Goal: Task Accomplishment & Management: Use online tool/utility

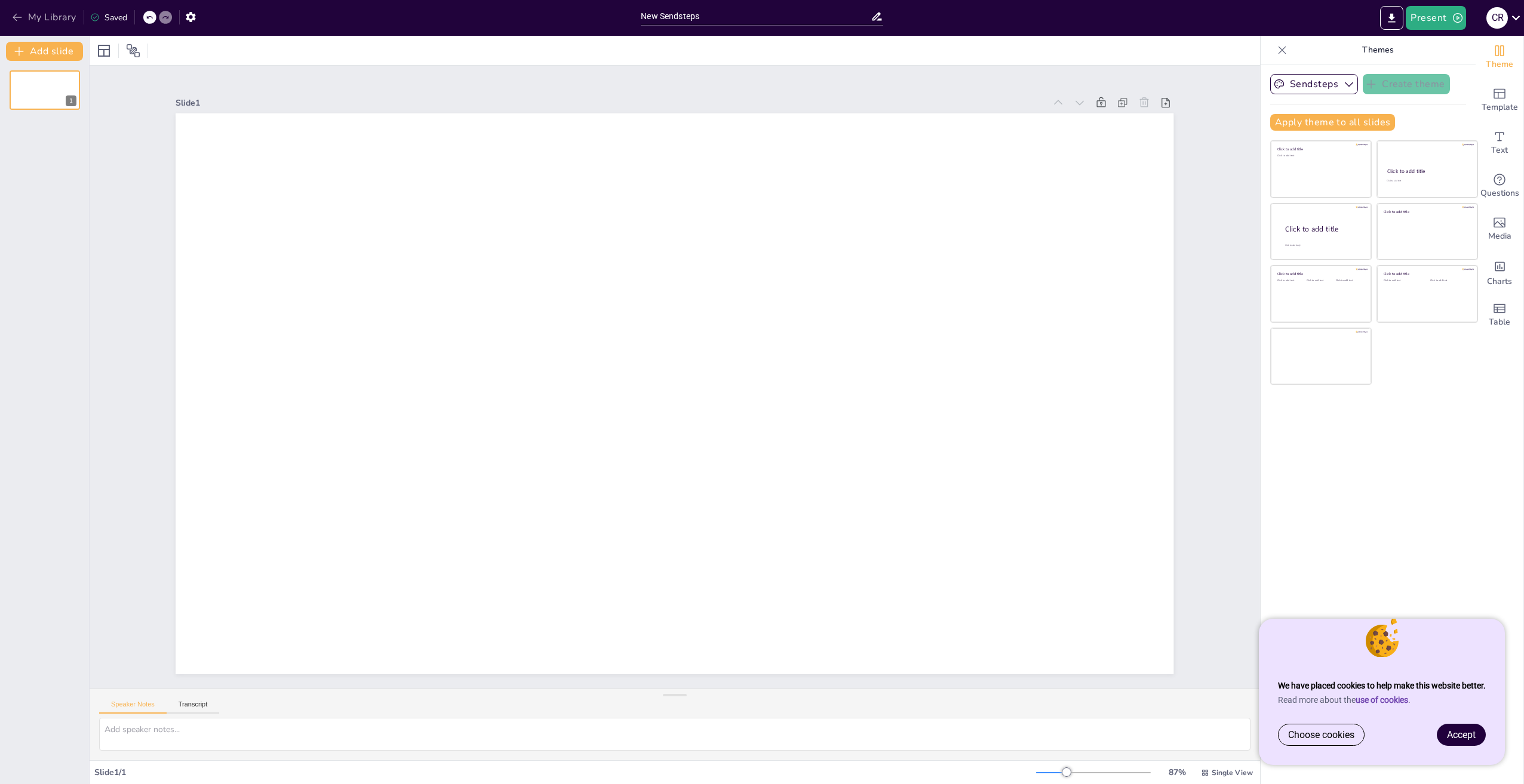
click at [24, 22] on button "My Library" at bounding box center [45, 17] width 72 height 19
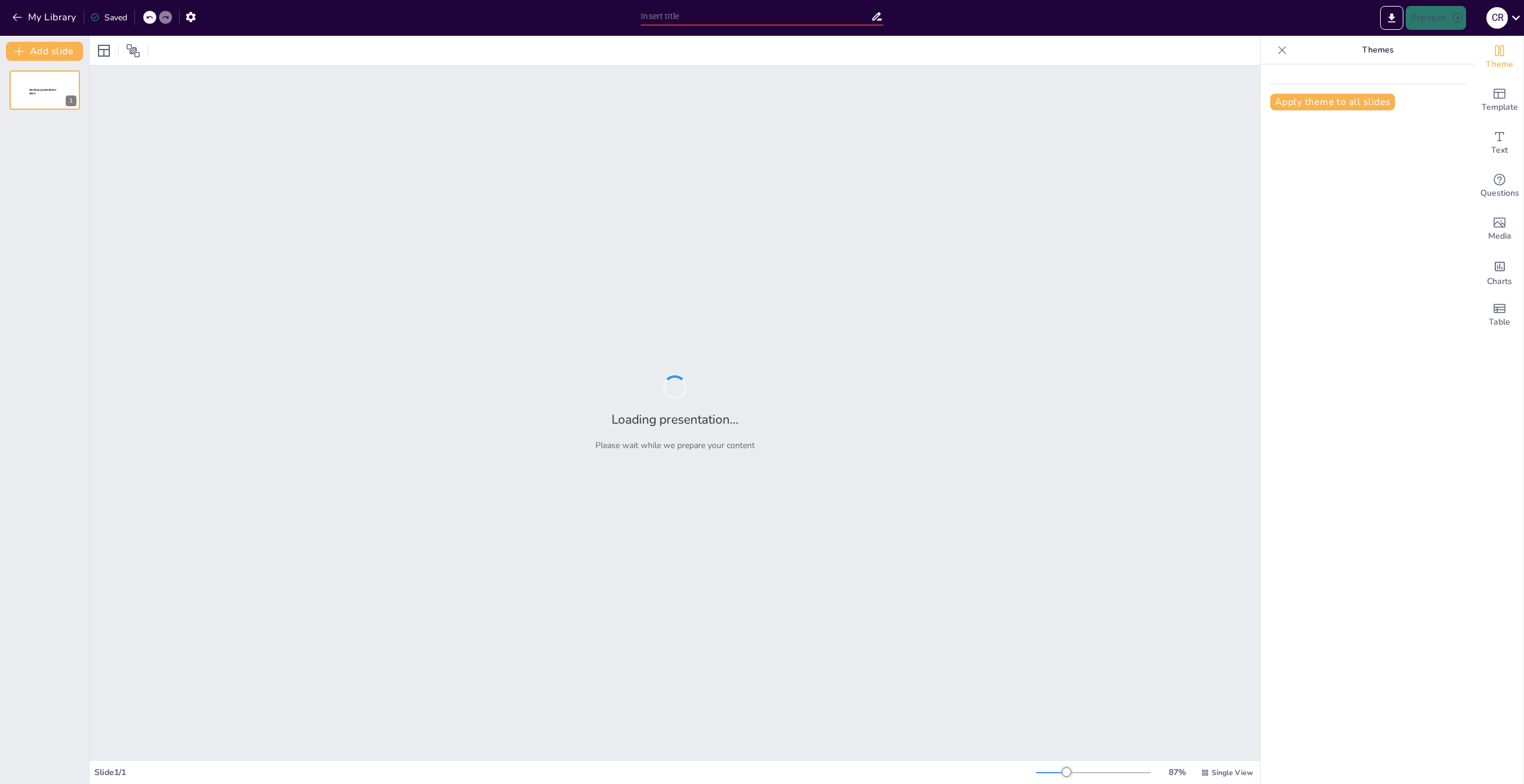
type input "Van wie is welke vakantiefoto?"
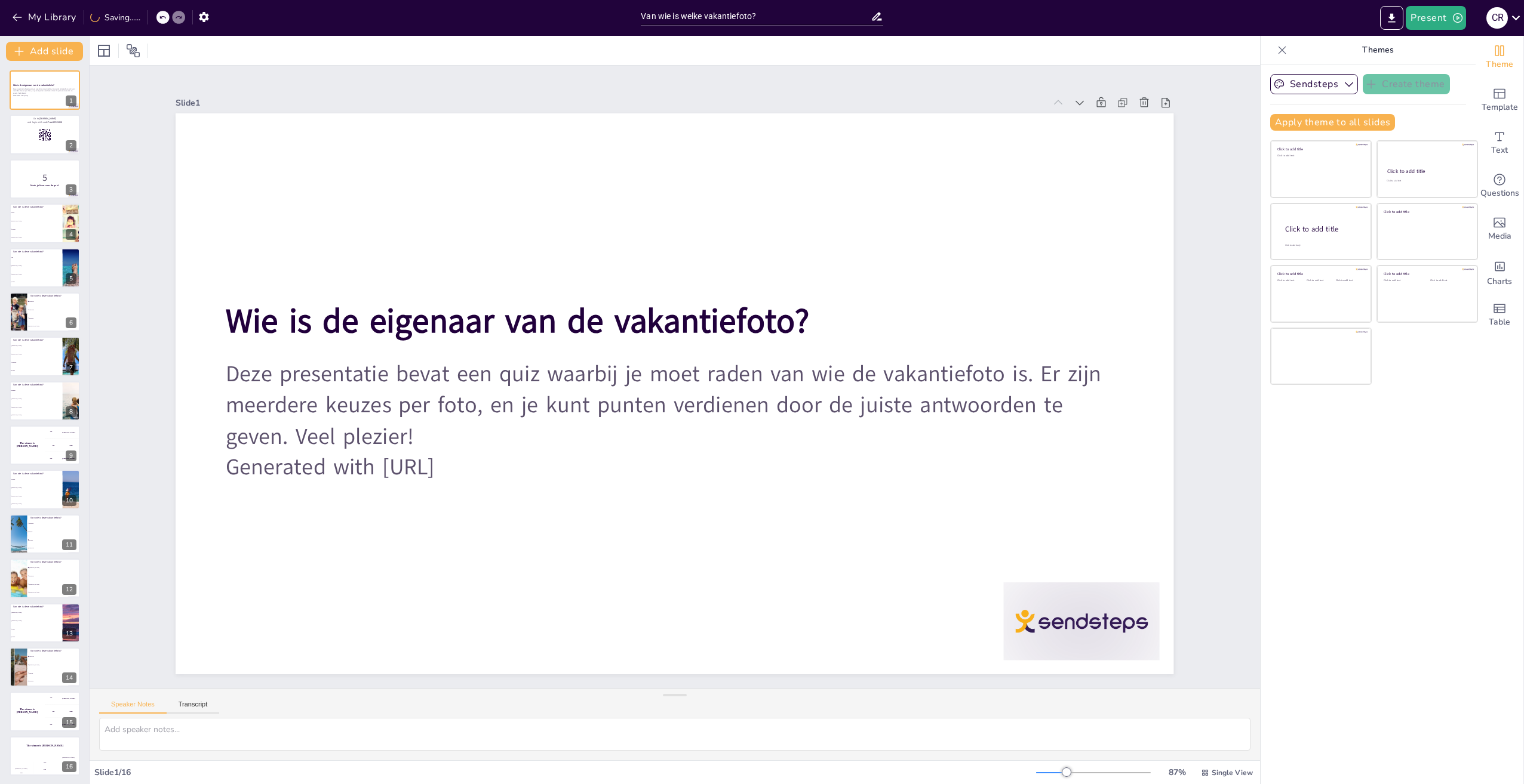
checkbox input "true"
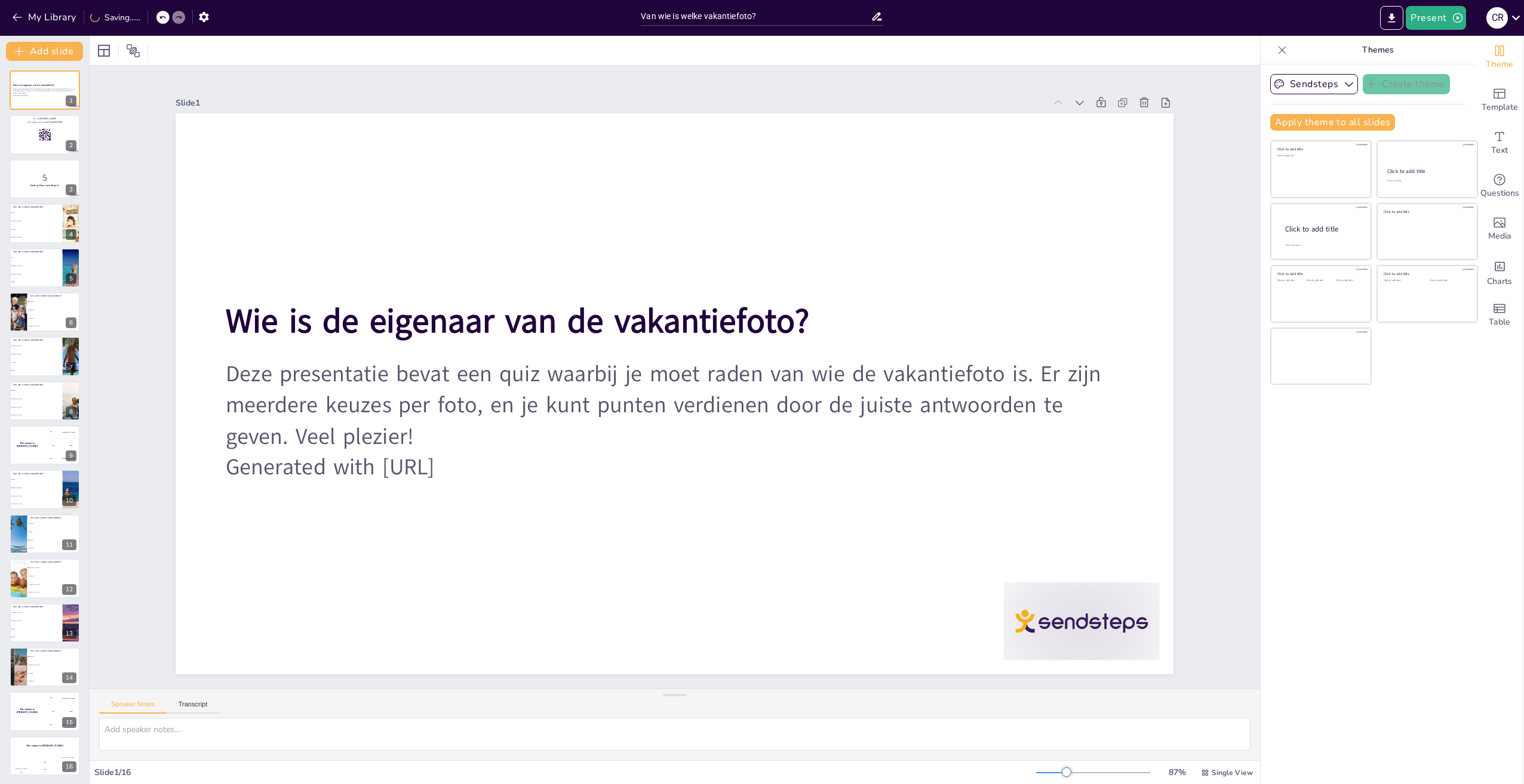
checkbox input "true"
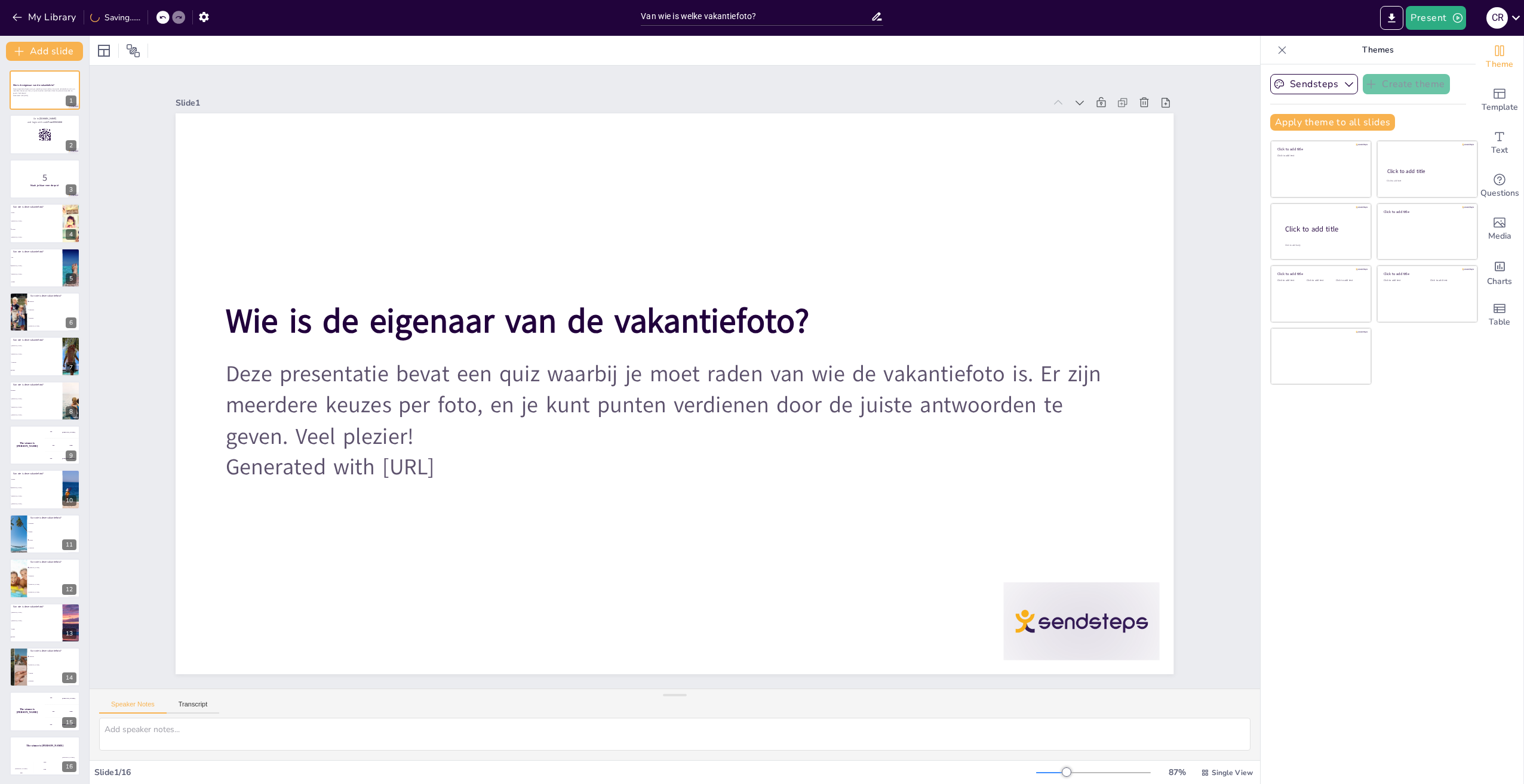
checkbox input "true"
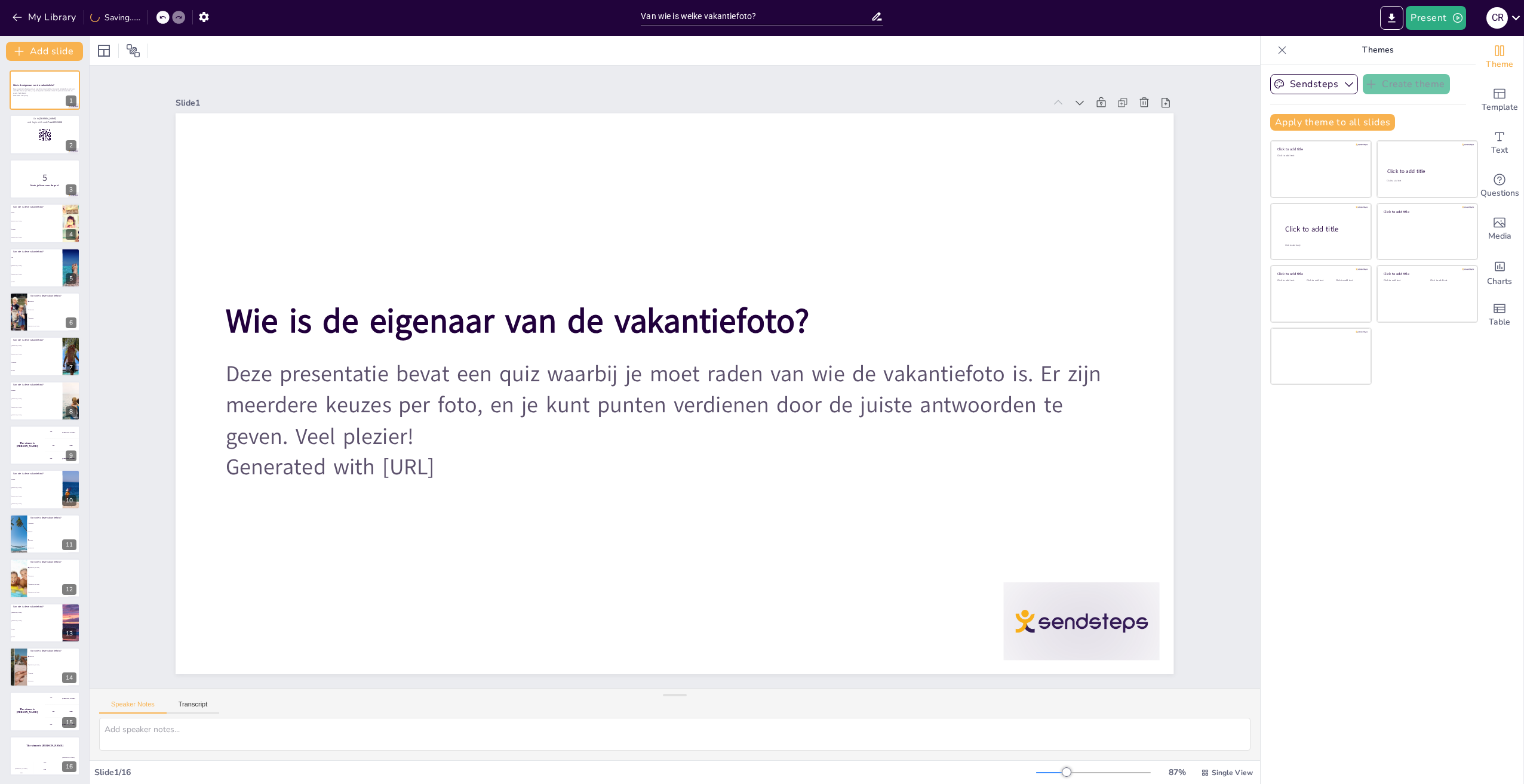
checkbox input "true"
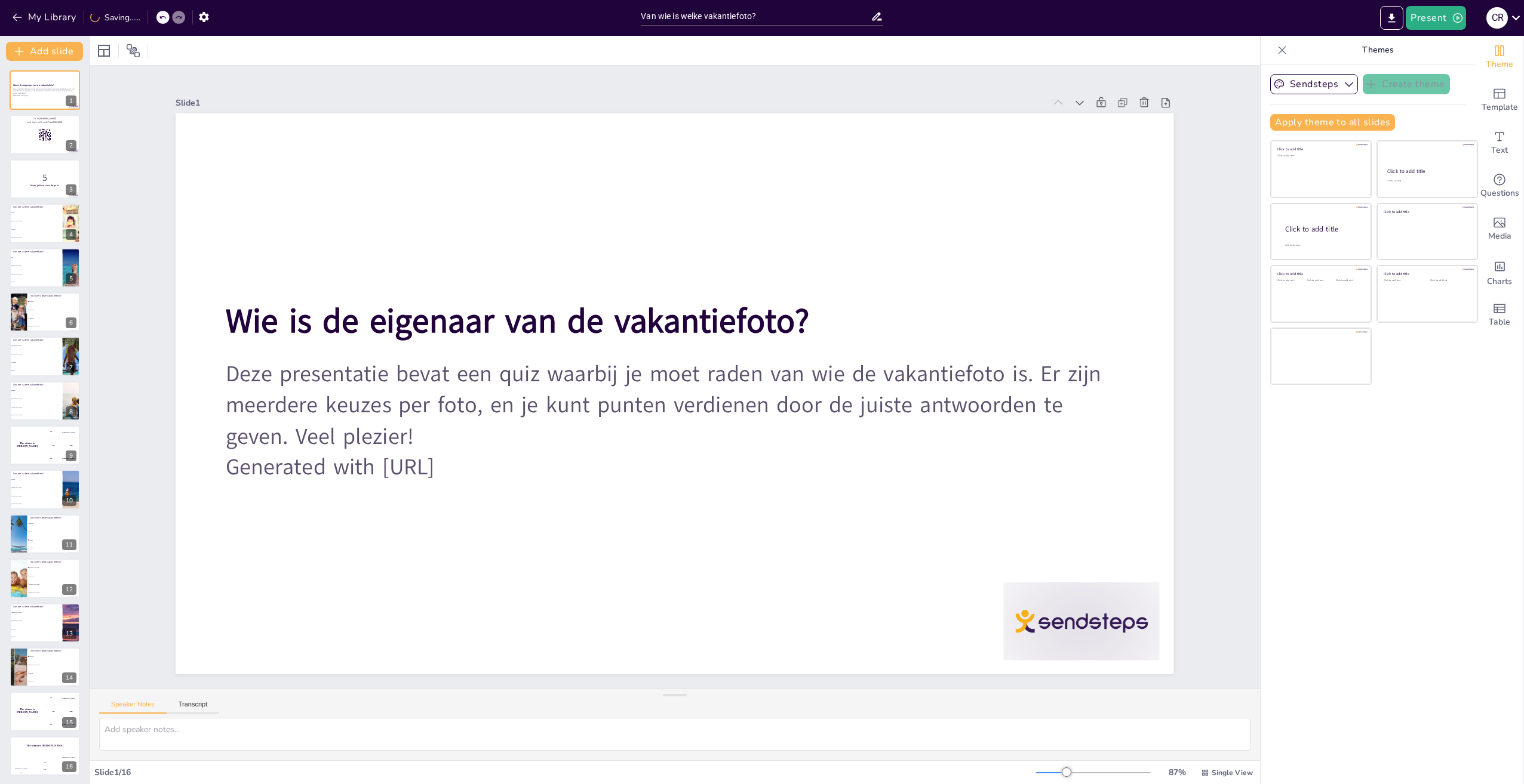
checkbox input "true"
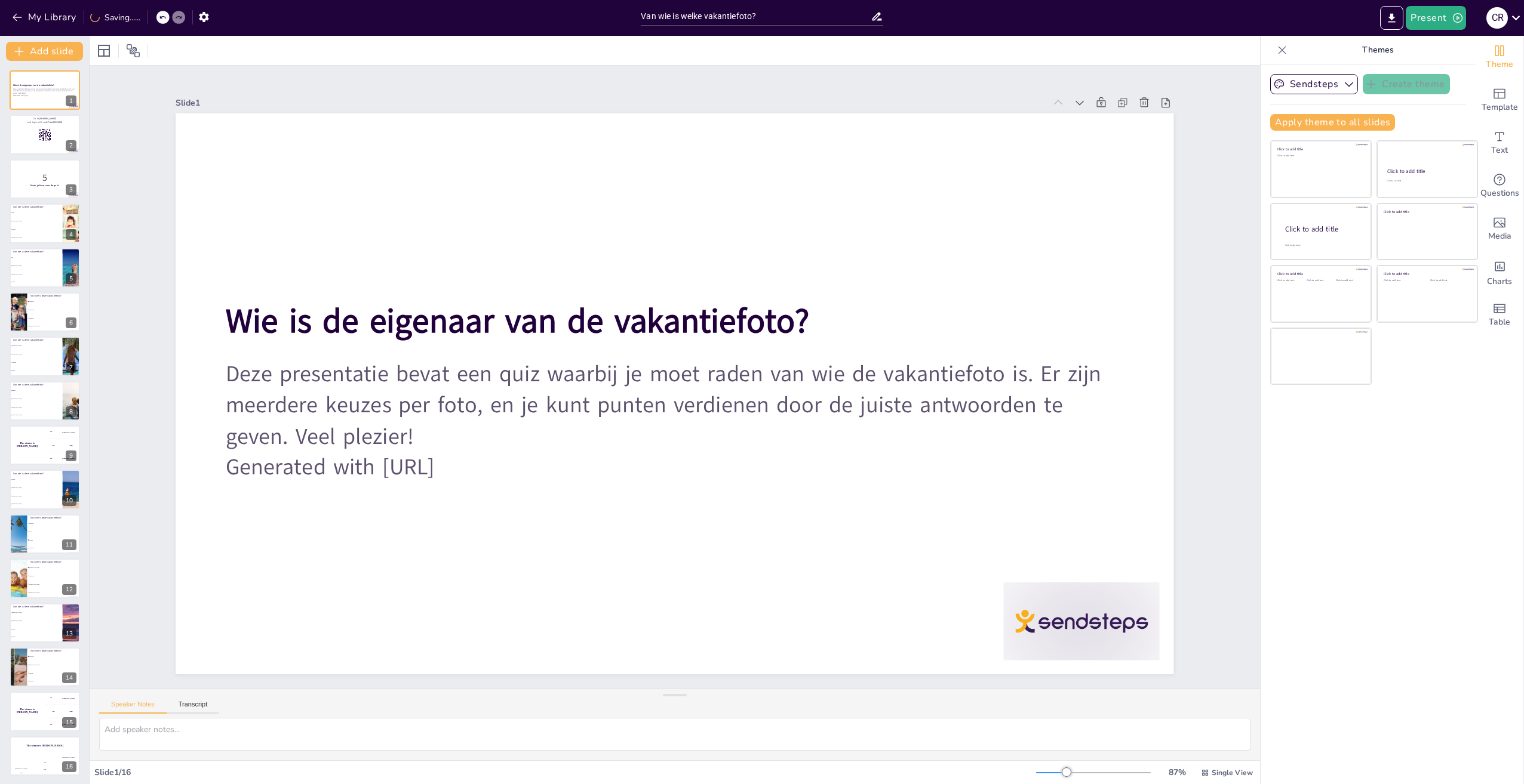
checkbox input "true"
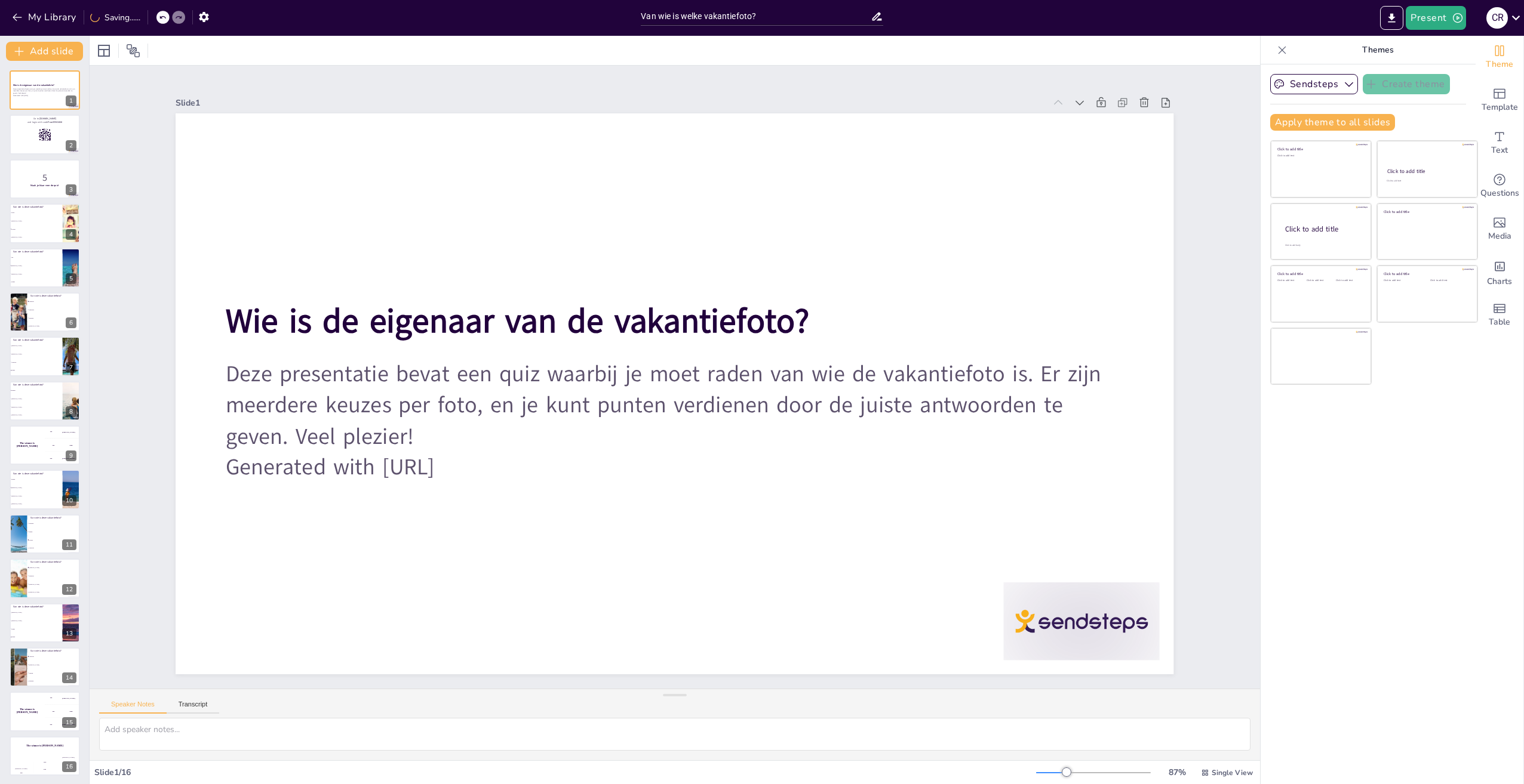
checkbox input "true"
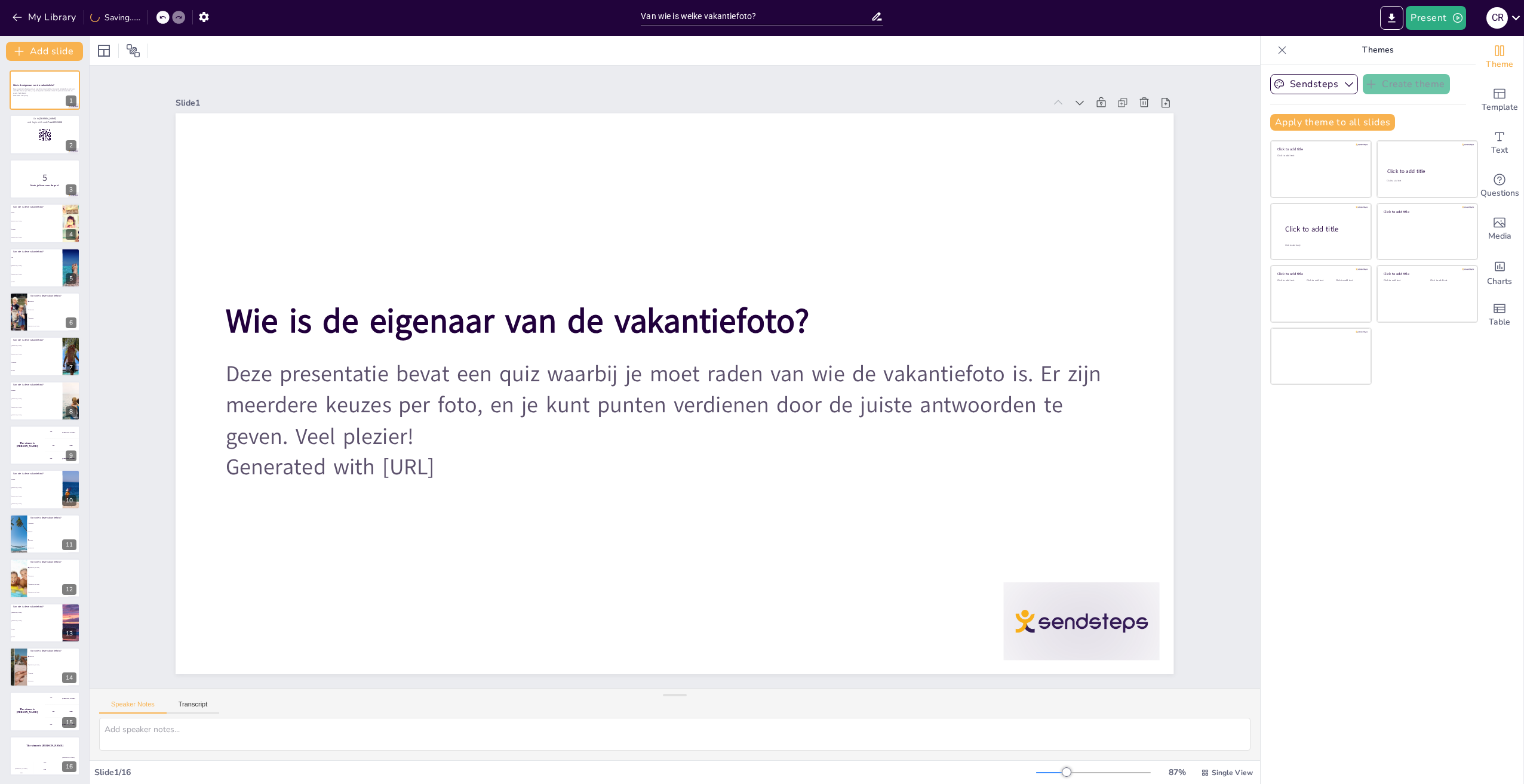
checkbox input "true"
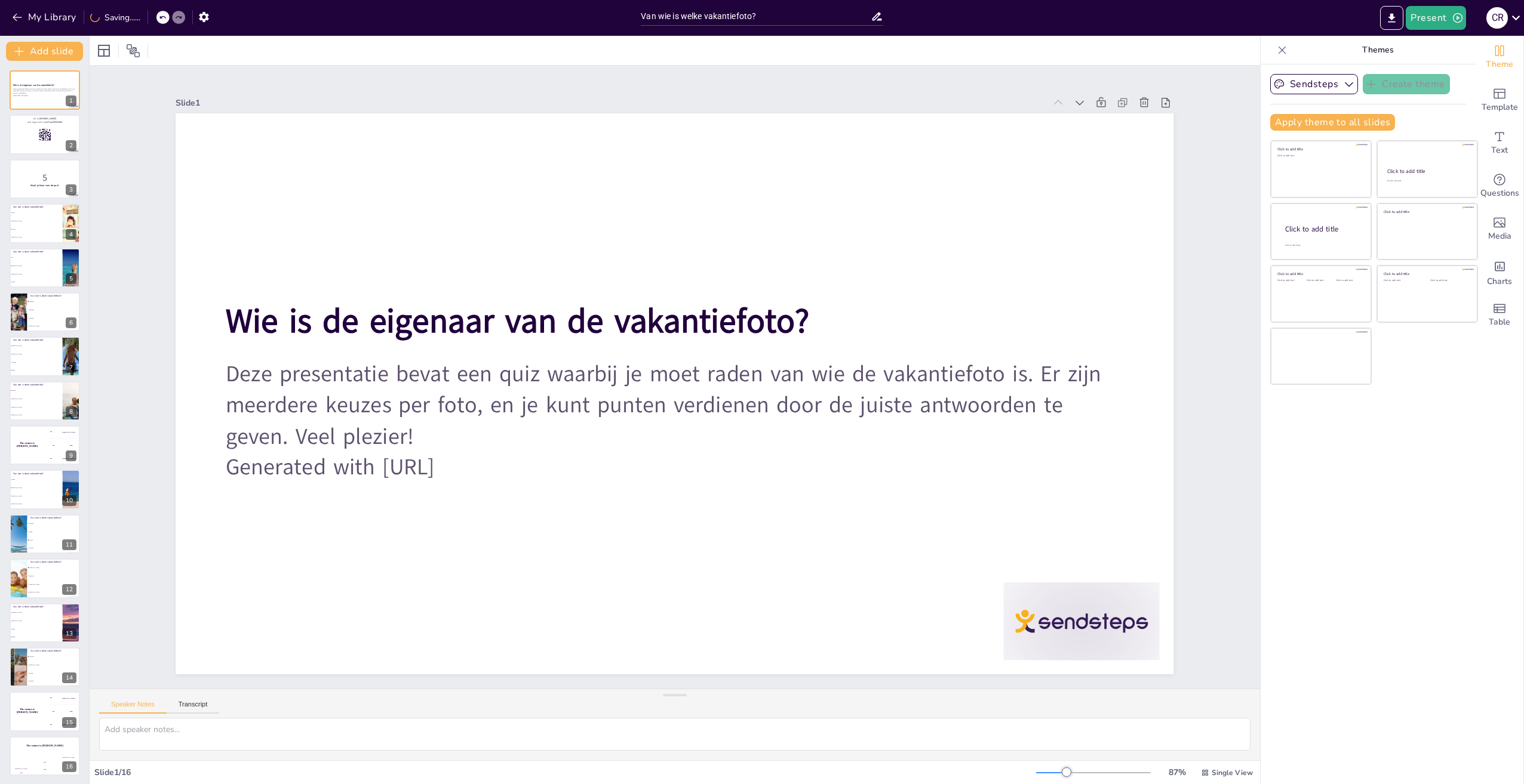
checkbox input "true"
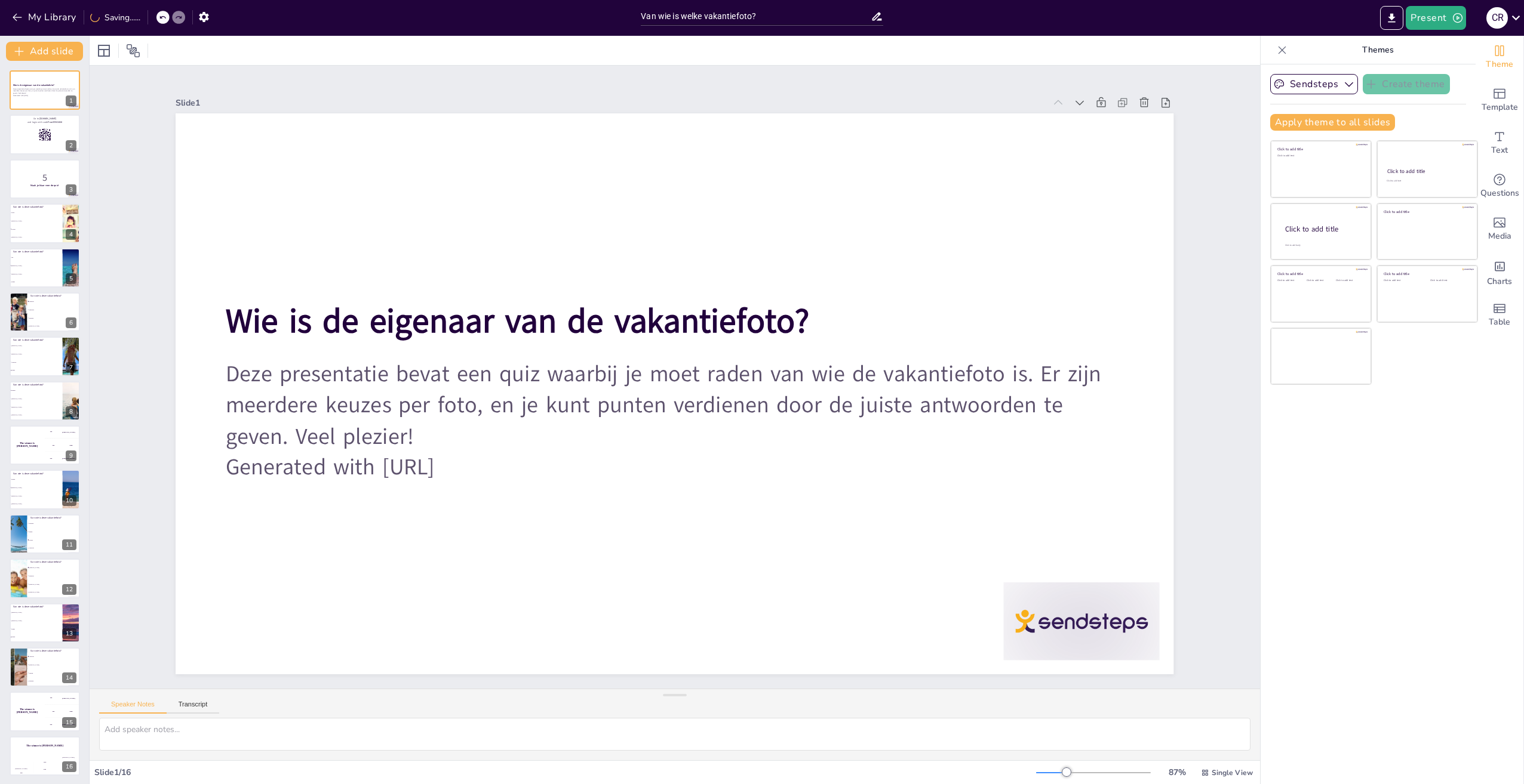
checkbox input "true"
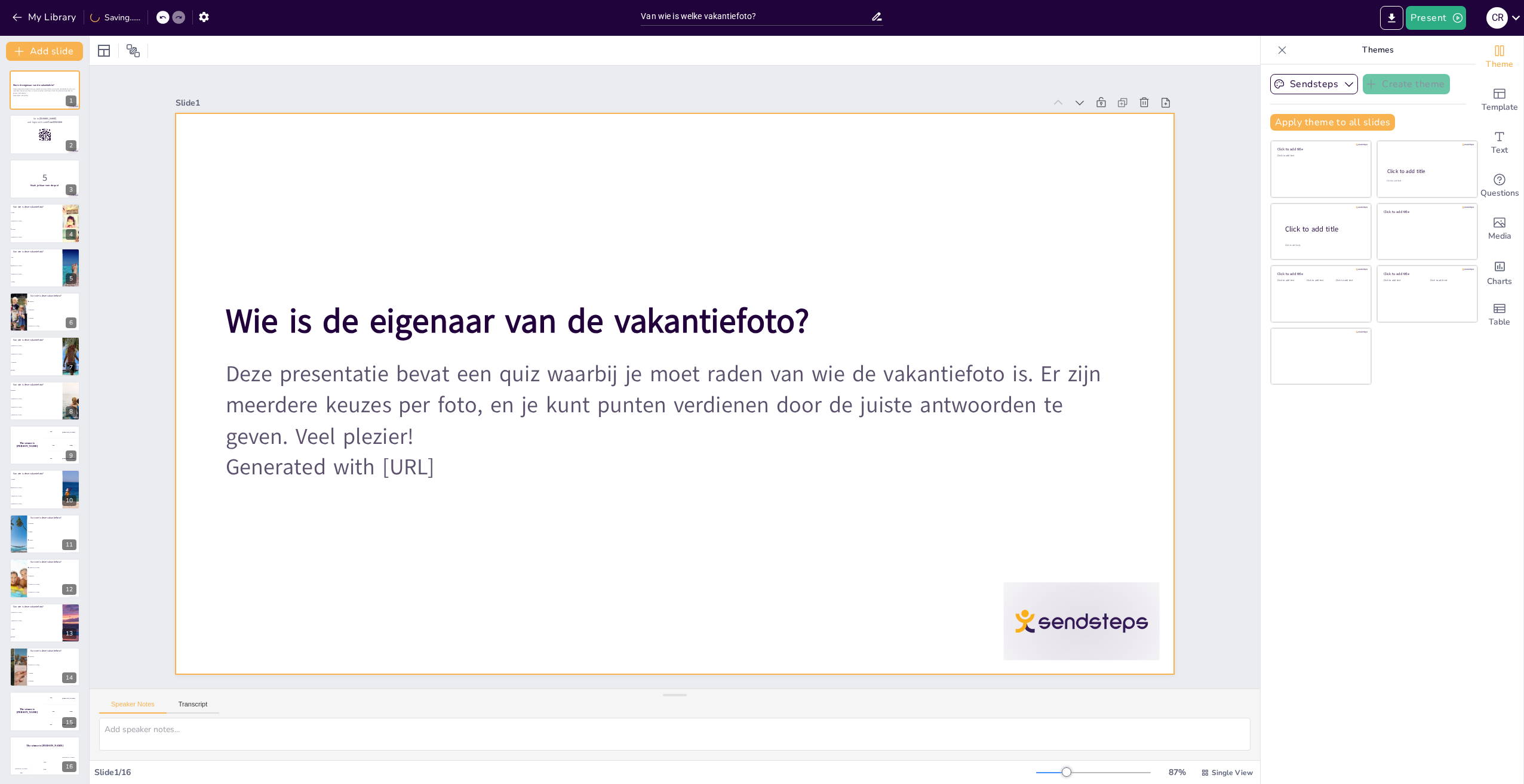
checkbox input "true"
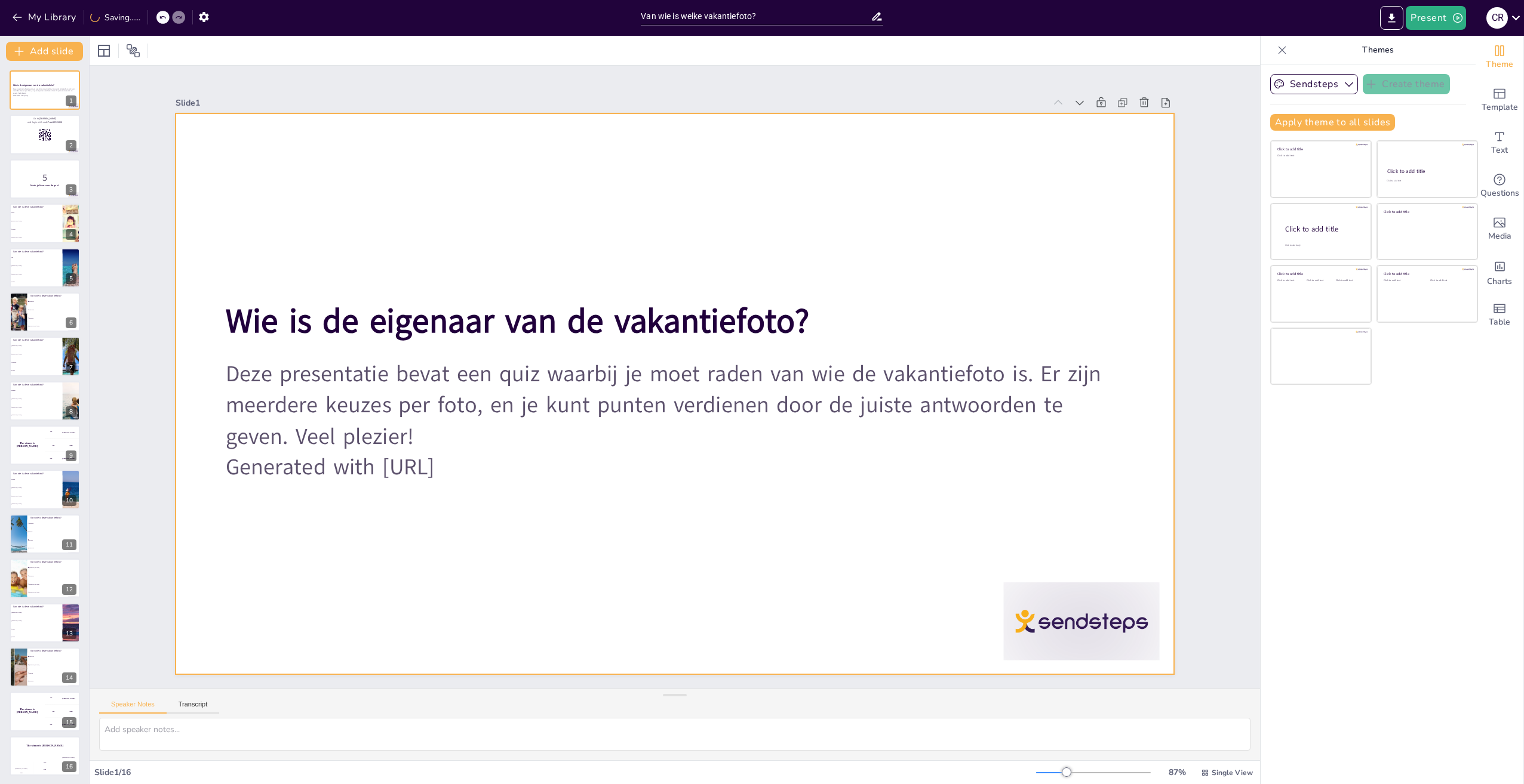
checkbox input "true"
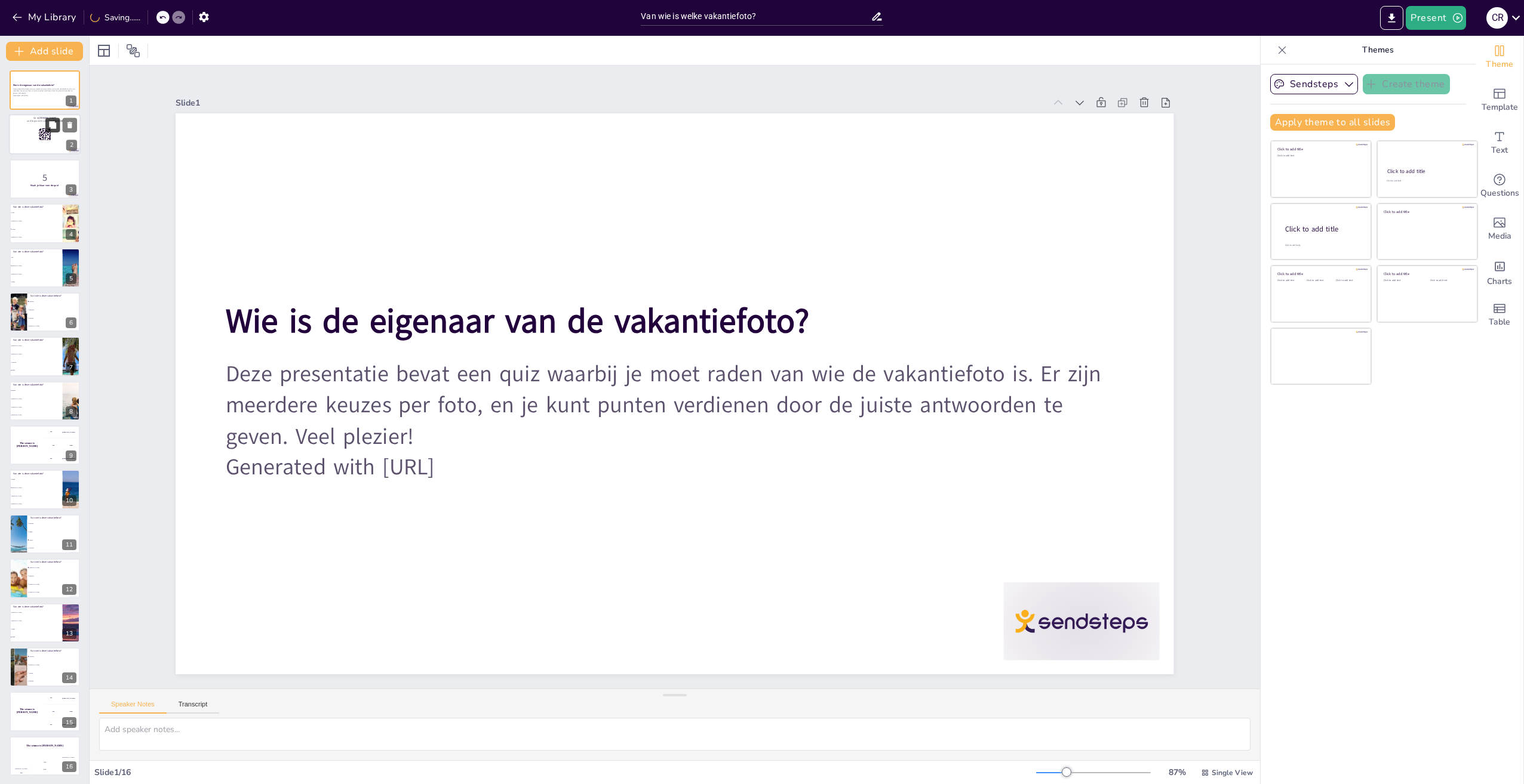
checkbox input "true"
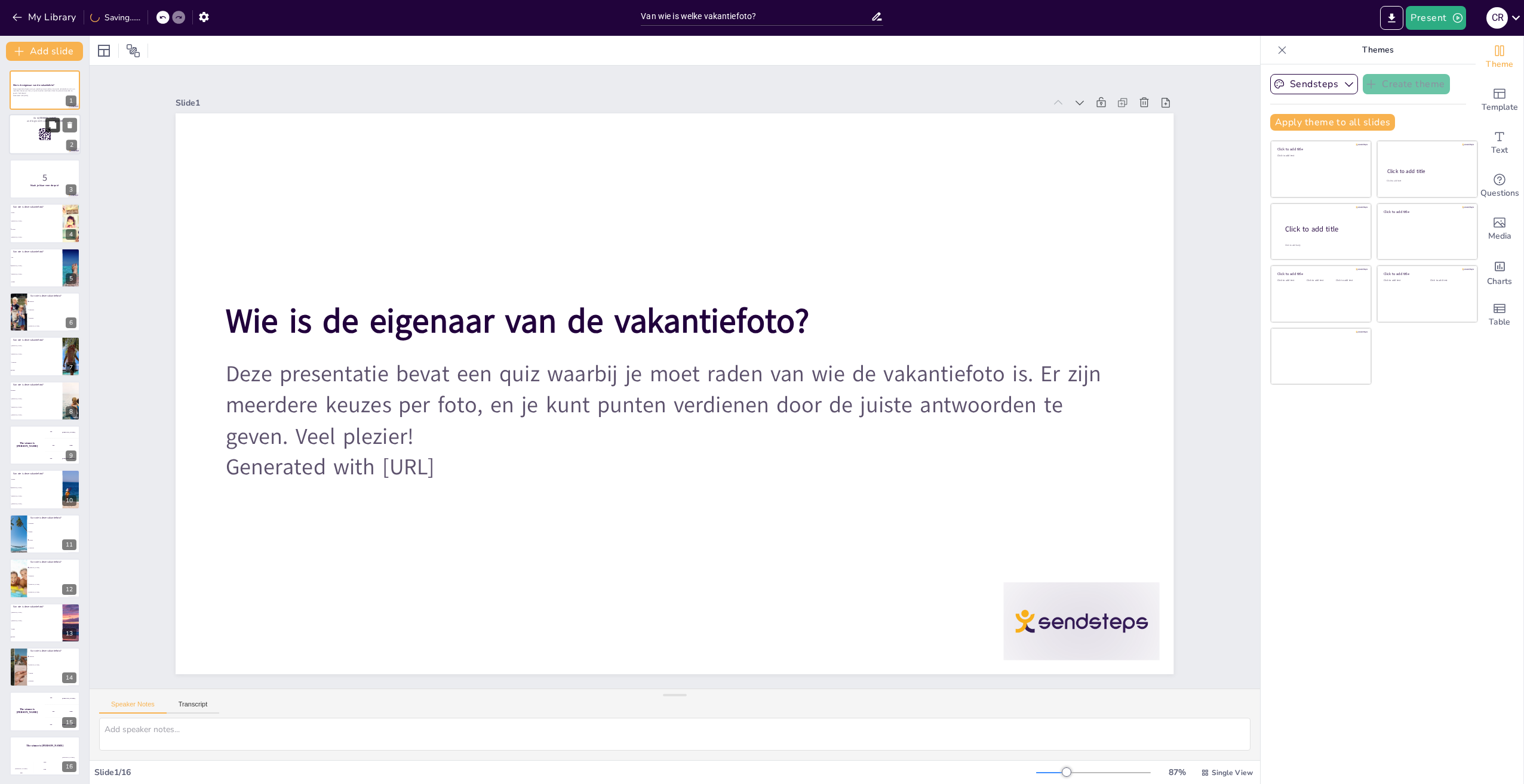
checkbox input "true"
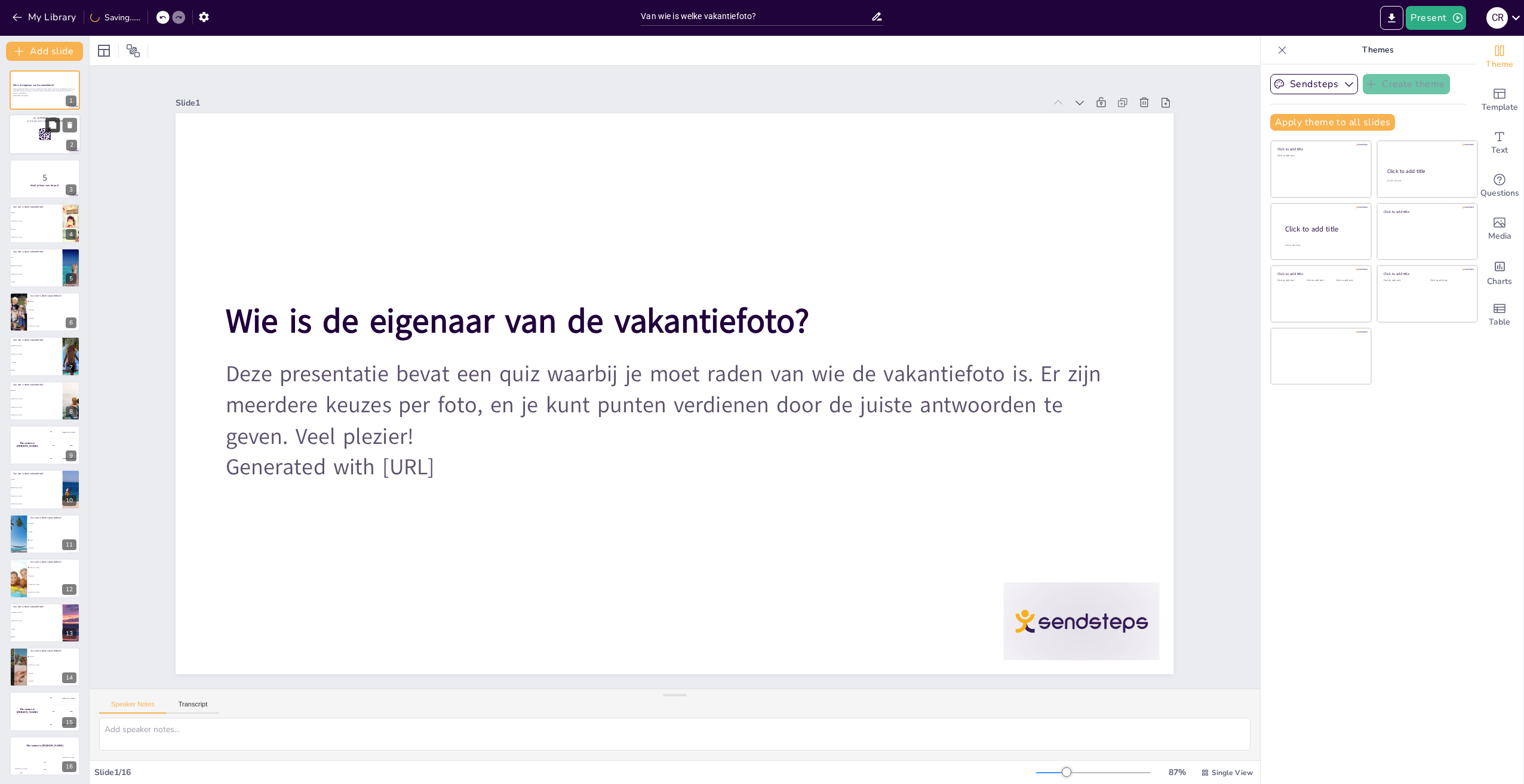
checkbox input "true"
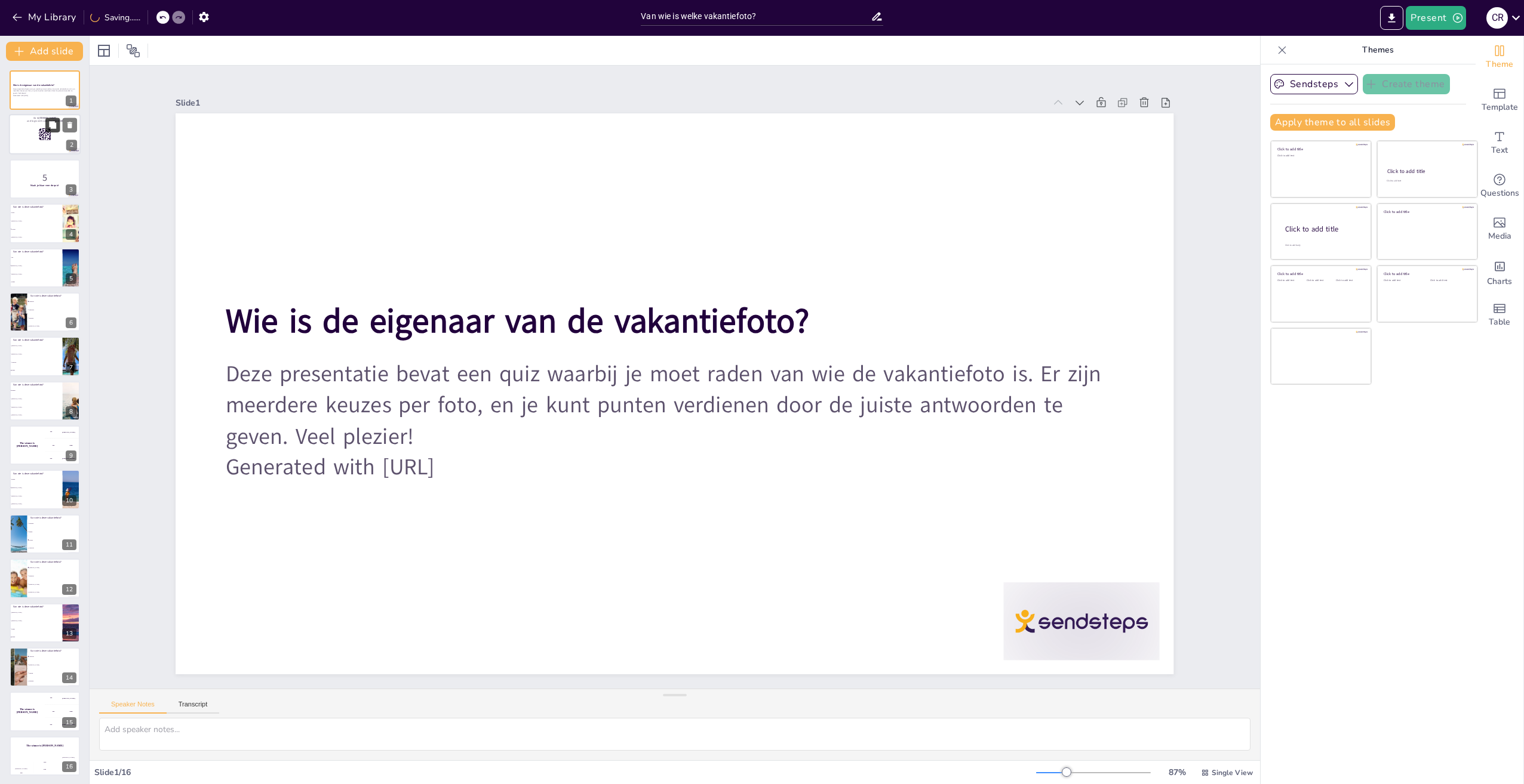
checkbox input "true"
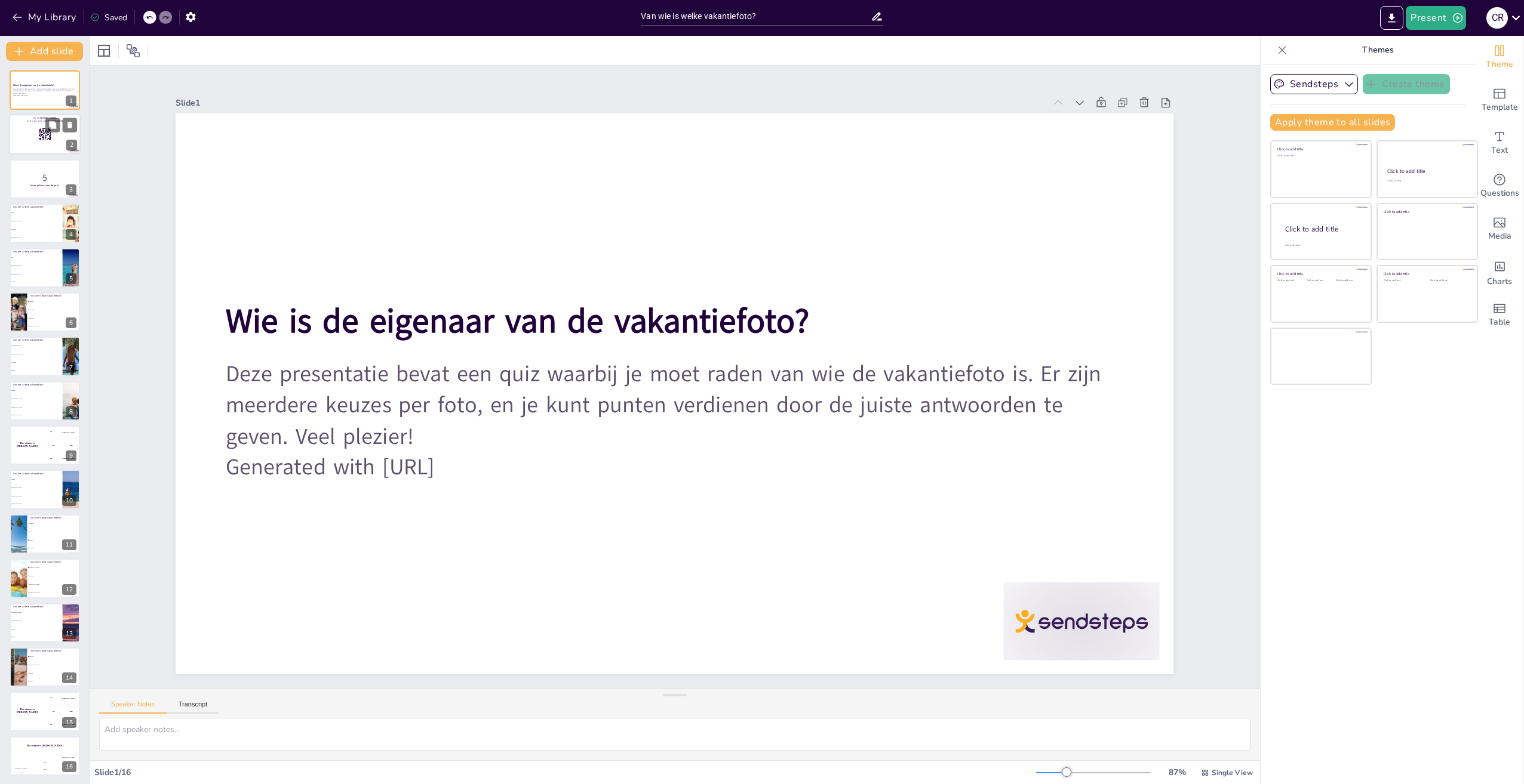
checkbox input "true"
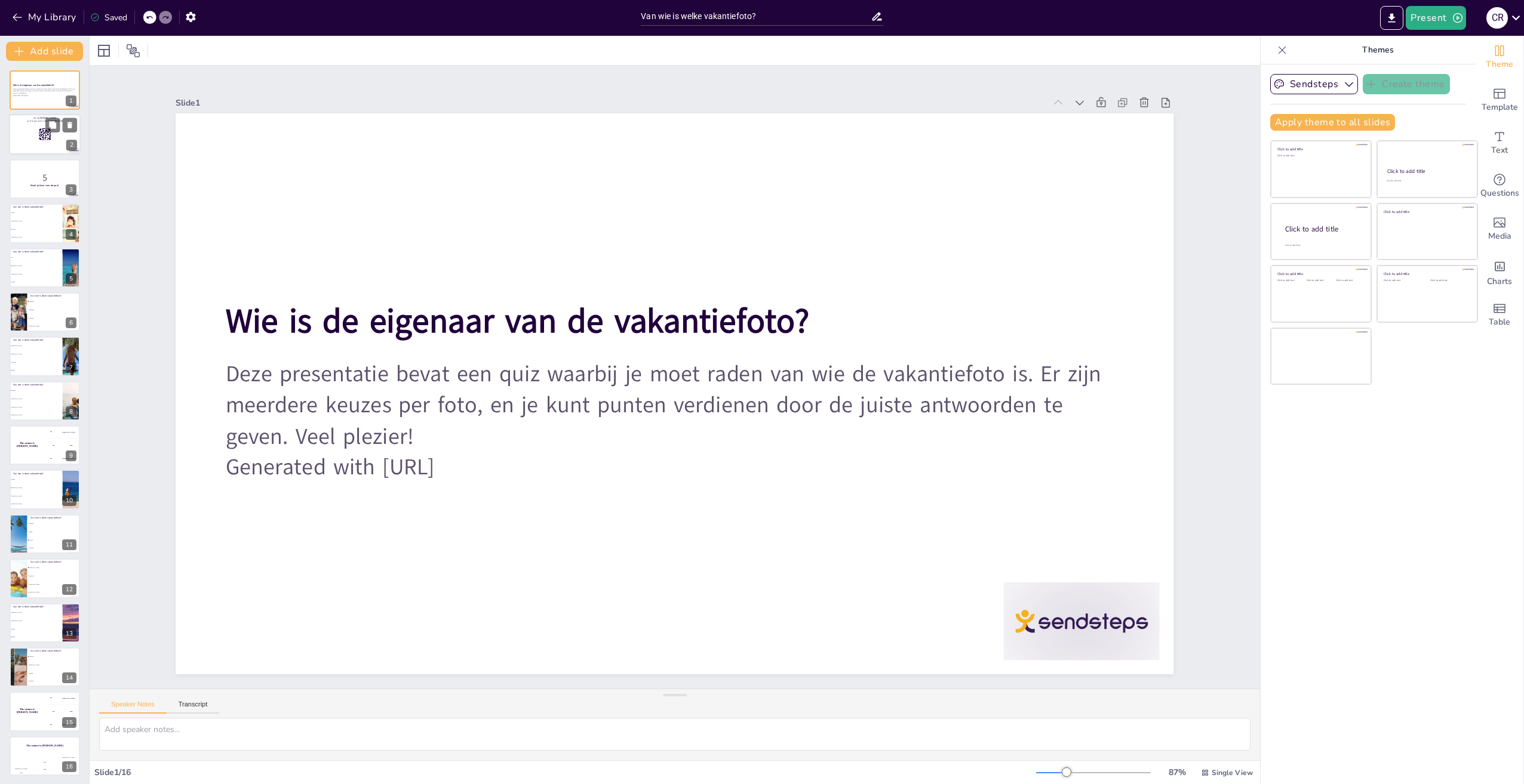
checkbox input "true"
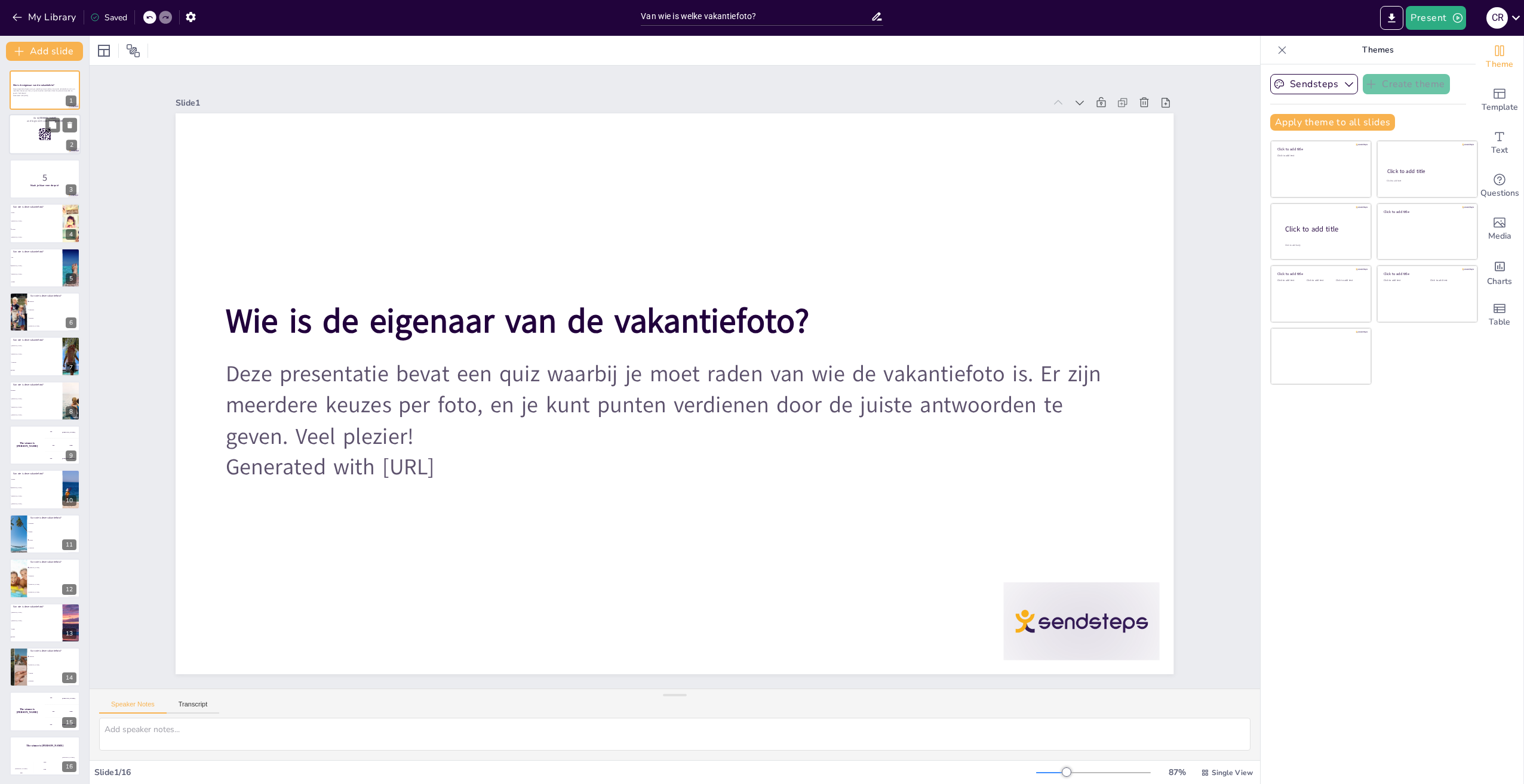
click at [51, 136] on div at bounding box center [44, 135] width 71 height 41
checkbox input "true"
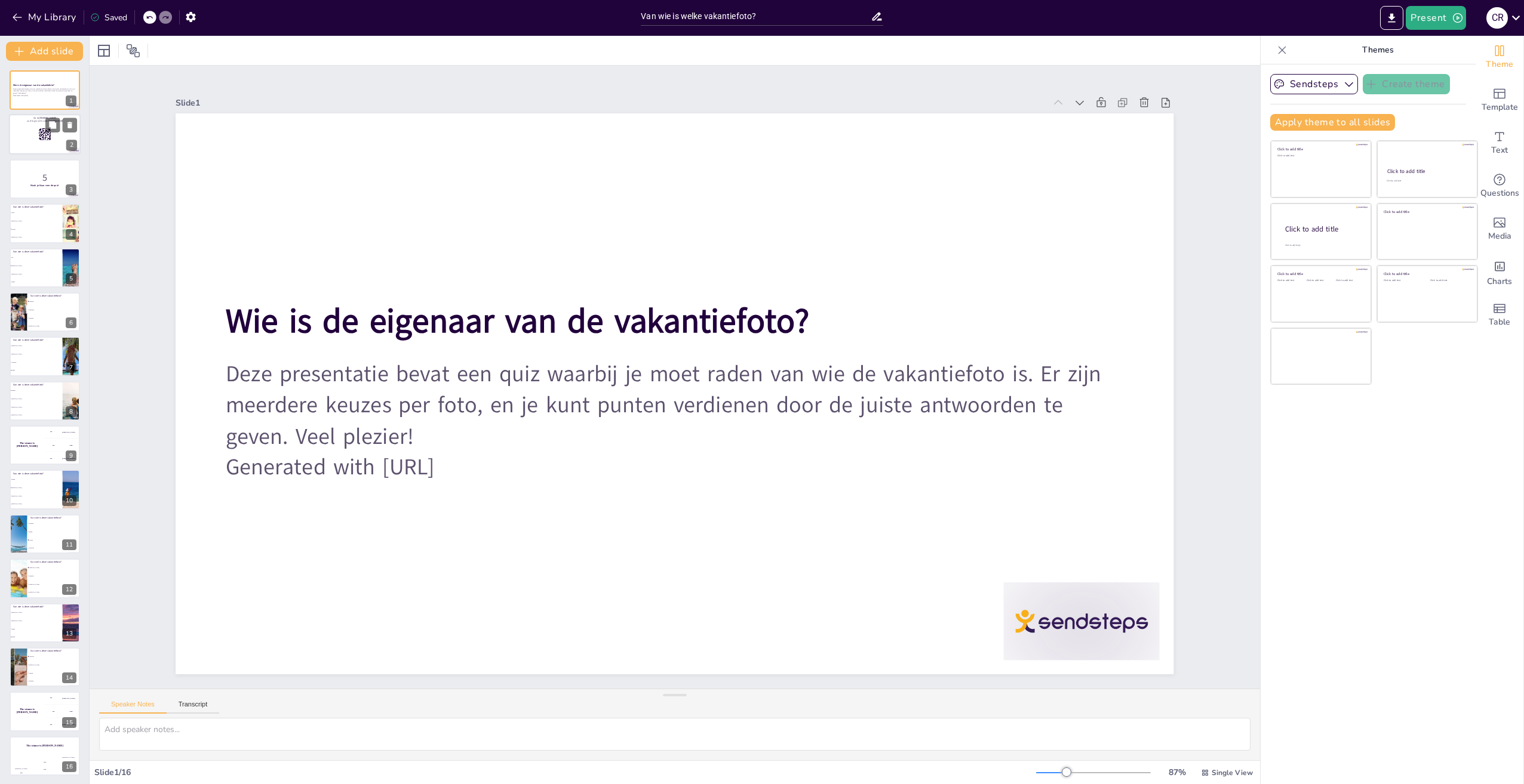
checkbox input "true"
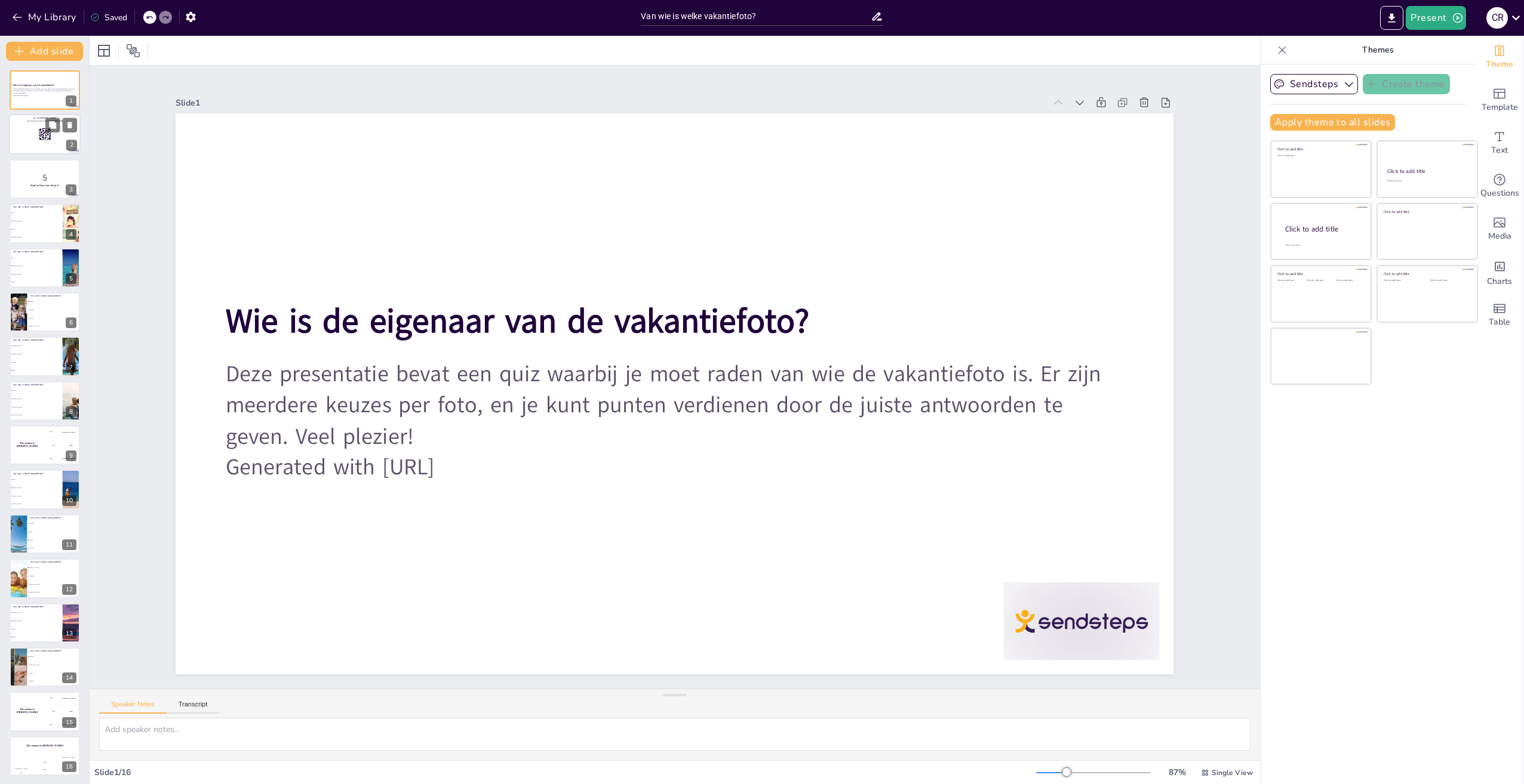
checkbox input "true"
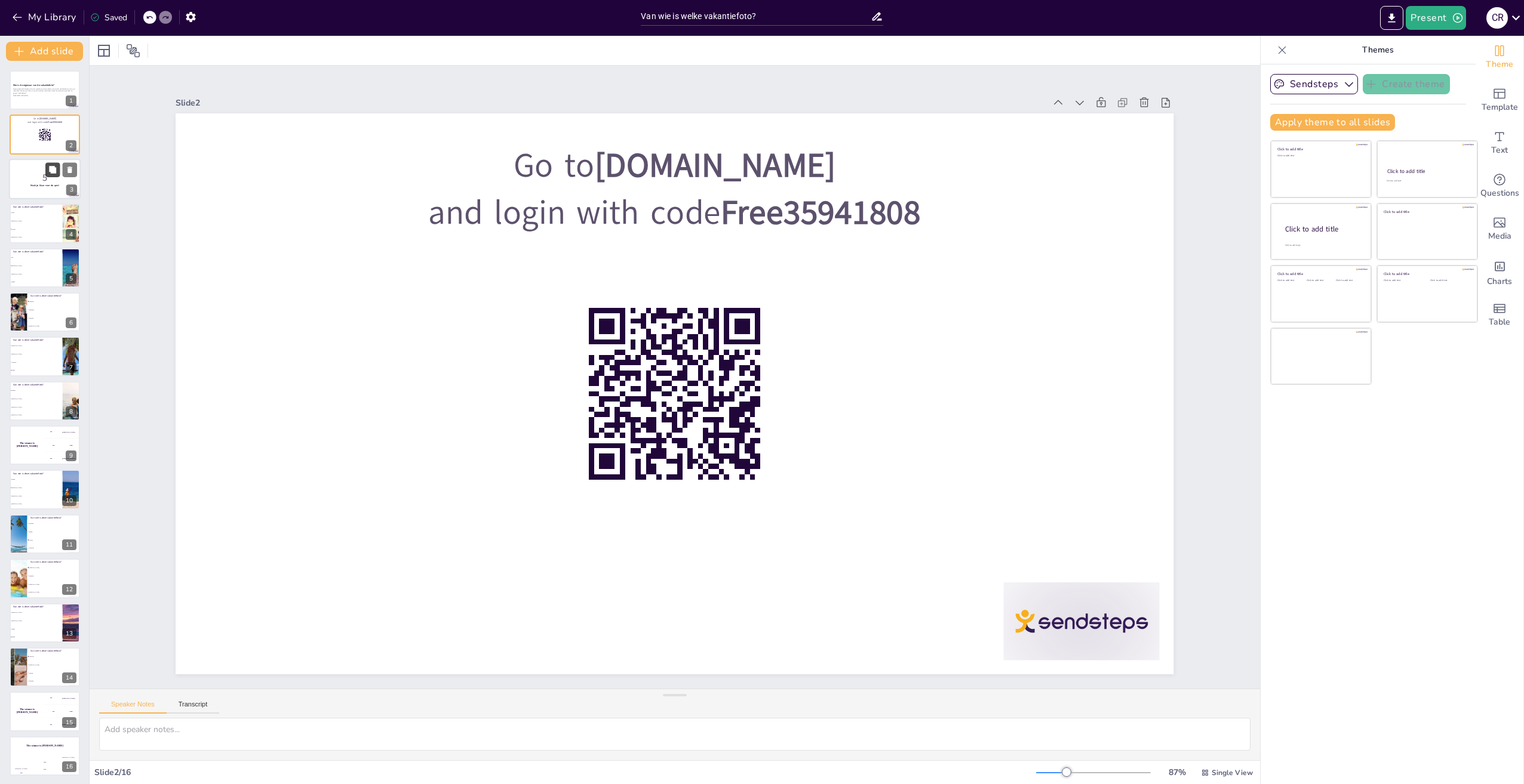
checkbox input "true"
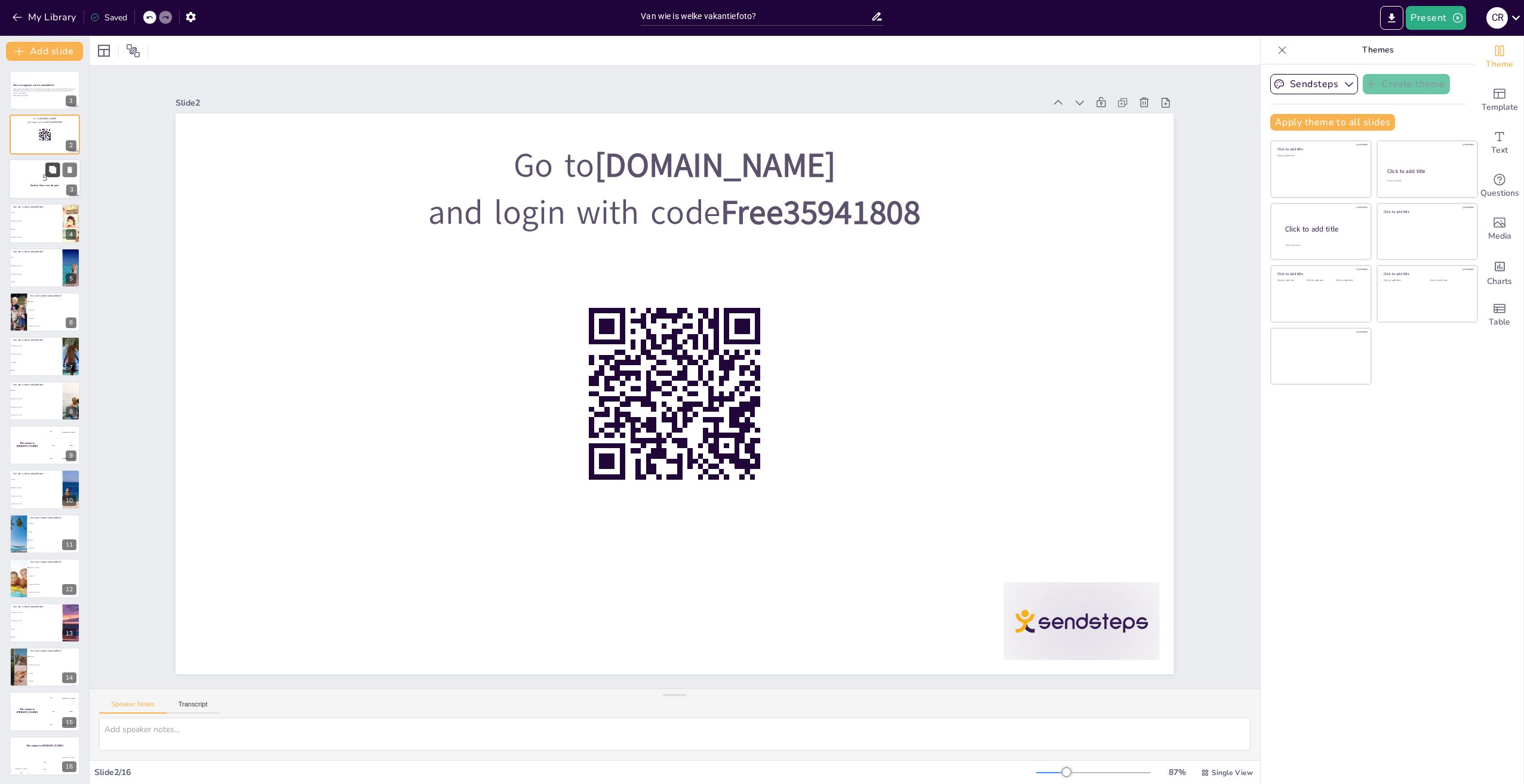
checkbox input "true"
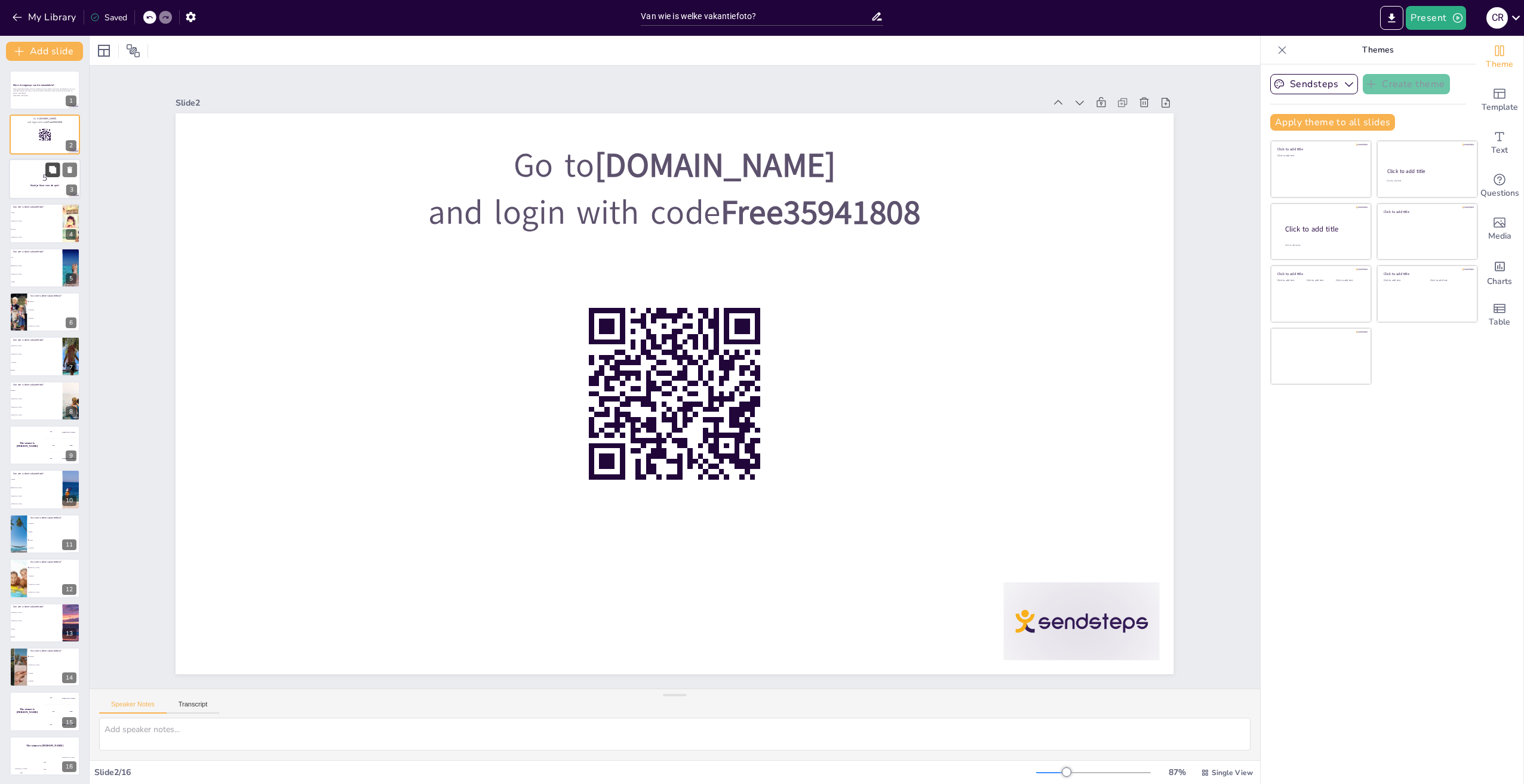
click at [53, 173] on icon at bounding box center [52, 169] width 8 height 8
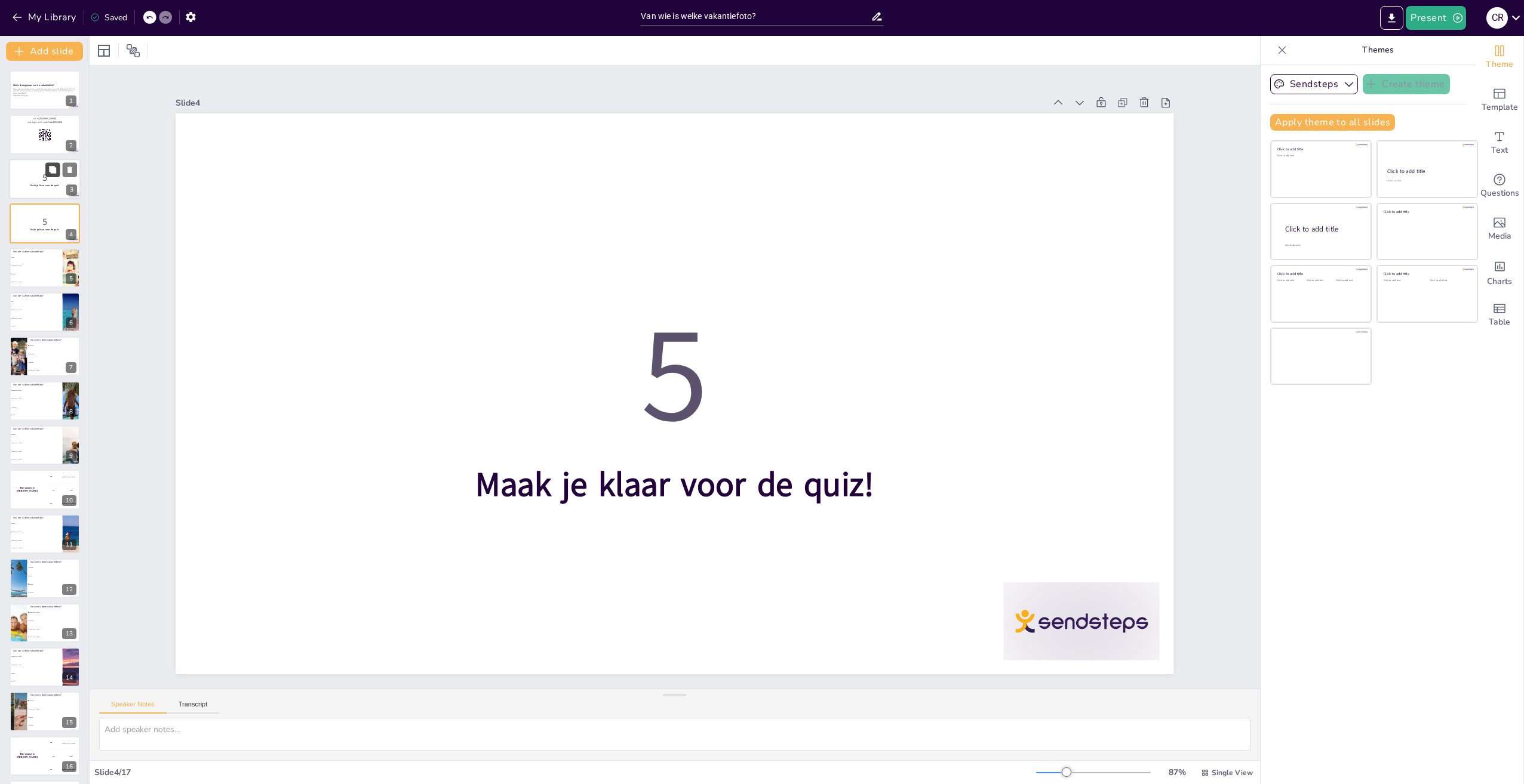
checkbox input "true"
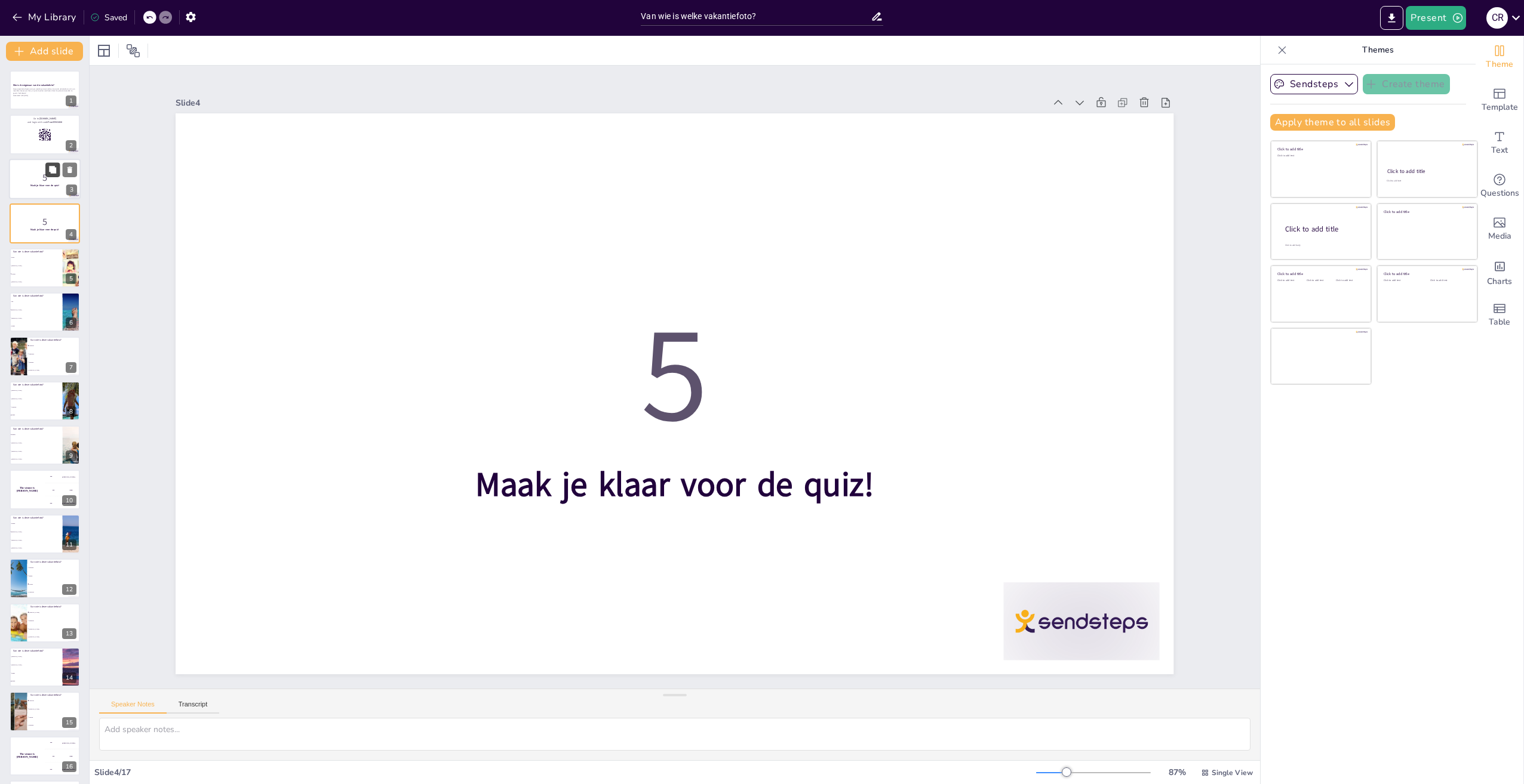
checkbox input "true"
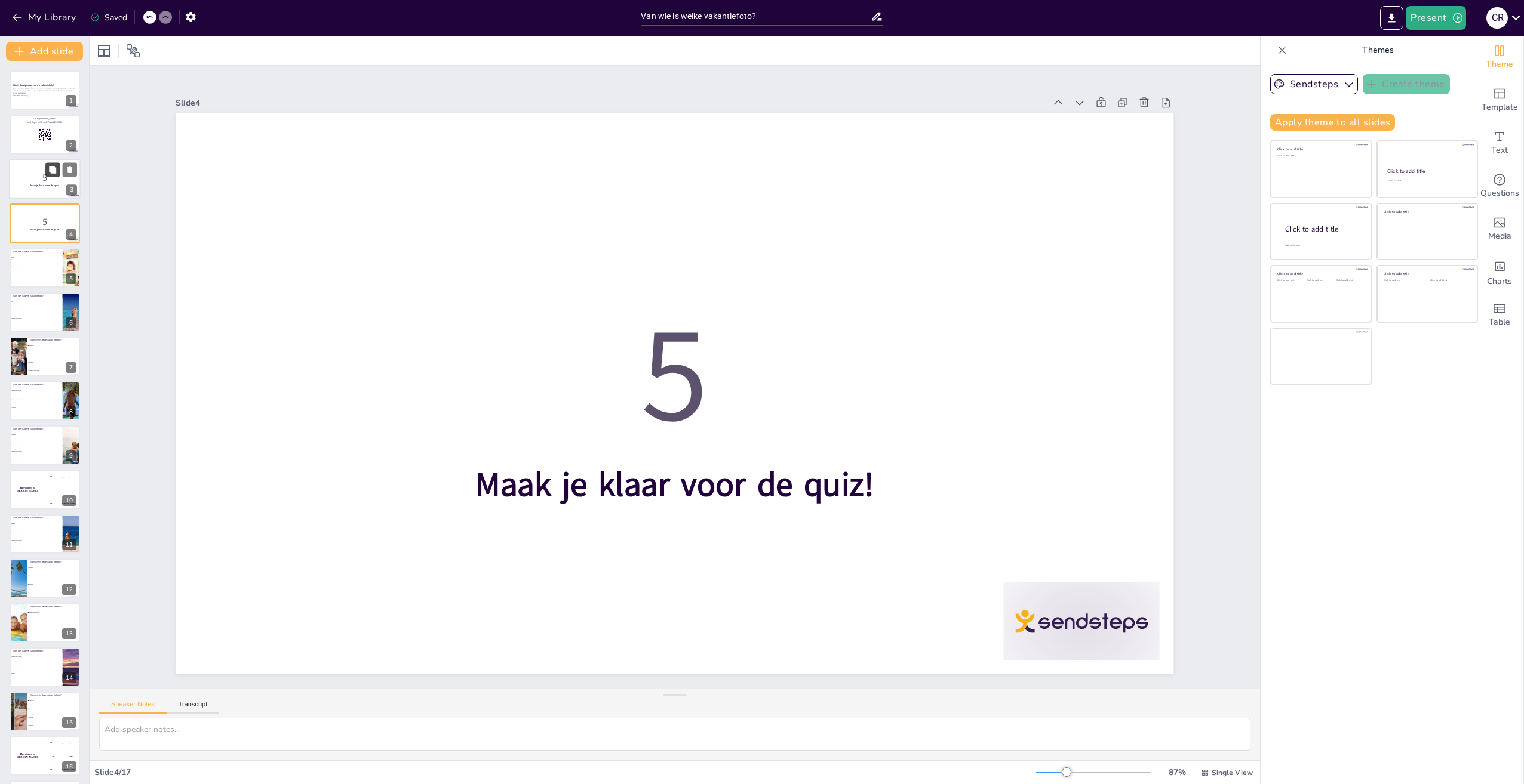
checkbox input "true"
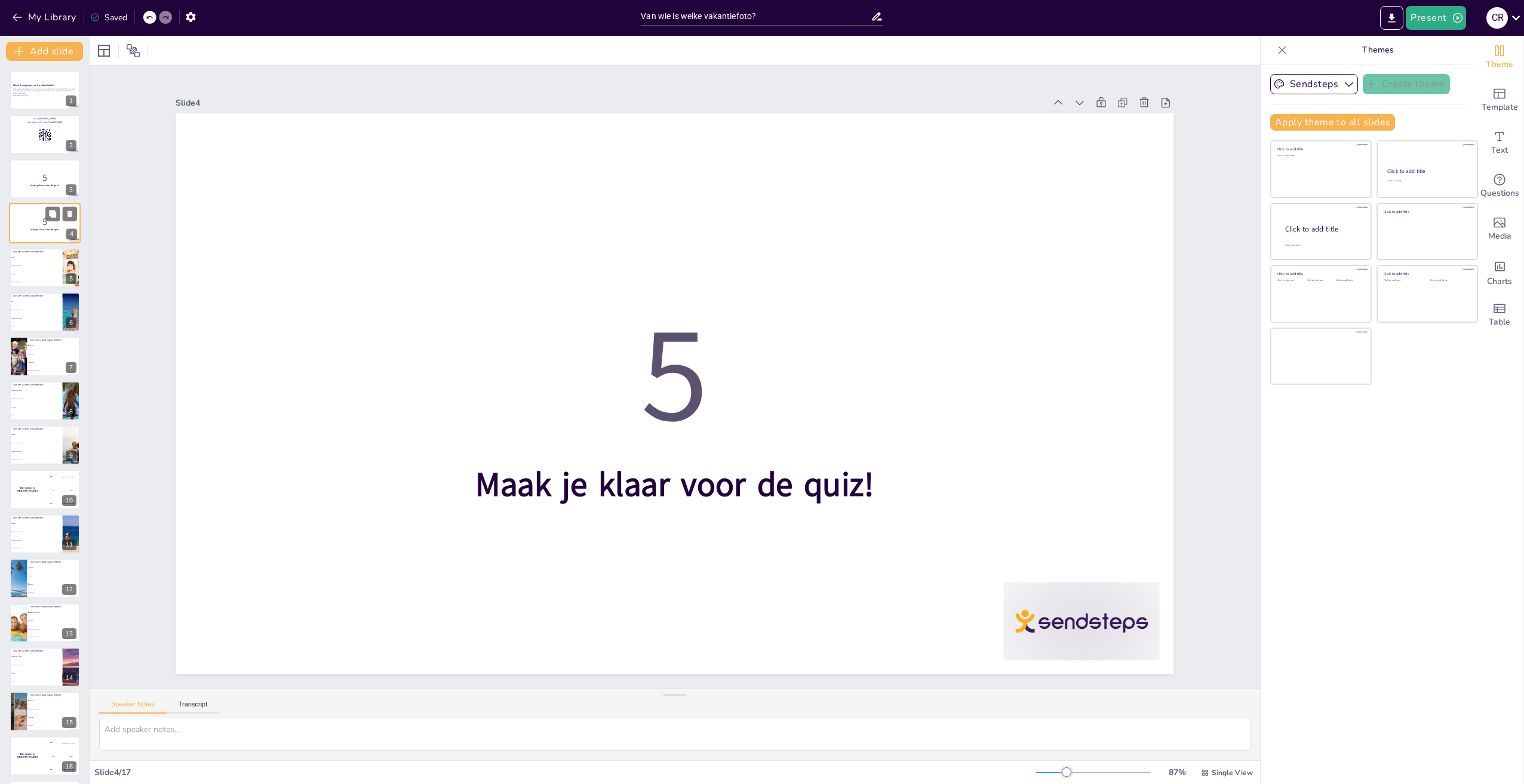
checkbox input "true"
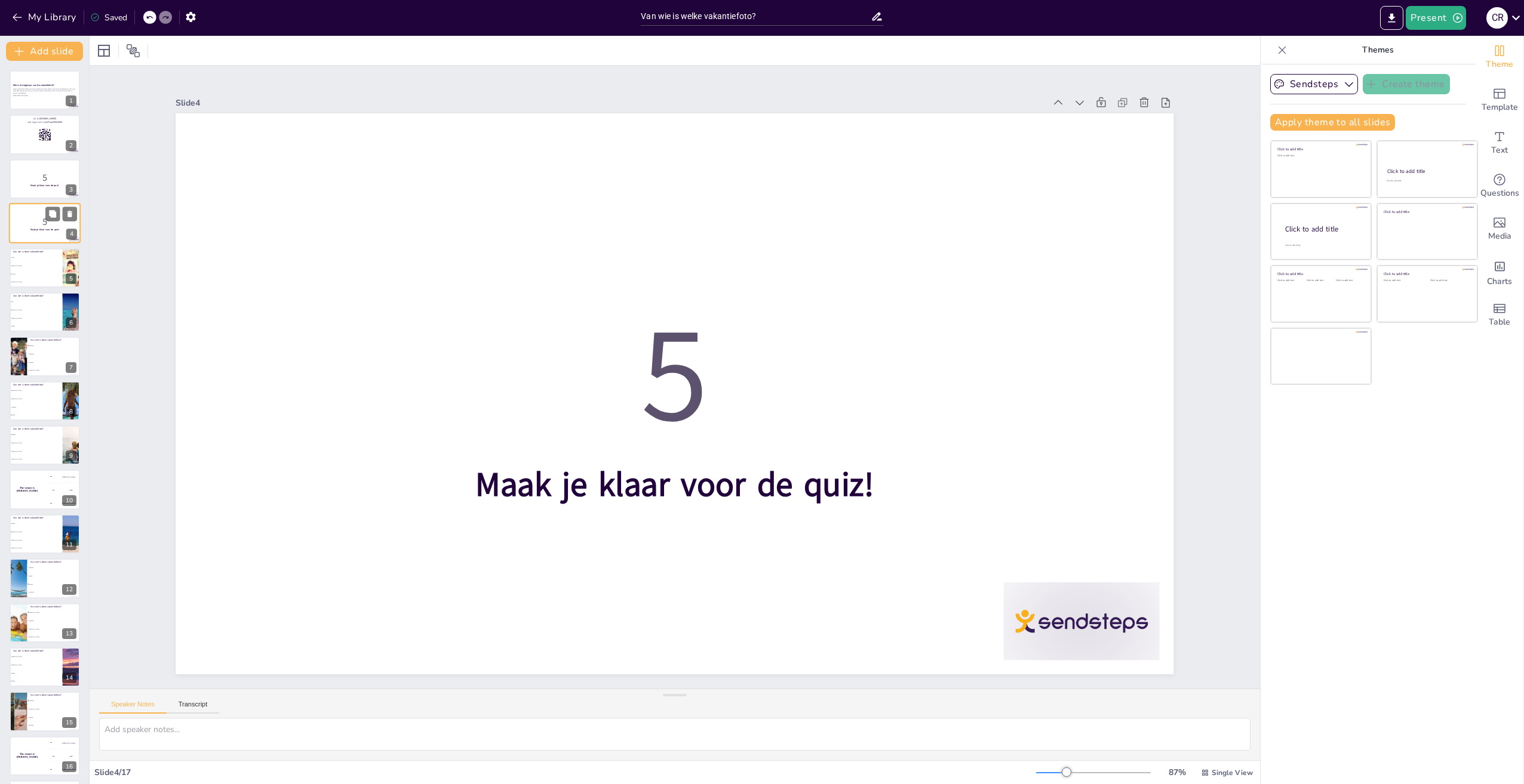
checkbox input "true"
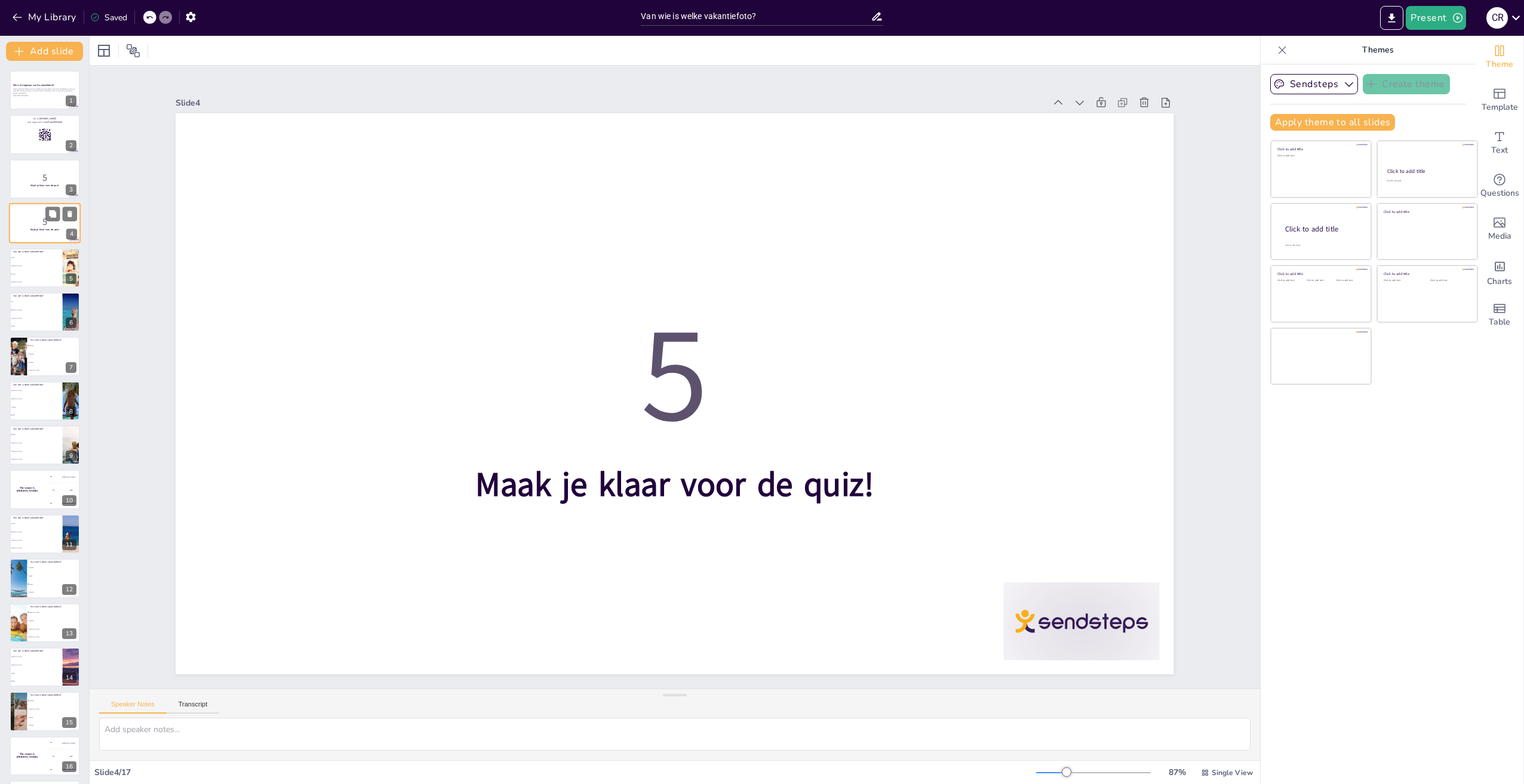
checkbox input "true"
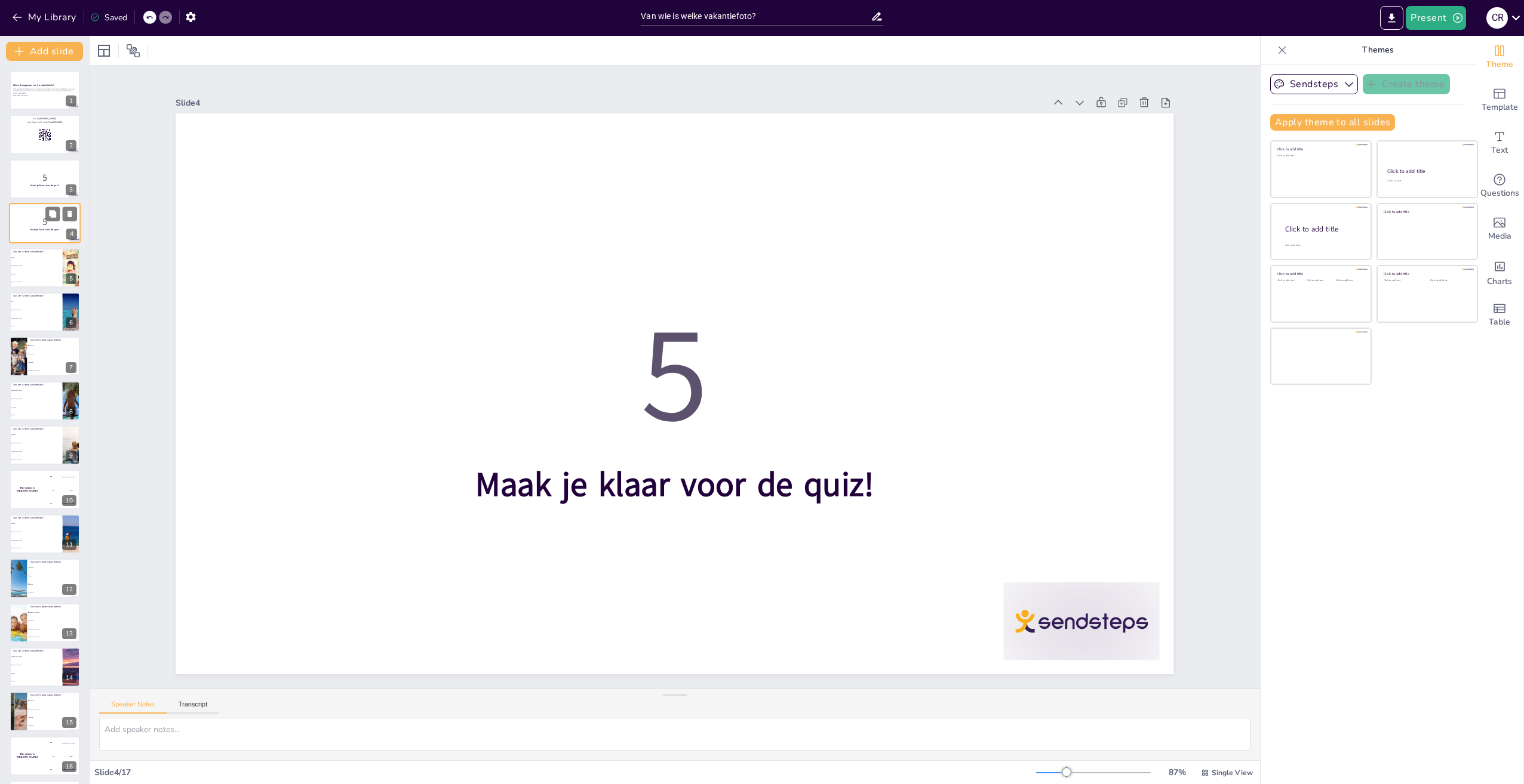
checkbox input "true"
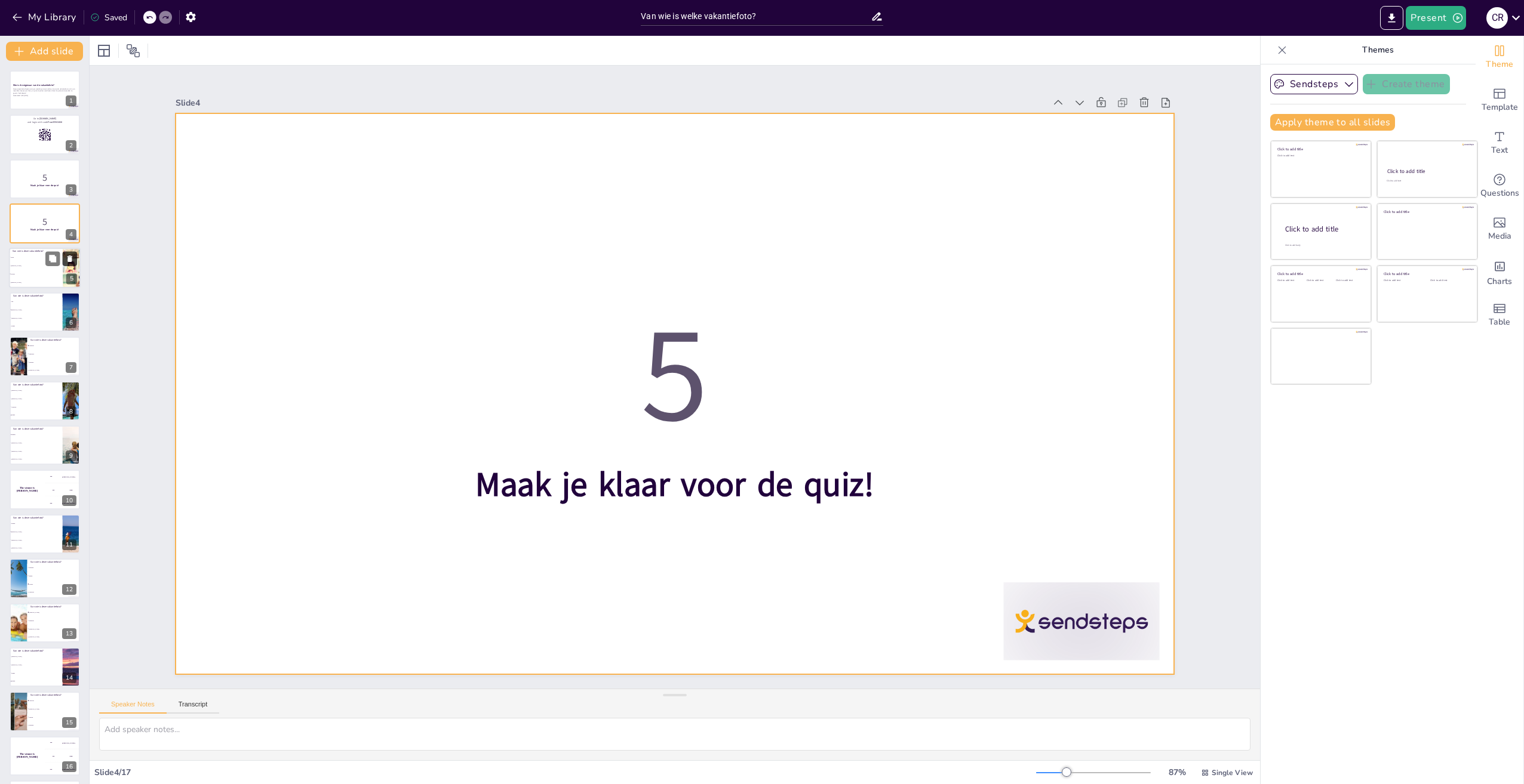
checkbox input "true"
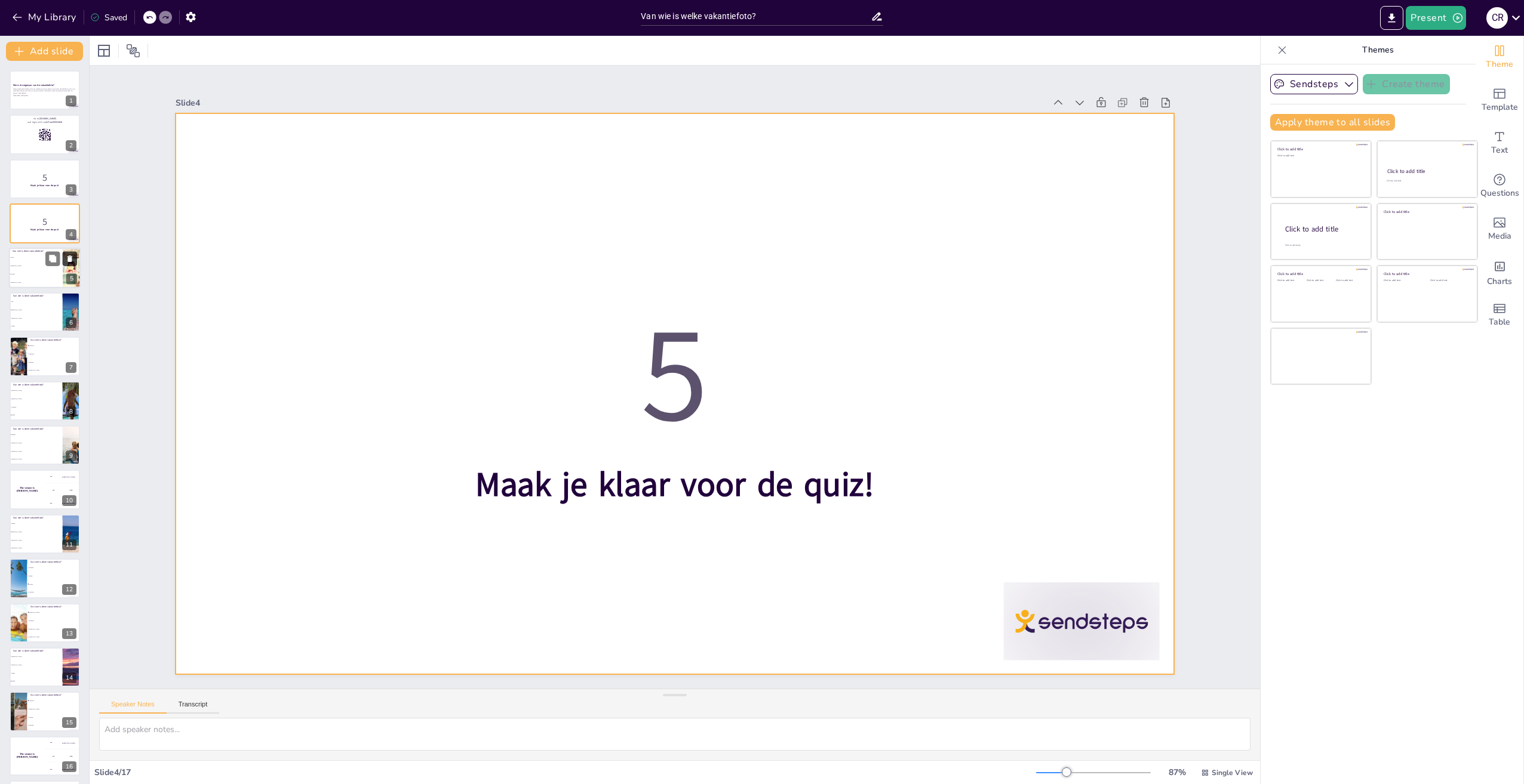
checkbox input "true"
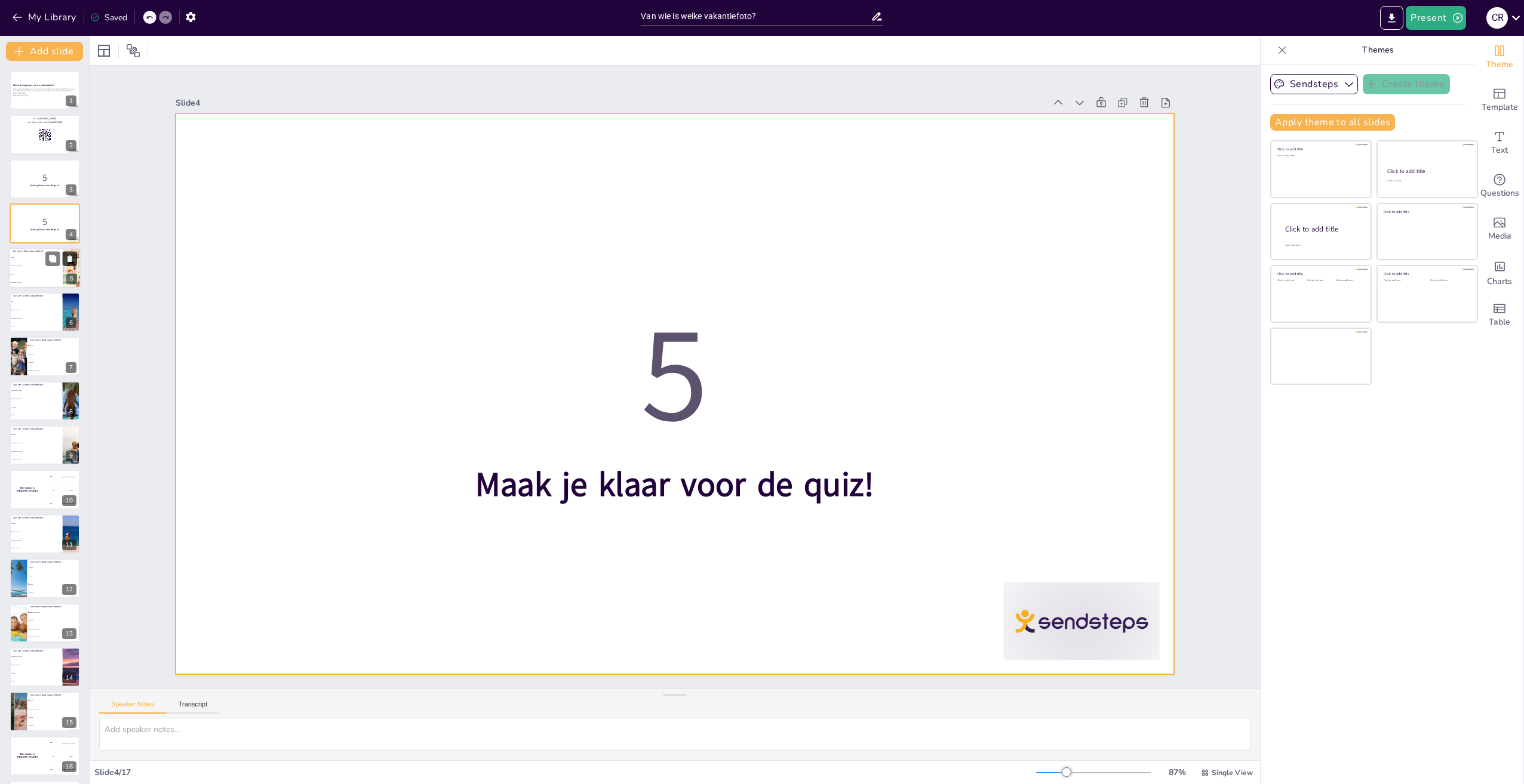
checkbox input "true"
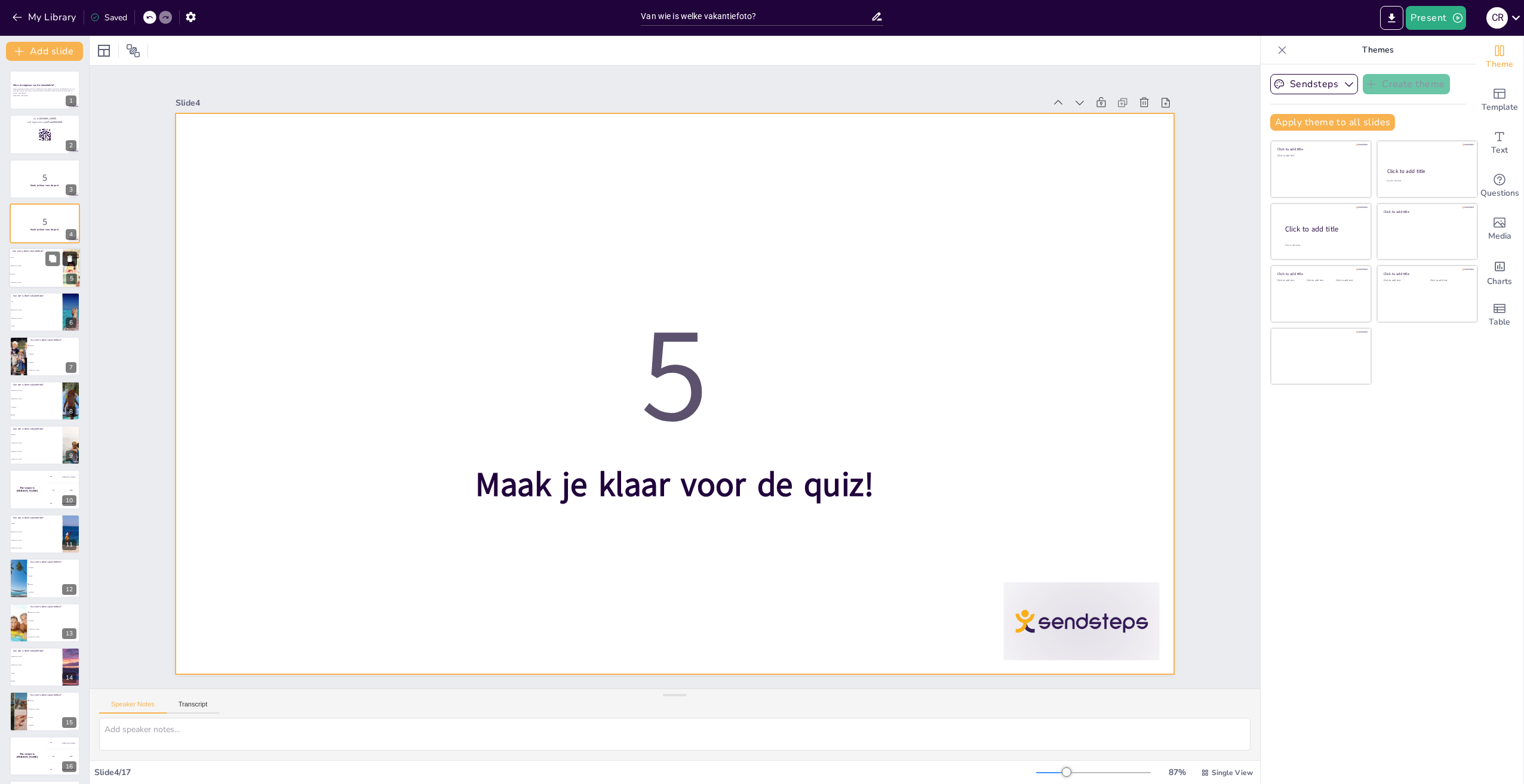
checkbox input "true"
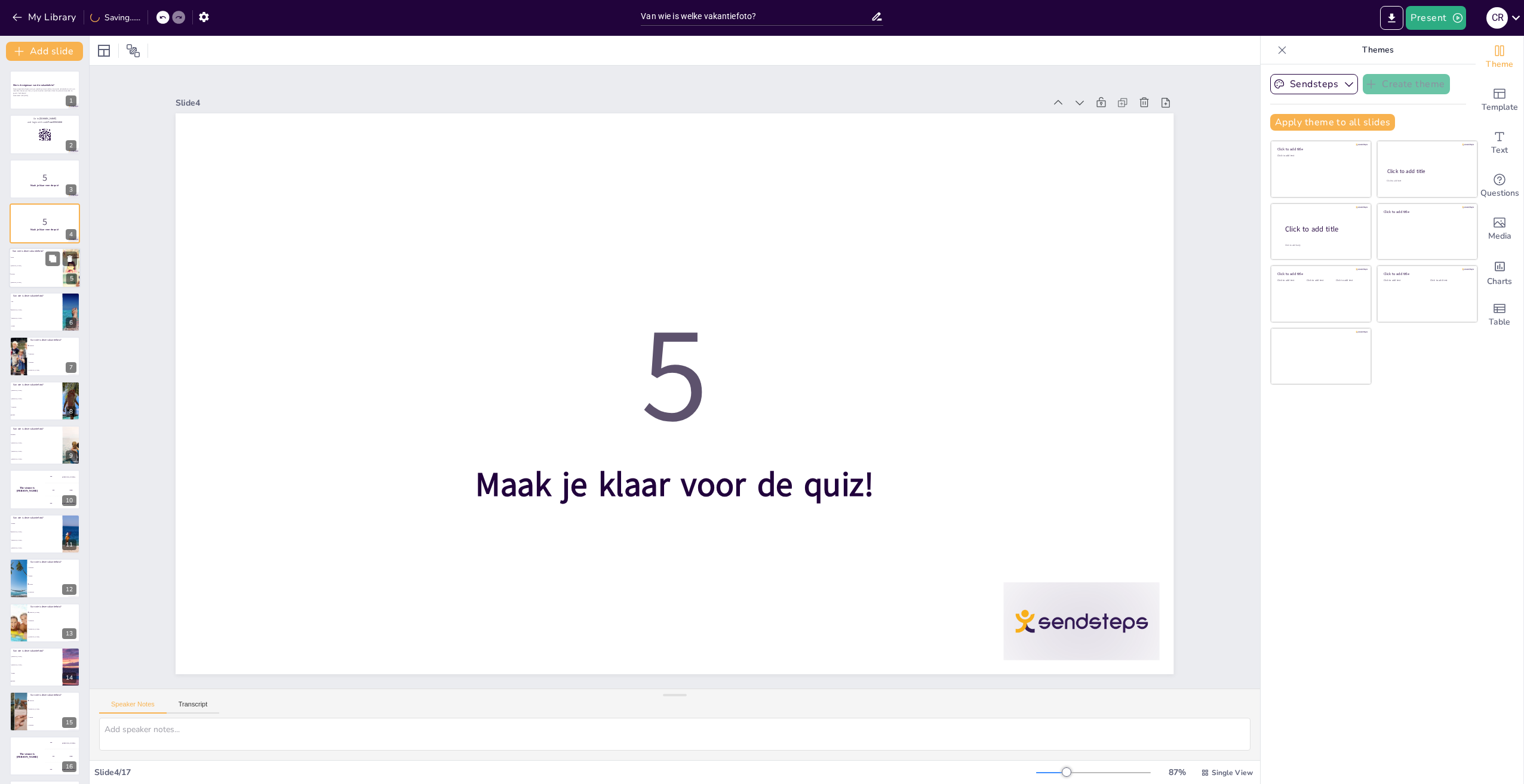
click at [61, 262] on div at bounding box center [61, 258] width 32 height 14
type textarea "Het juiste antwoord is Wouter. Wouter staat bekend om zijn avontuurlijke vakant…"
checkbox input "true"
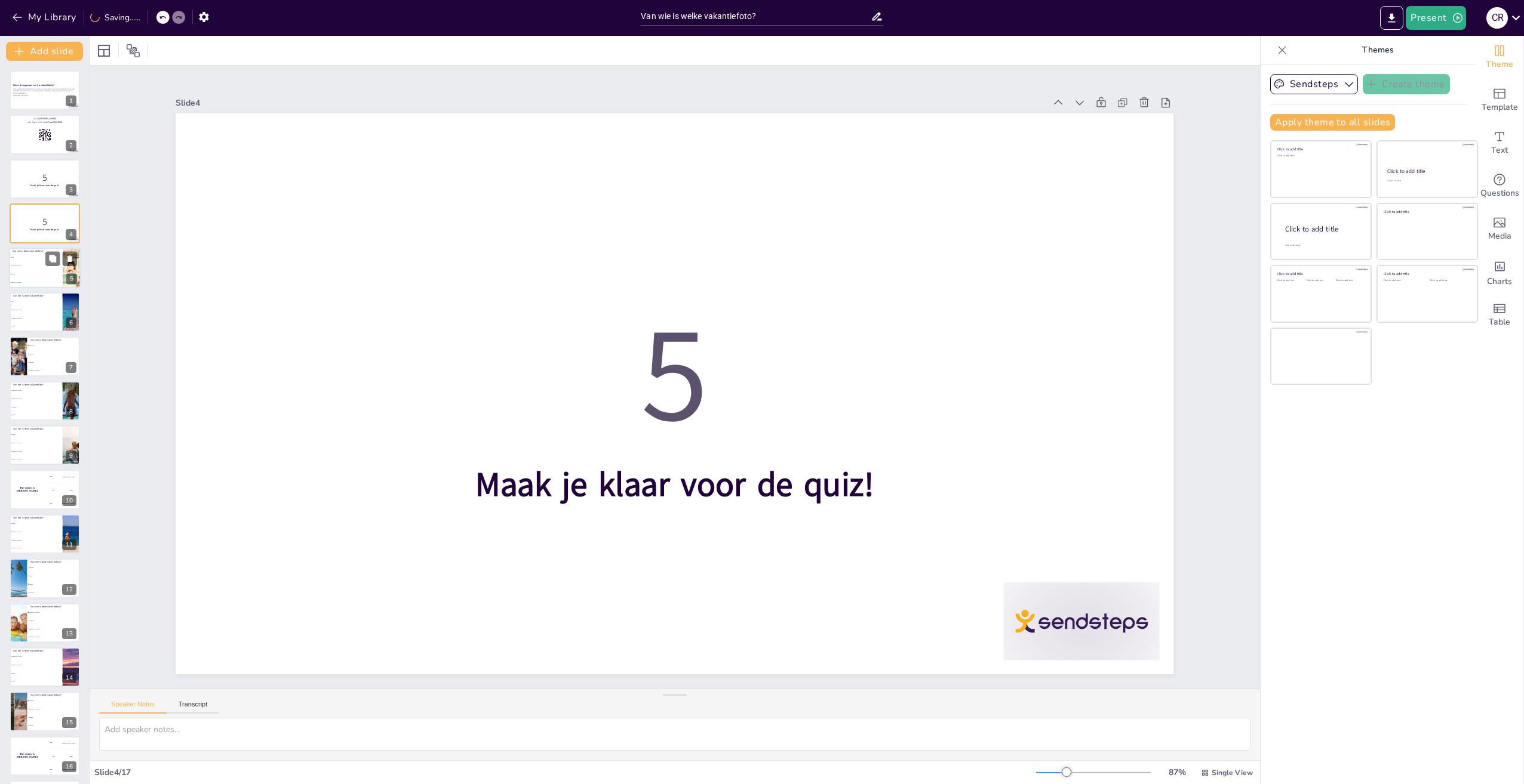
checkbox input "true"
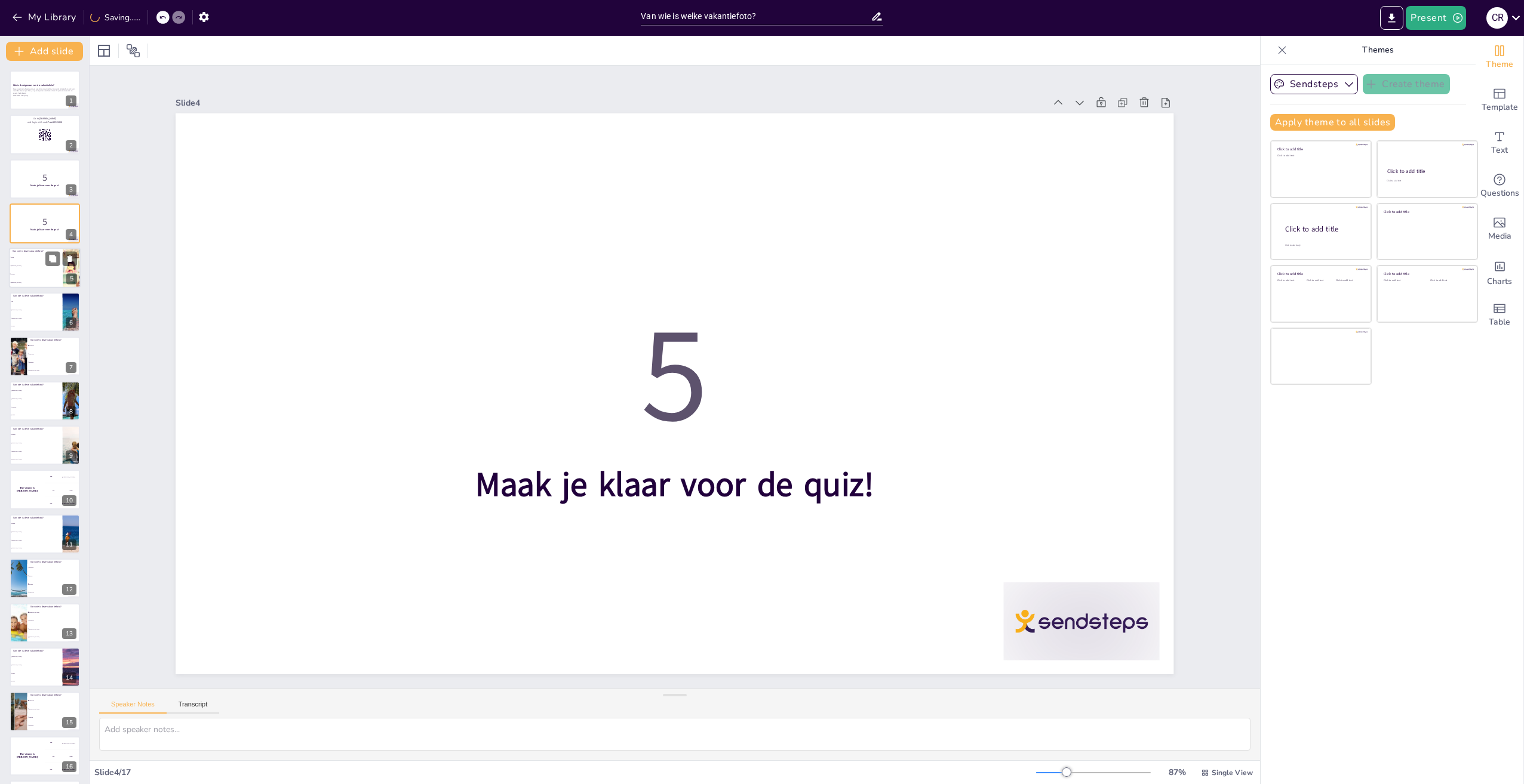
checkbox input "true"
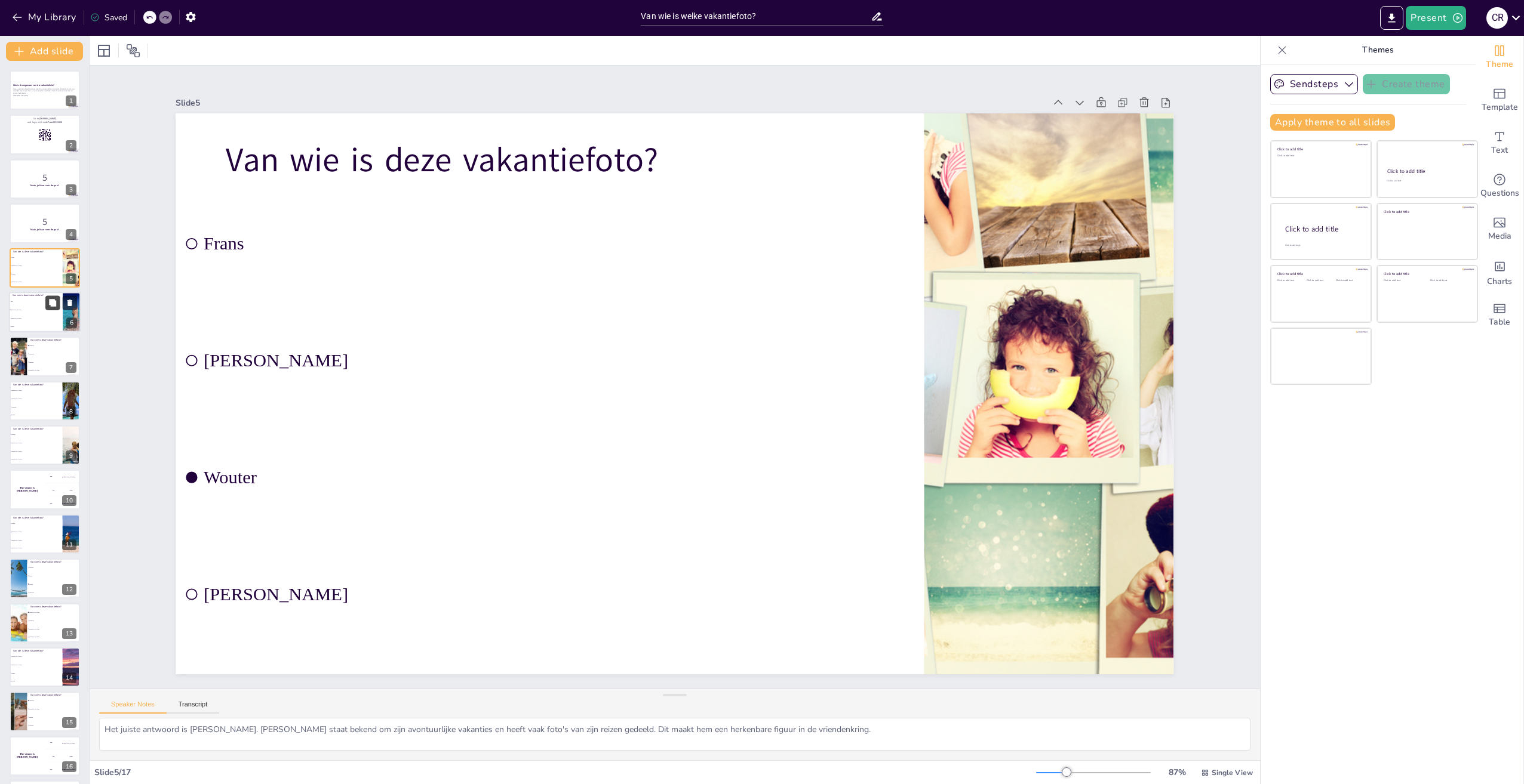
checkbox input "true"
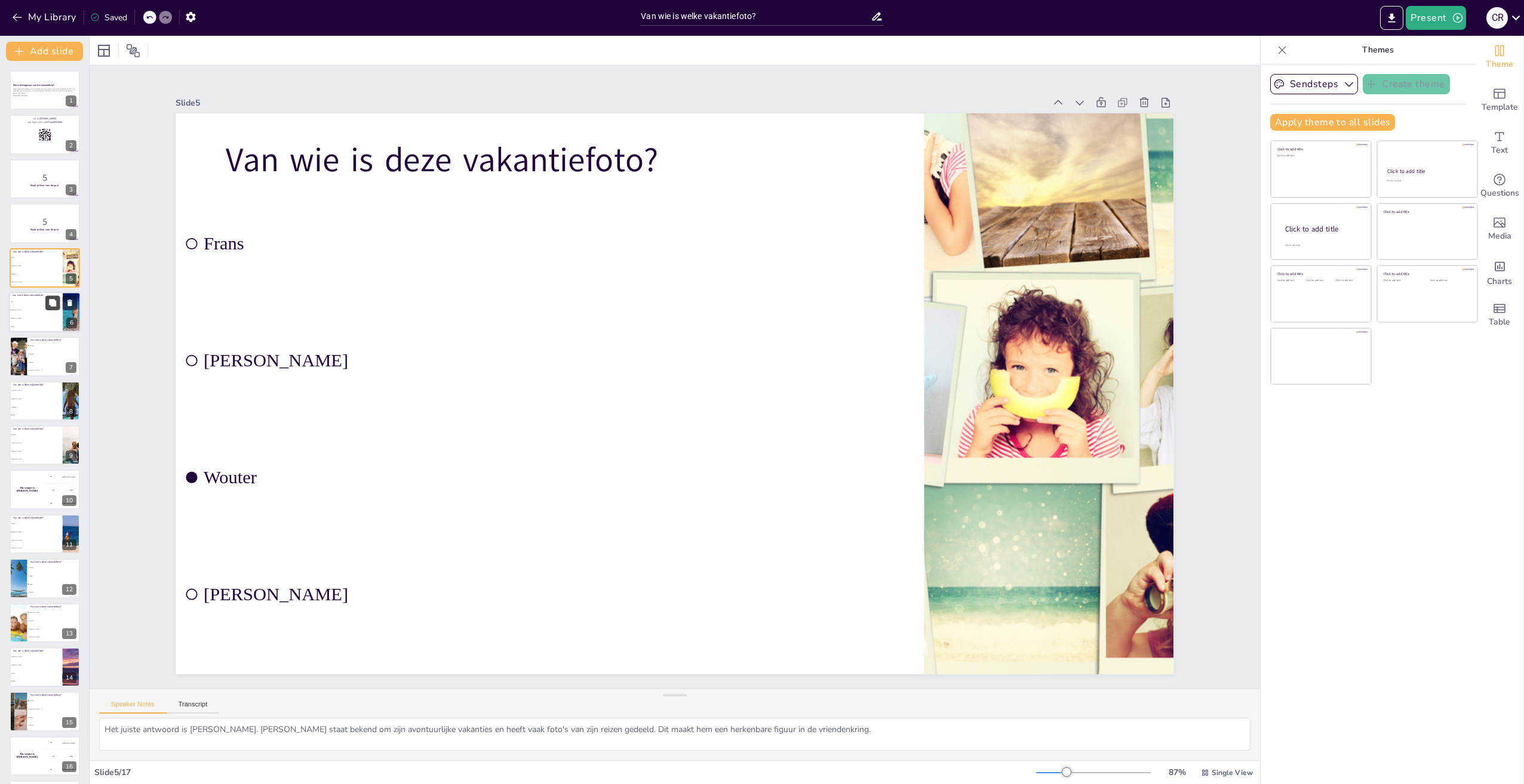
checkbox input "true"
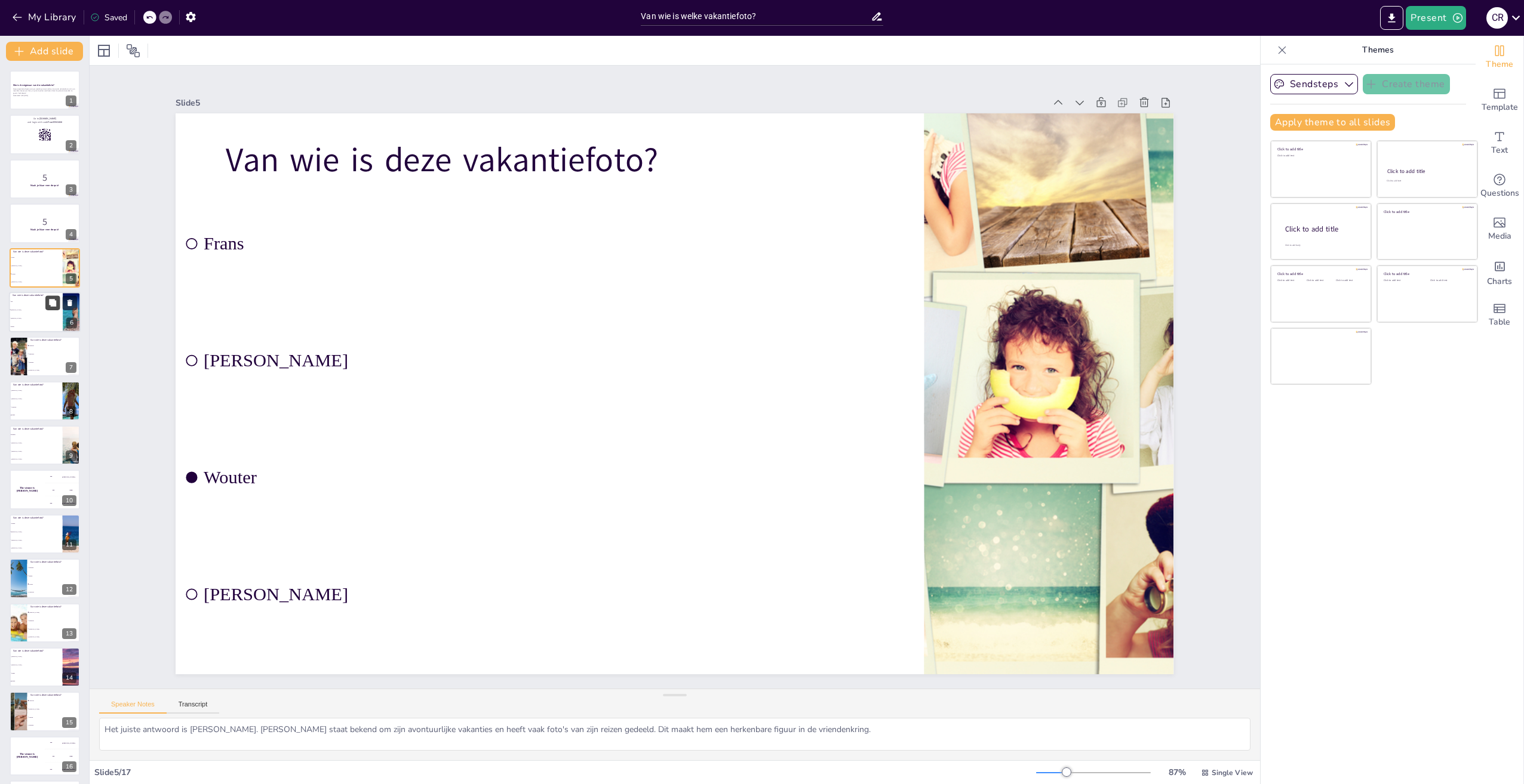
checkbox input "true"
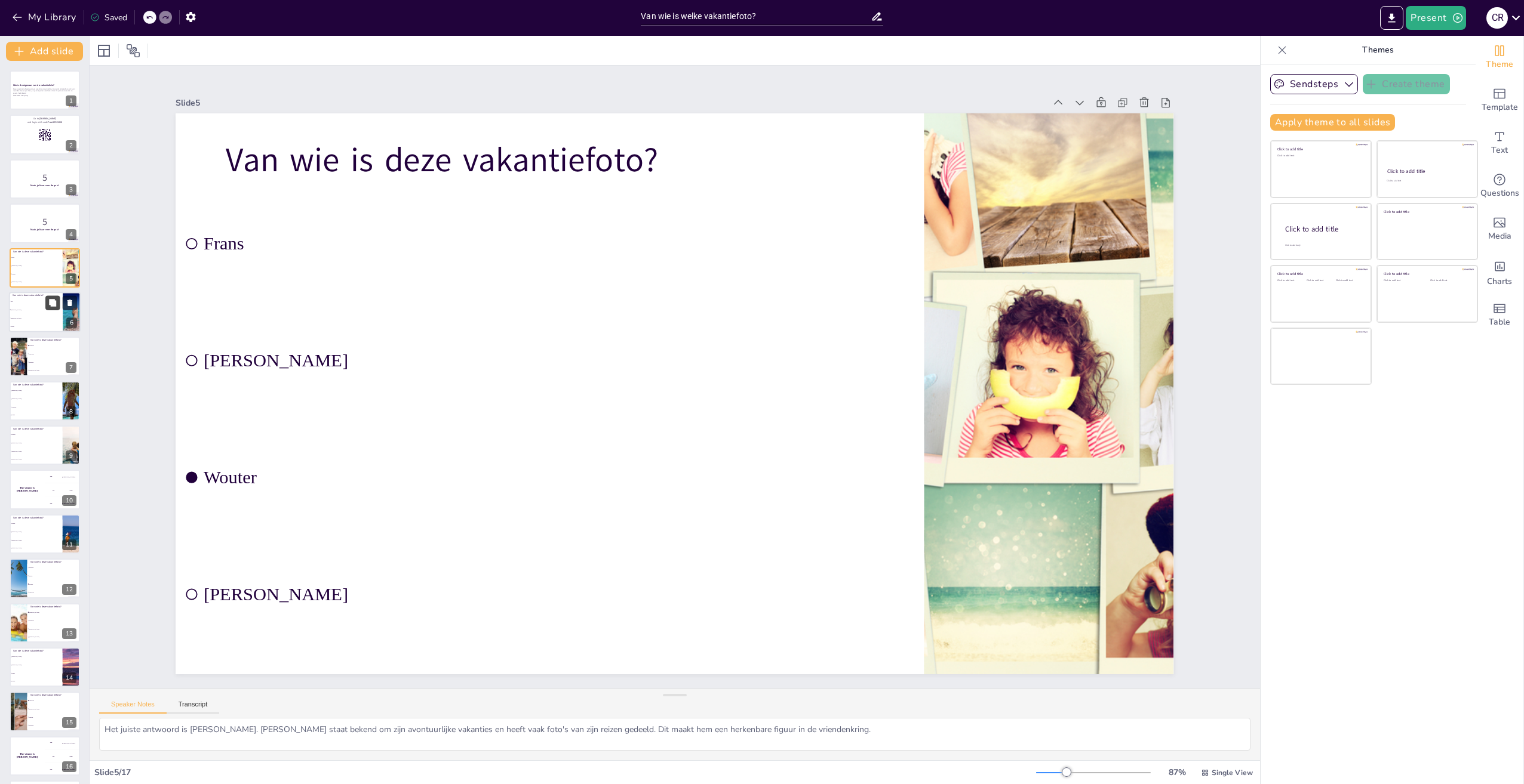
checkbox input "true"
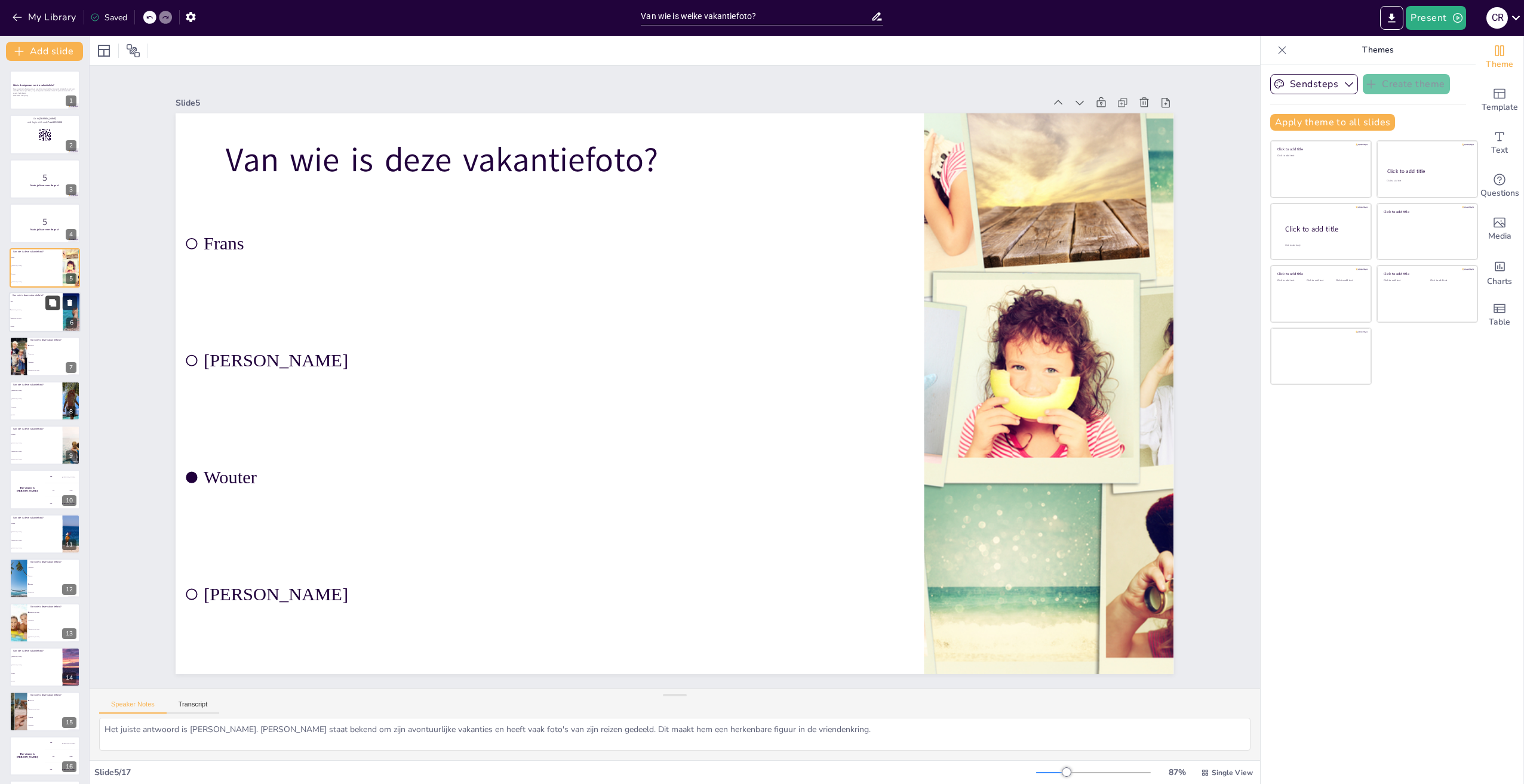
checkbox input "true"
click at [49, 318] on span "Richard" at bounding box center [36, 319] width 51 height 2
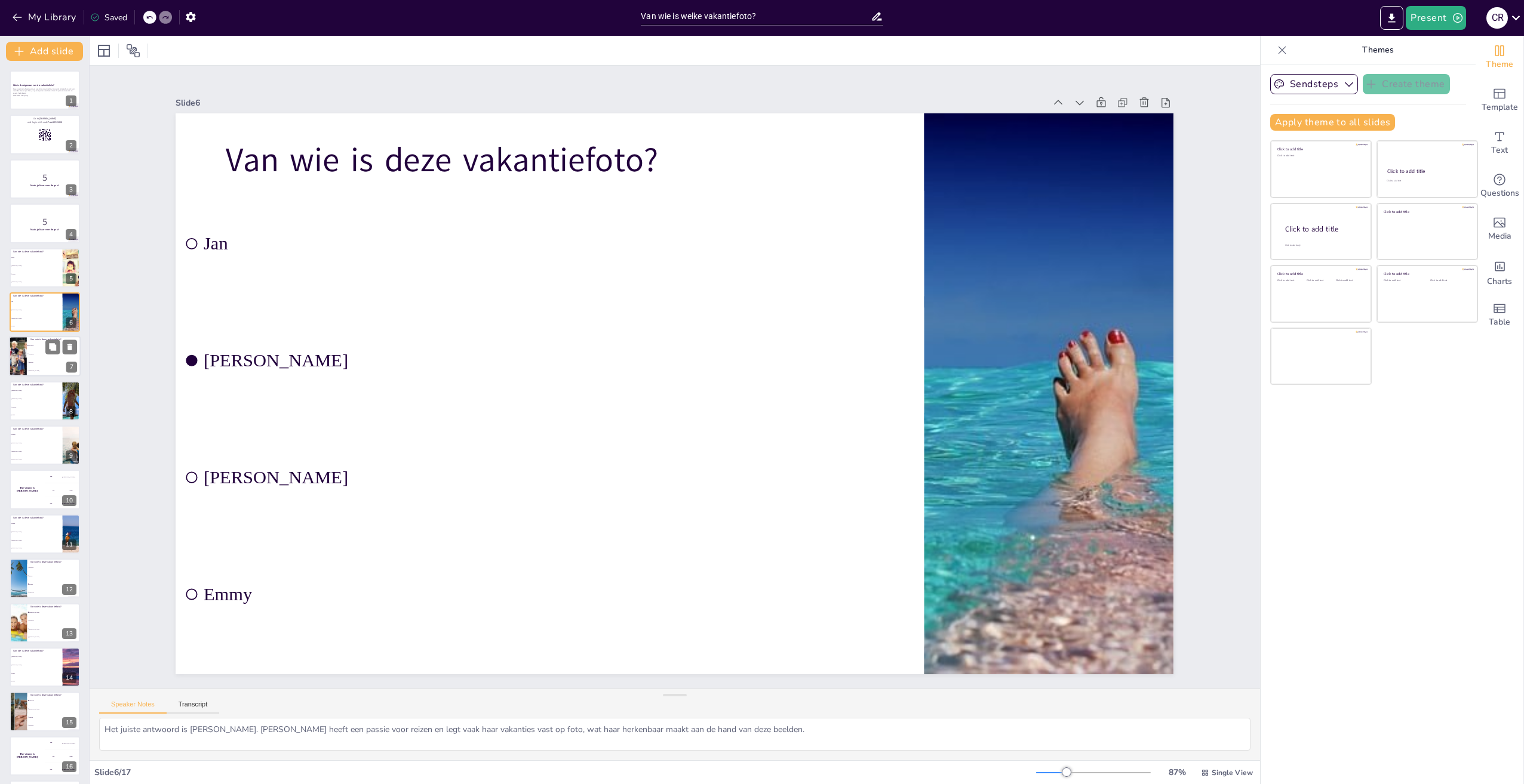
click at [48, 365] on li "Maarten" at bounding box center [54, 362] width 54 height 8
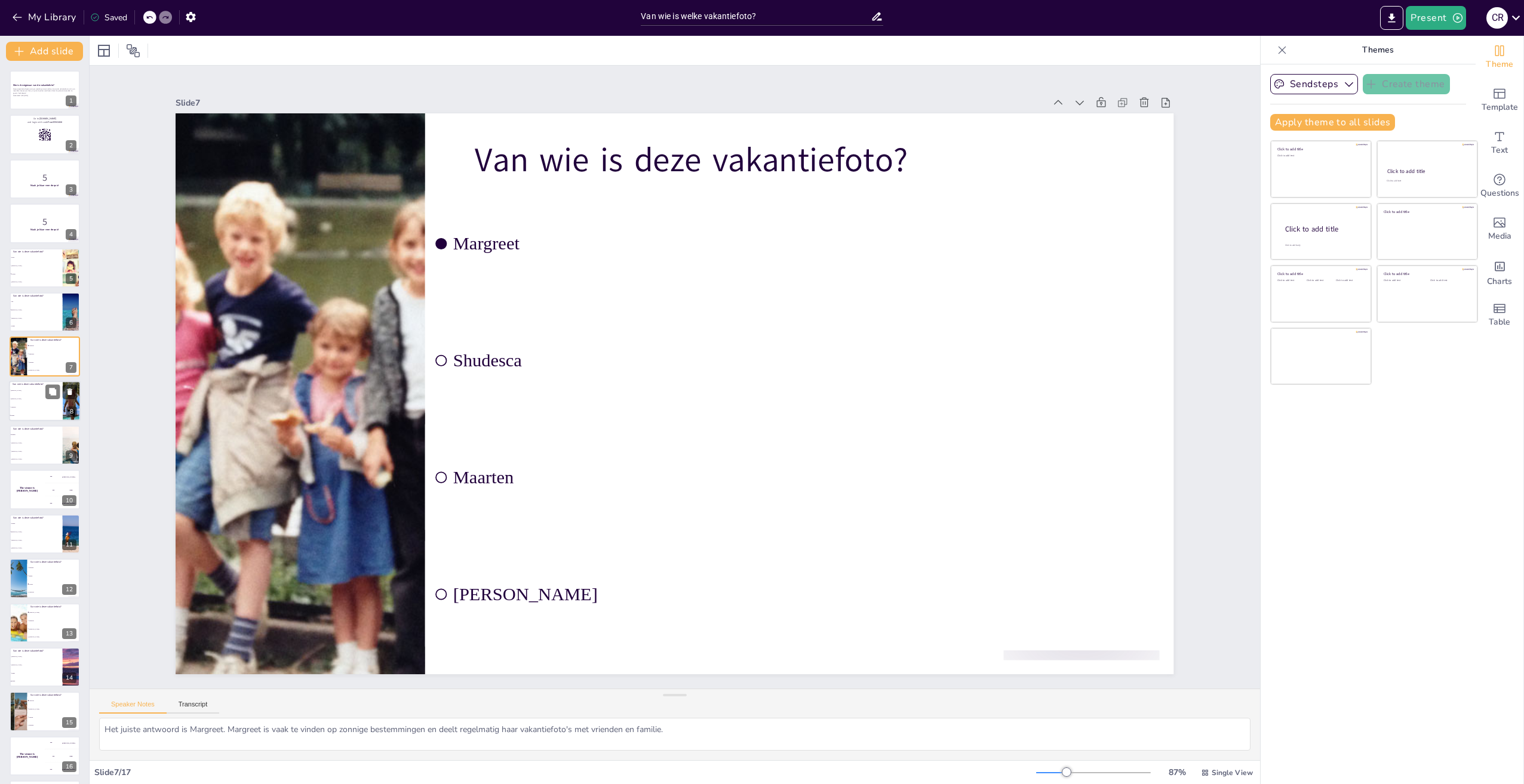
click at [52, 413] on li "Esmee" at bounding box center [36, 415] width 54 height 8
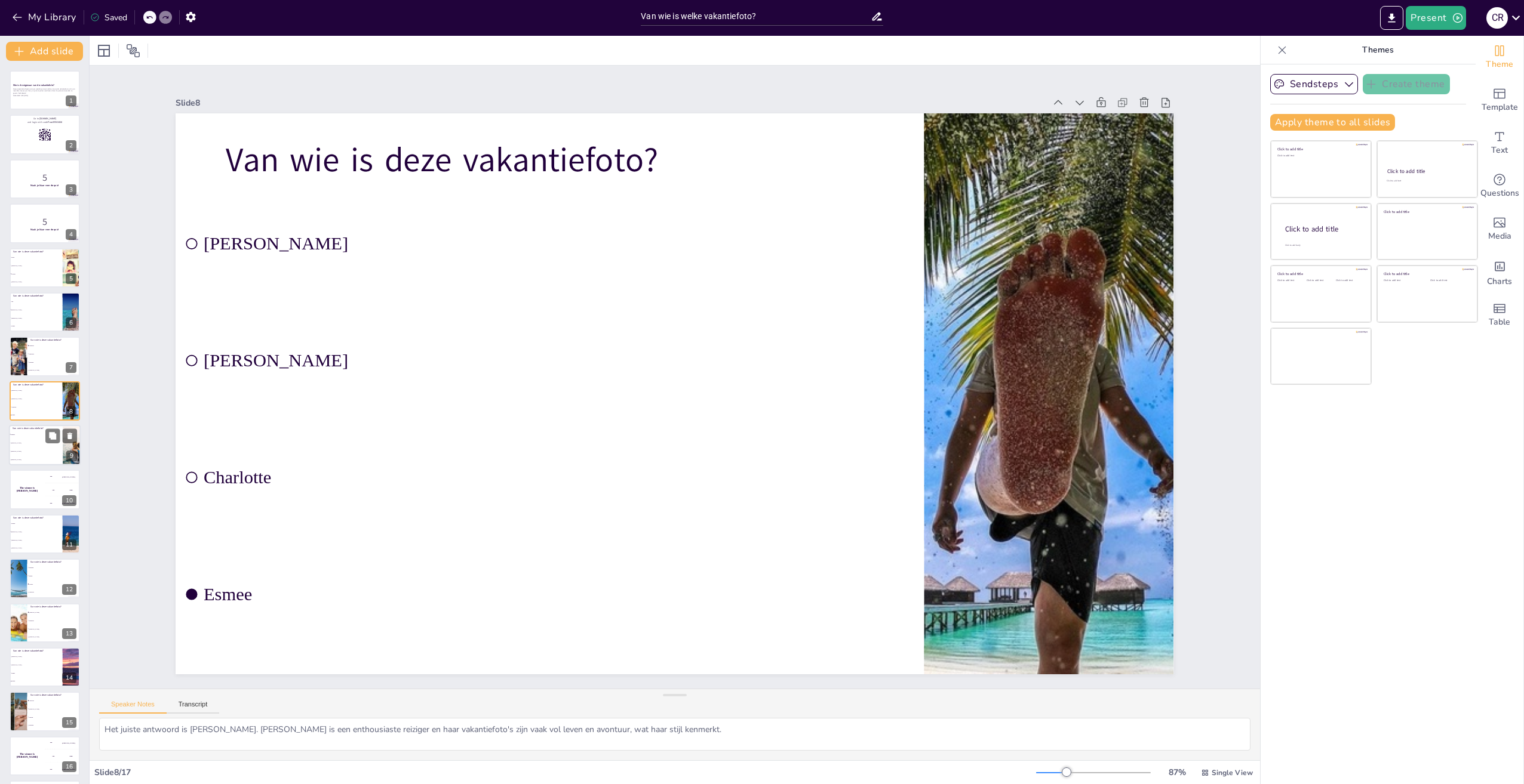
click at [54, 456] on li "Michal" at bounding box center [36, 460] width 54 height 8
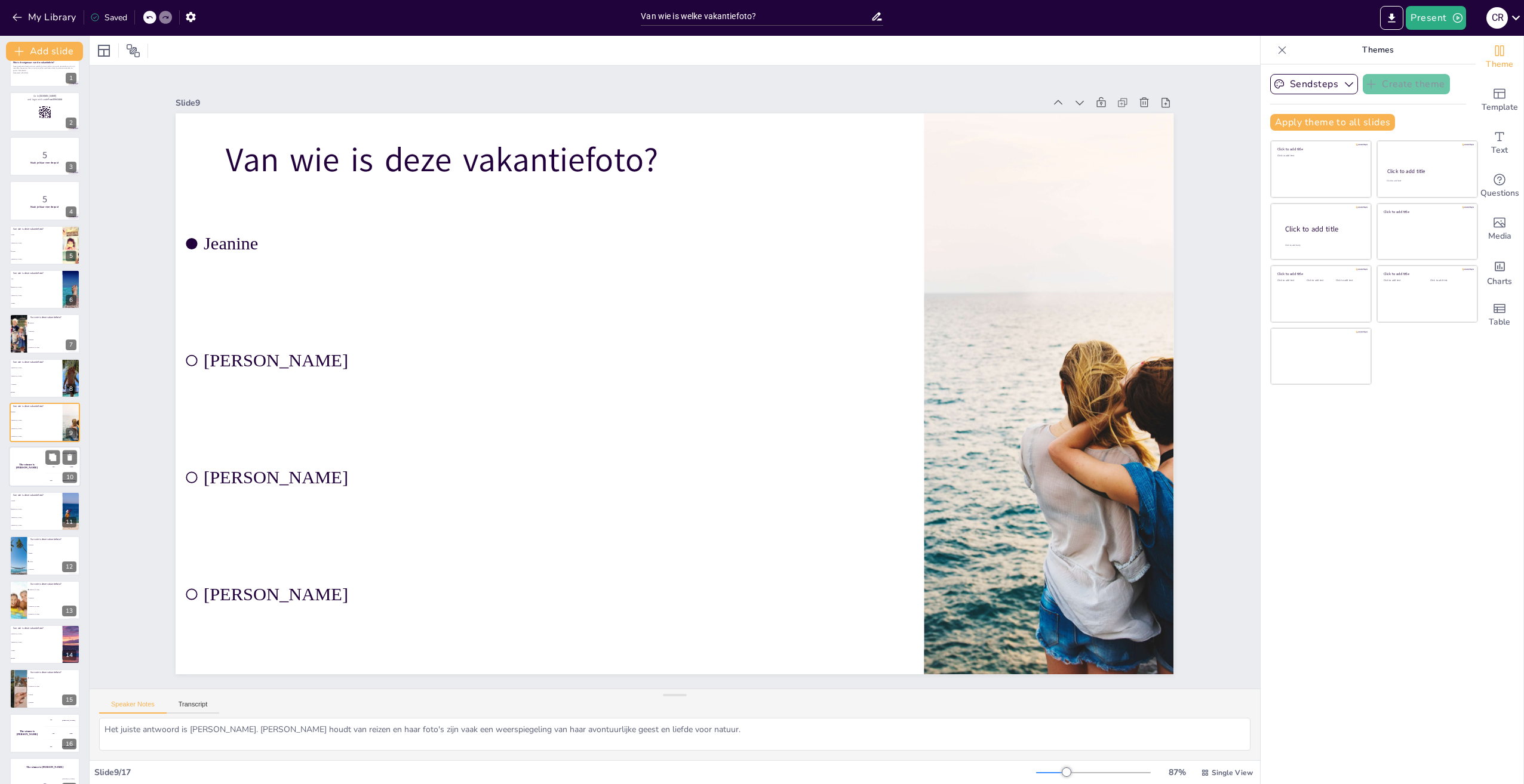
click at [55, 475] on div "300 Niels" at bounding box center [62, 480] width 36 height 13
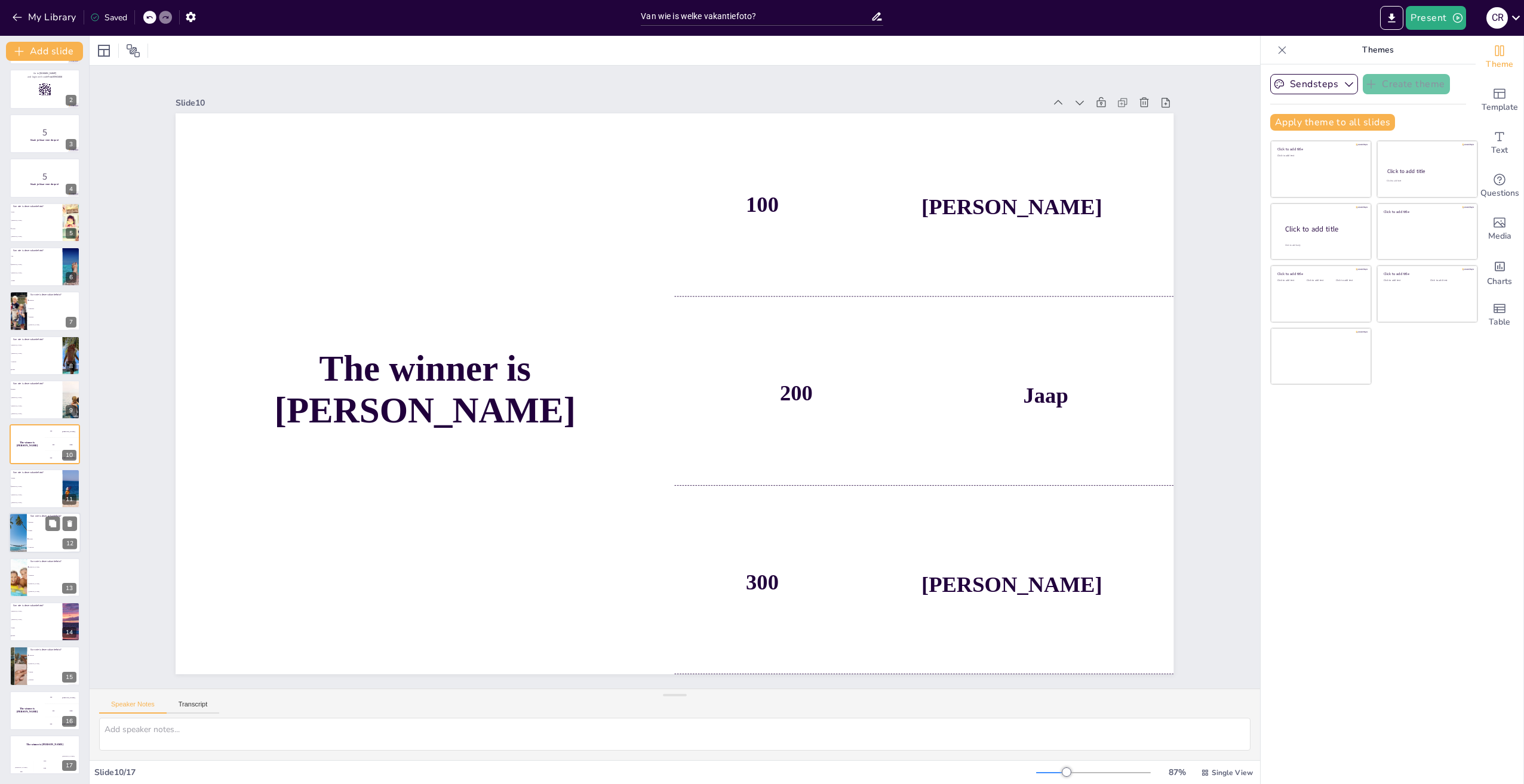
click at [51, 515] on p "Van wie is deze vakantiefoto?" at bounding box center [54, 516] width 46 height 4
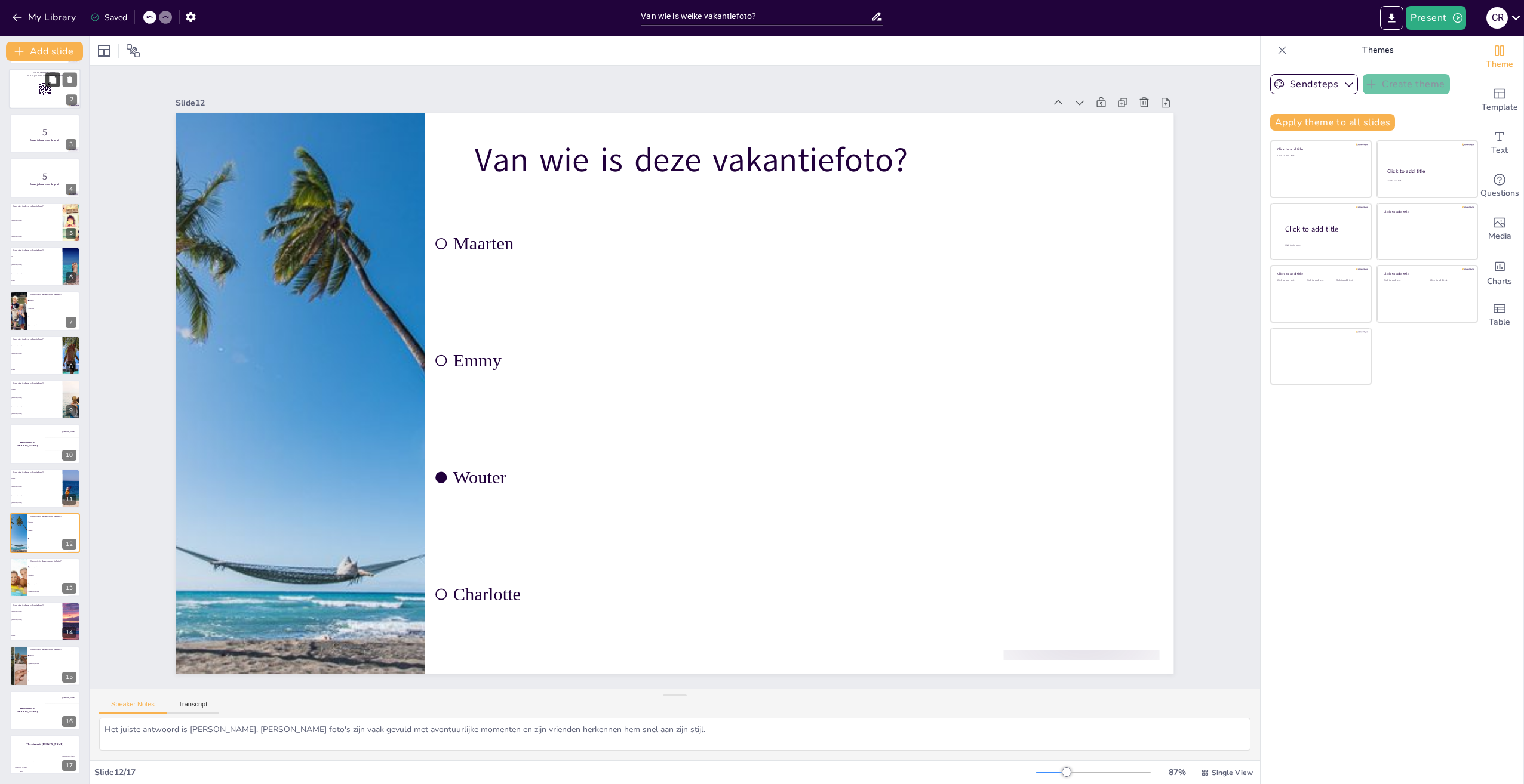
click at [45, 82] on button at bounding box center [52, 80] width 14 height 14
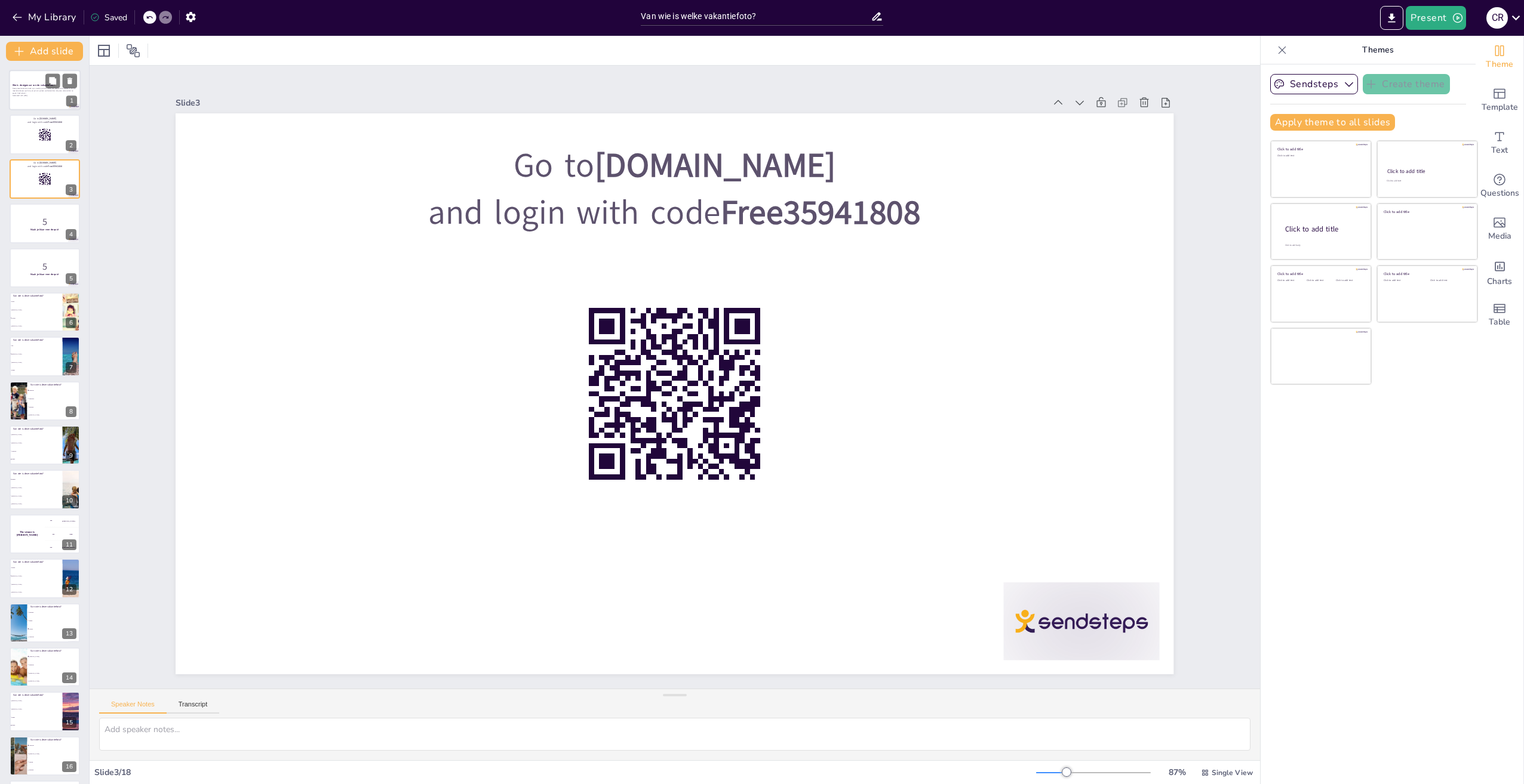
click at [40, 103] on div at bounding box center [44, 90] width 71 height 41
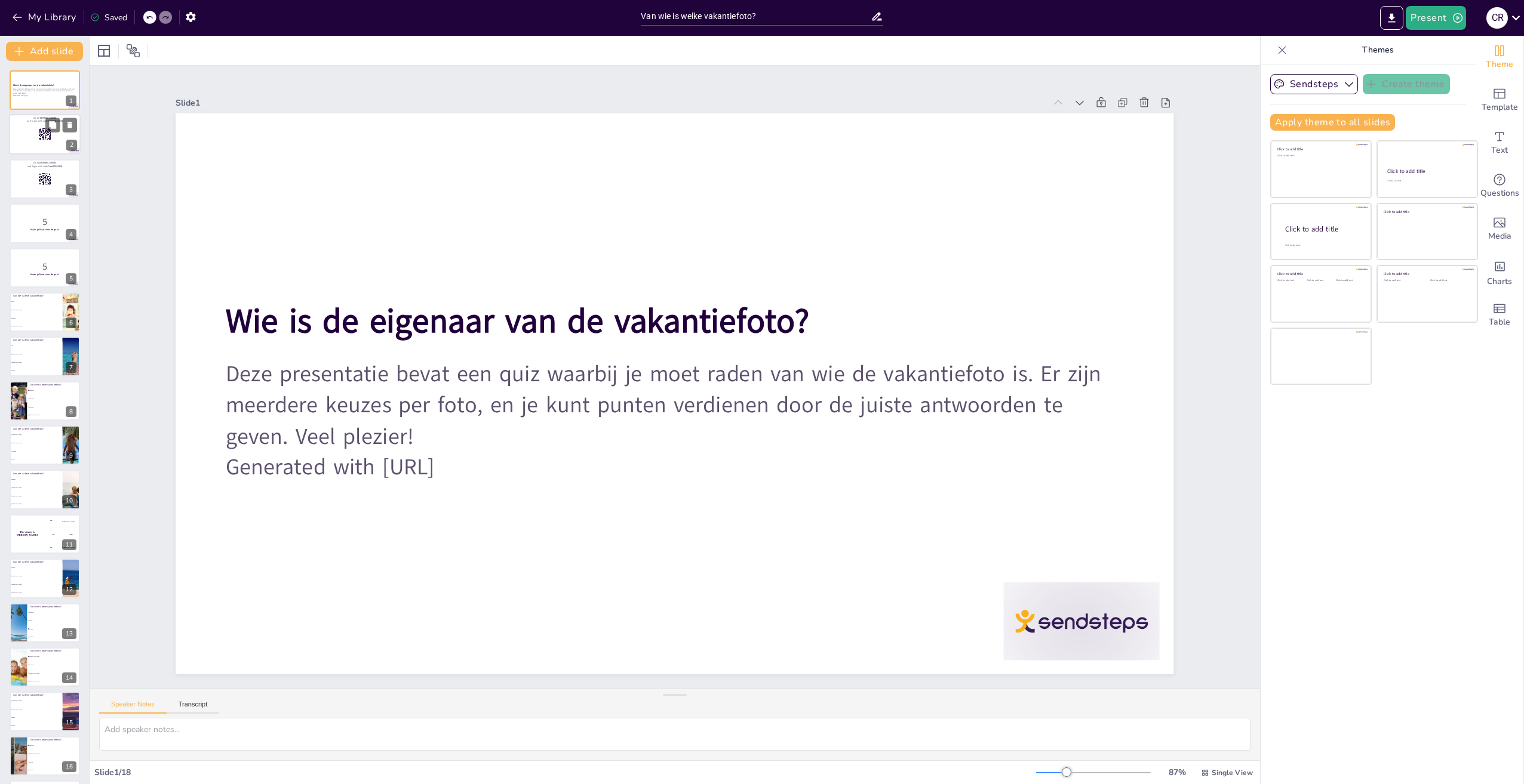
click at [50, 138] on rect at bounding box center [49, 138] width 1 height 1
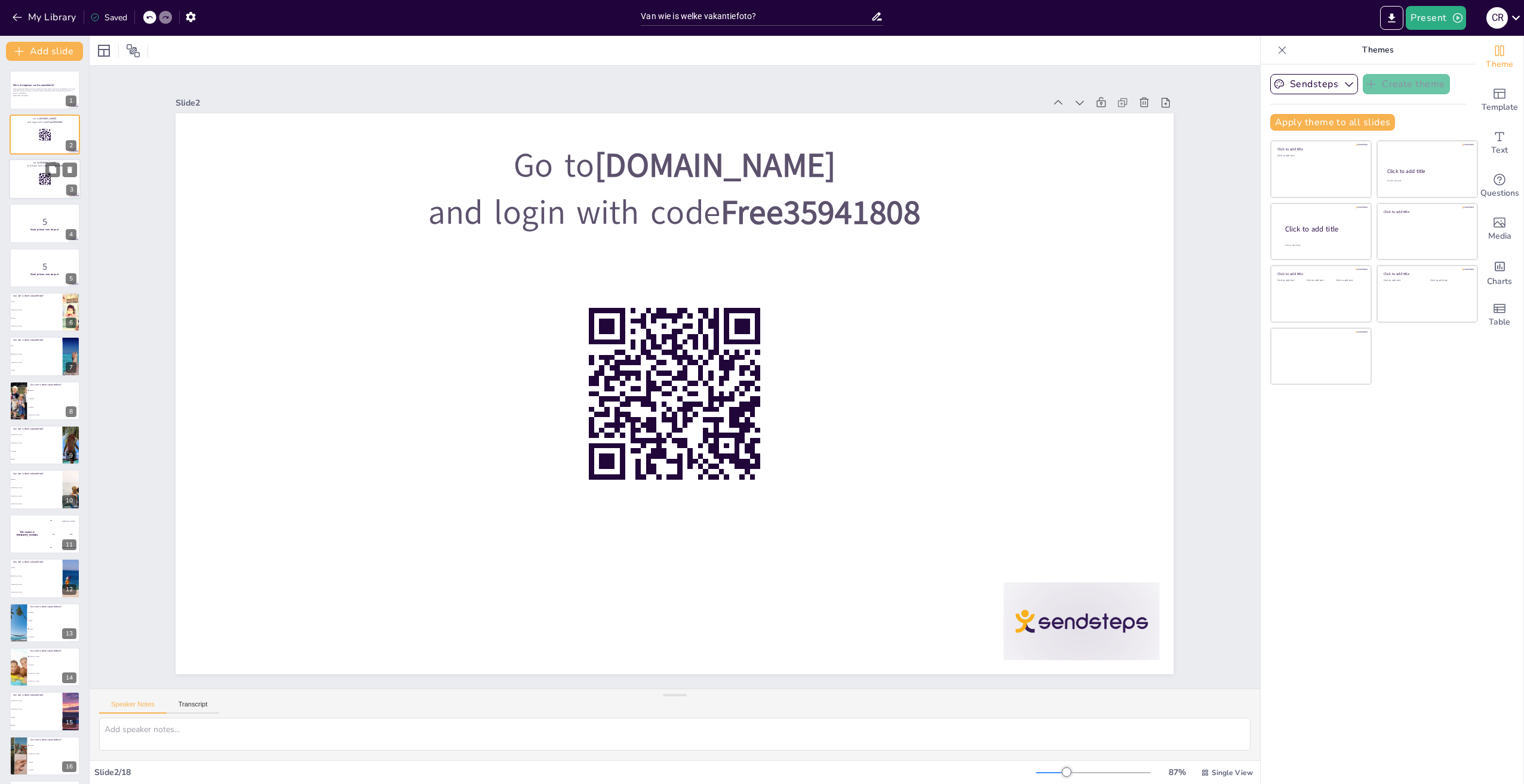
click at [62, 190] on div at bounding box center [44, 179] width 71 height 41
click at [57, 239] on div at bounding box center [44, 223] width 71 height 41
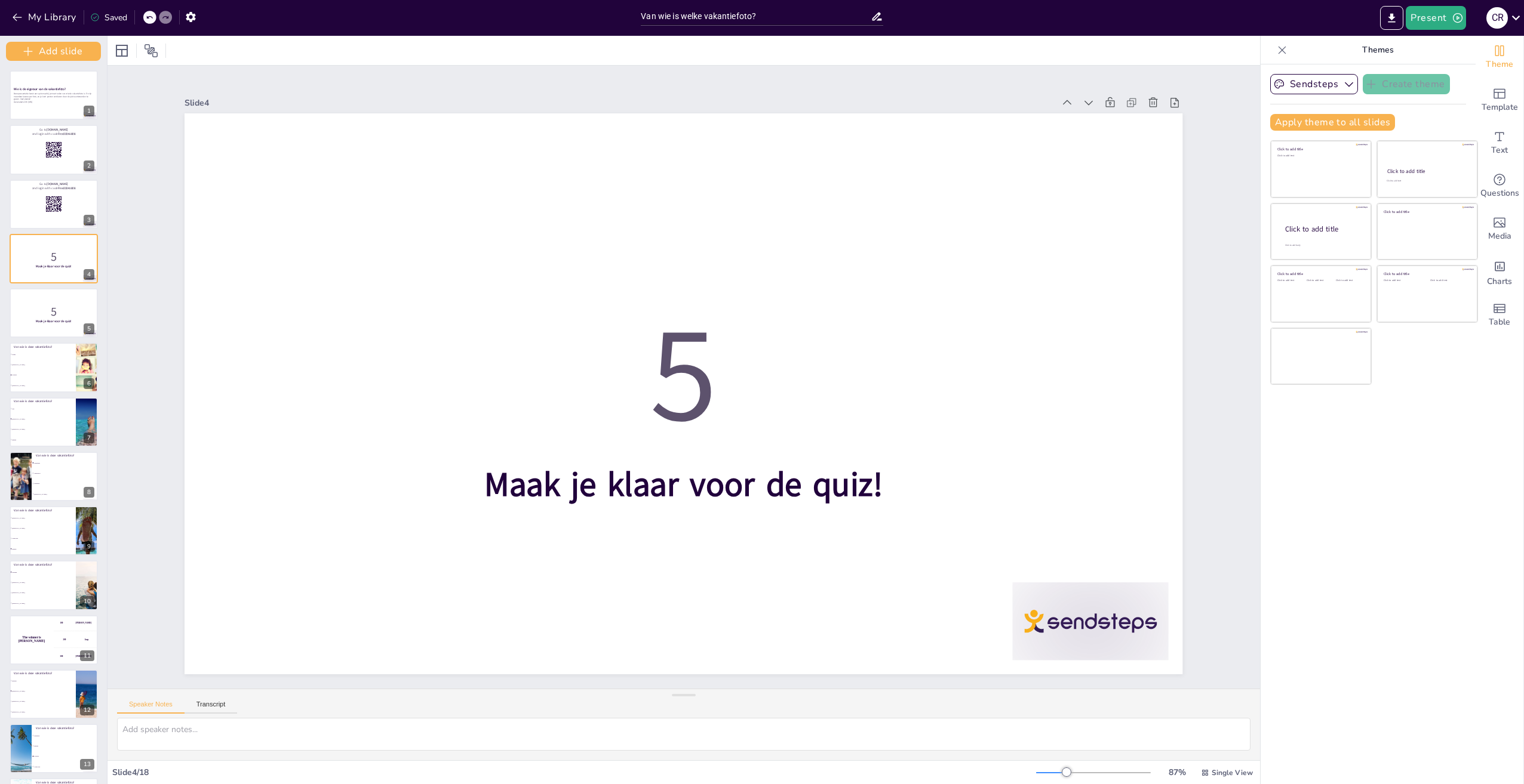
drag, startPoint x: 86, startPoint y: 639, endPoint x: 92, endPoint y: 685, distance: 46.4
click at [92, 685] on div "Add slide Wie is de eigenaar van de vakantiefoto? Deze presentatie bevat een qu…" at bounding box center [54, 411] width 108 height 749
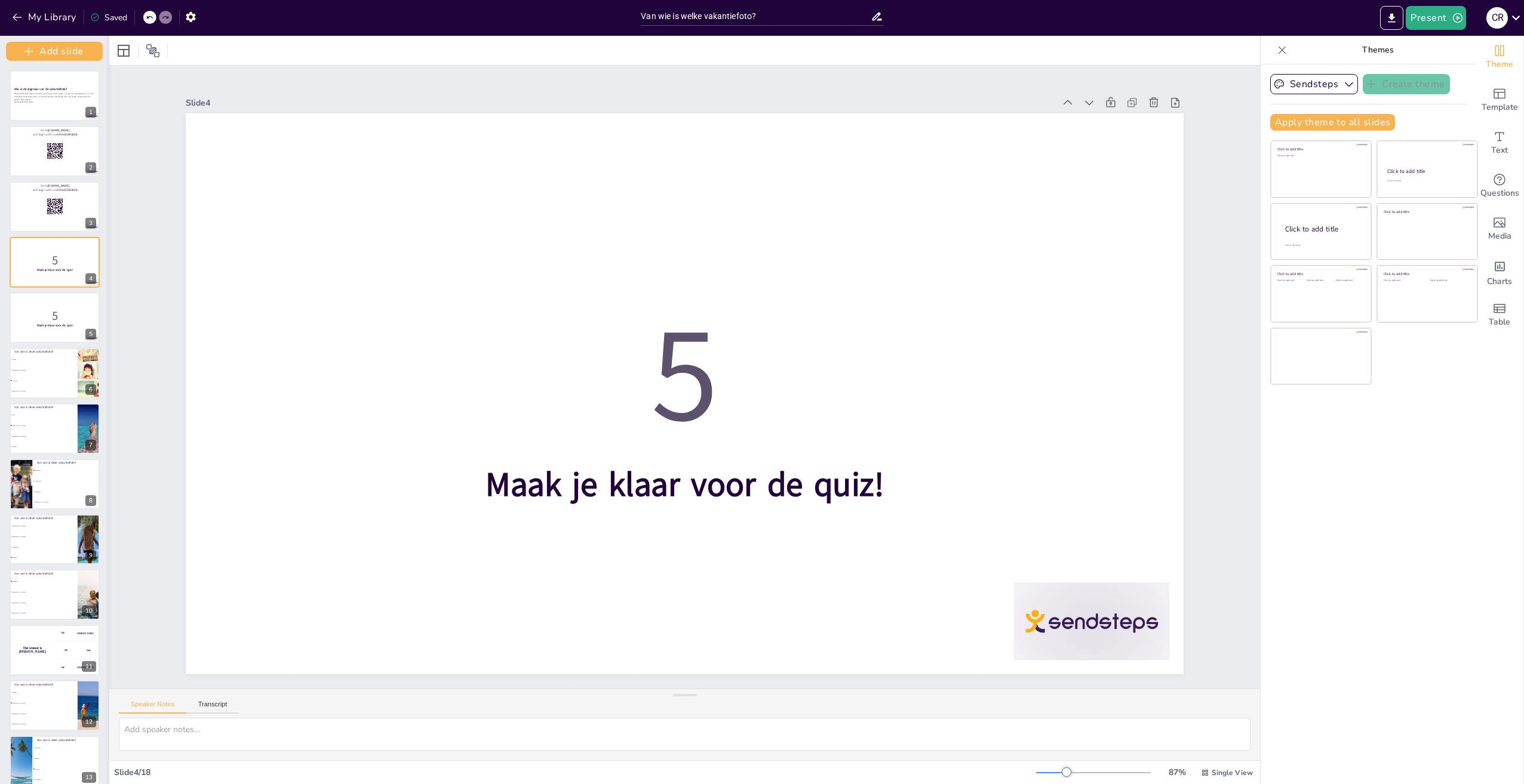
drag, startPoint x: 106, startPoint y: 564, endPoint x: 108, endPoint y: 575, distance: 11.2
click at [108, 575] on div at bounding box center [108, 411] width 5 height 749
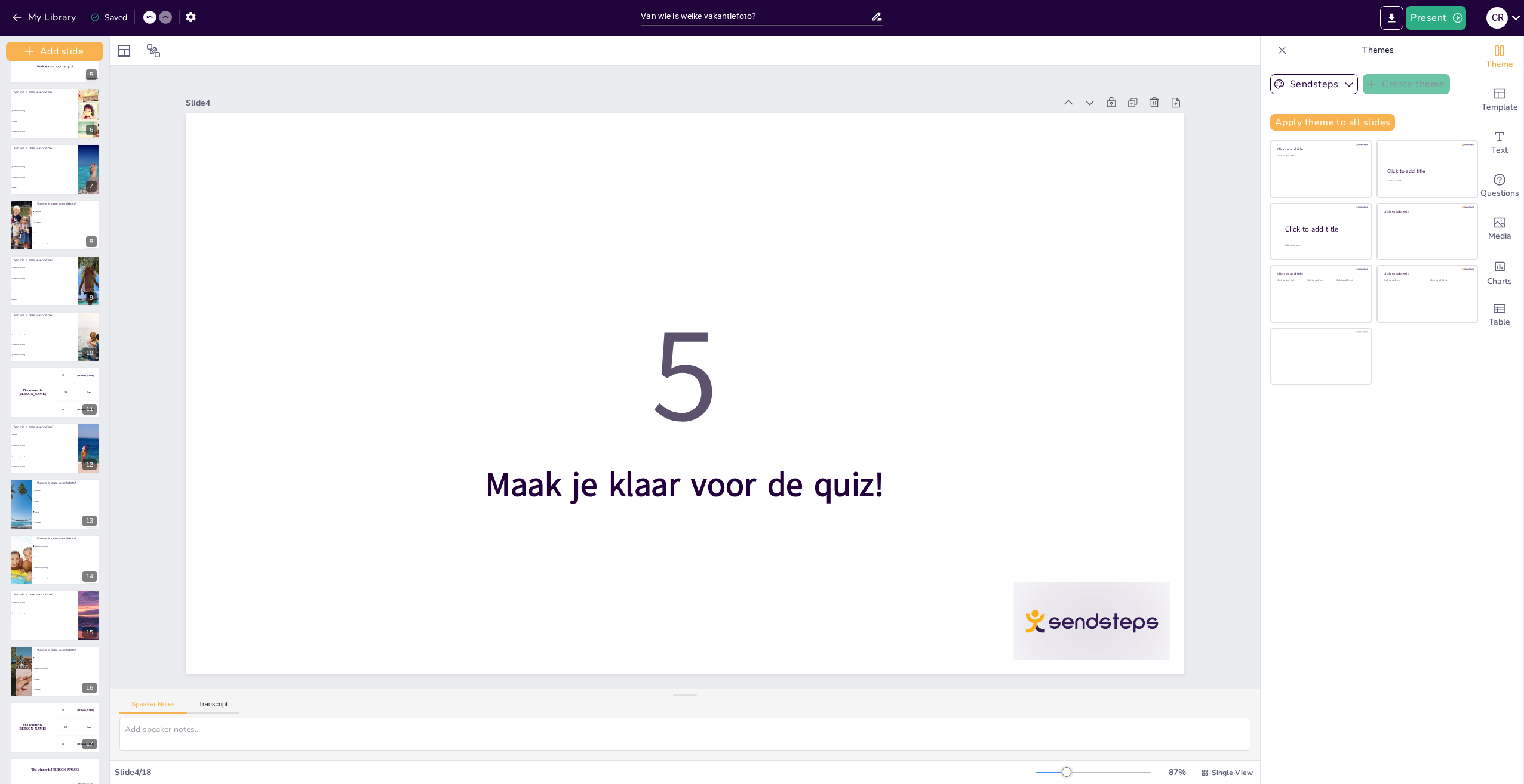
scroll to position [296, 0]
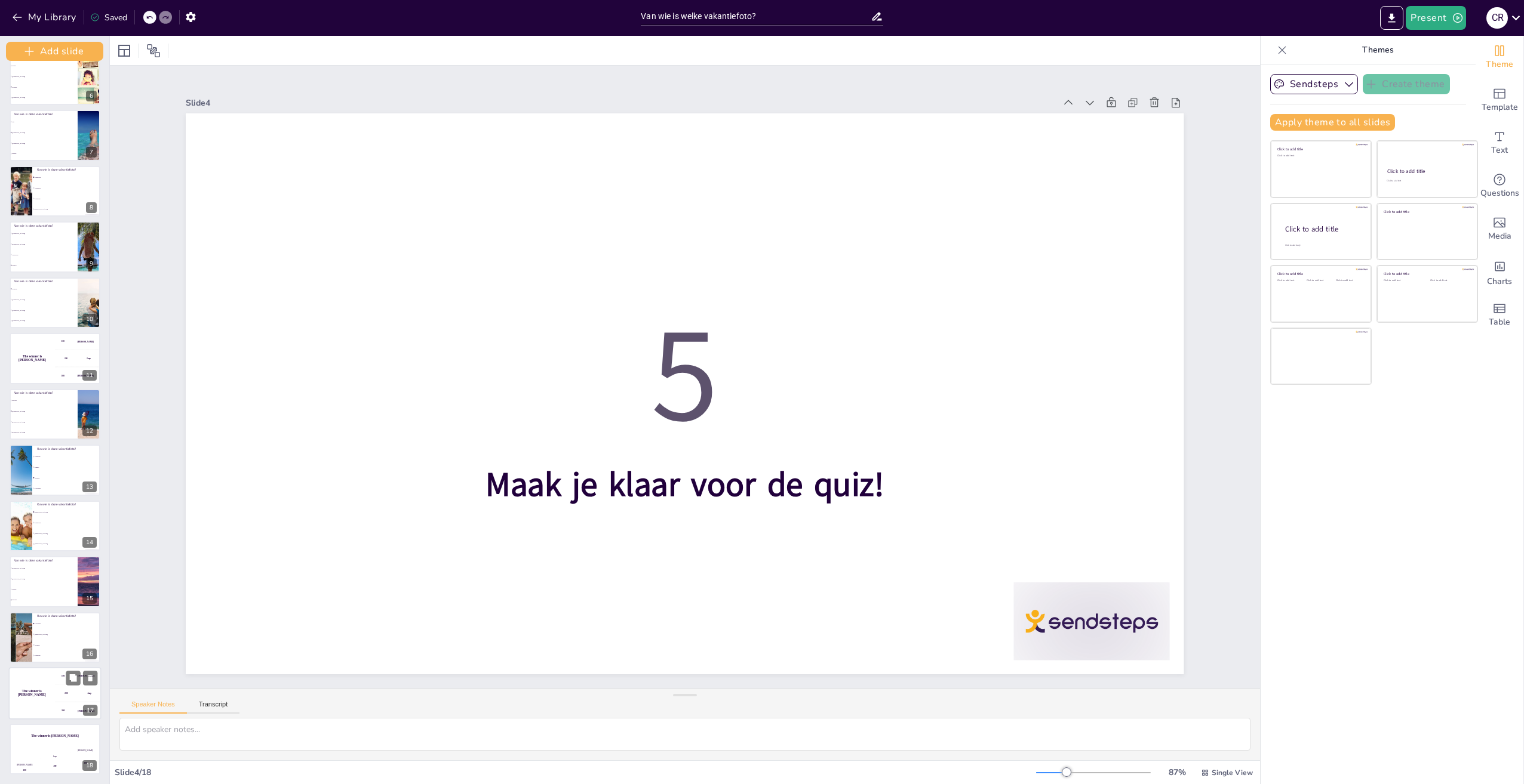
click at [55, 689] on div "The winner is Niels 🏆 100 Hasan 200 Jaap 300 Niels" at bounding box center [55, 693] width 93 height 52
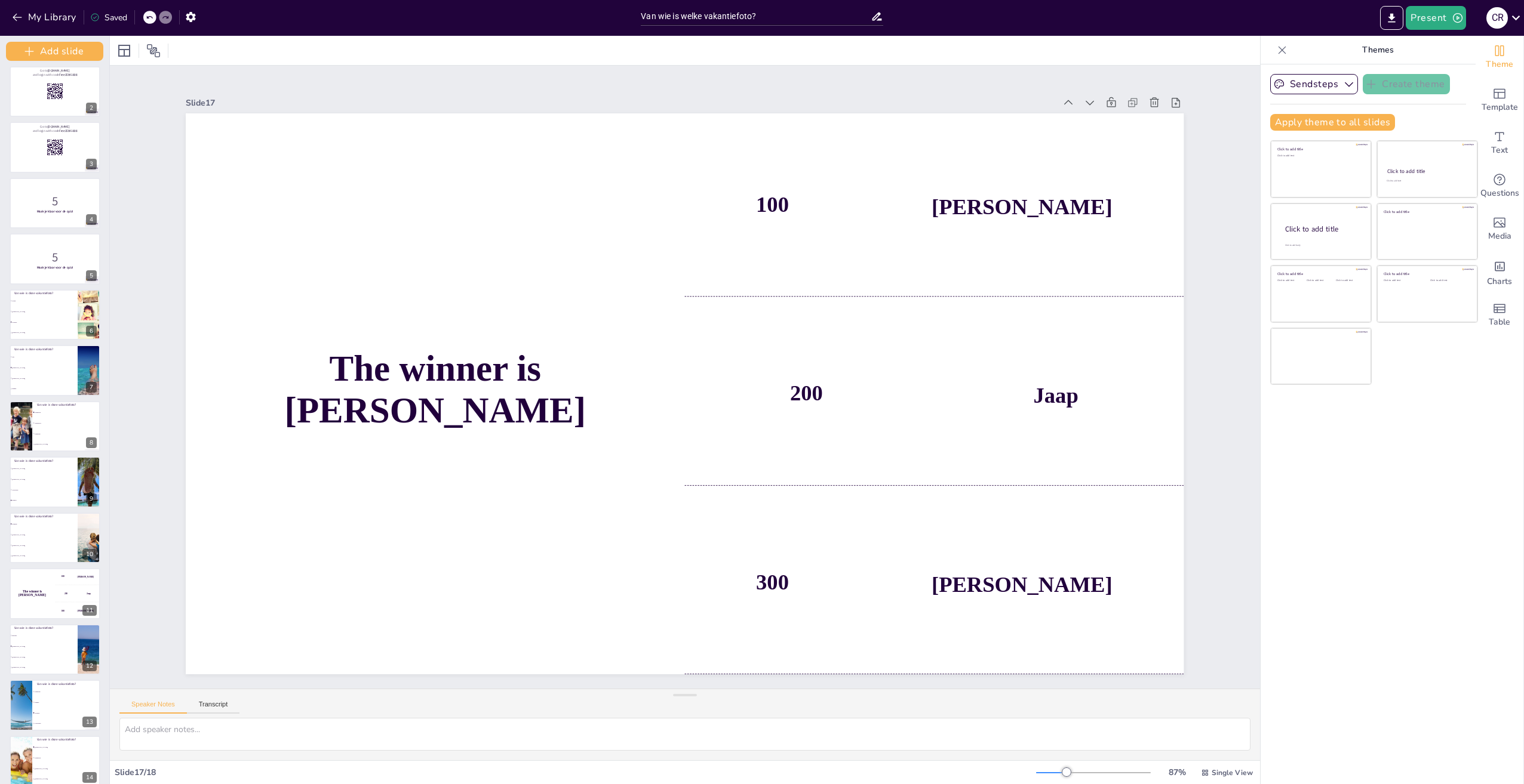
scroll to position [0, 0]
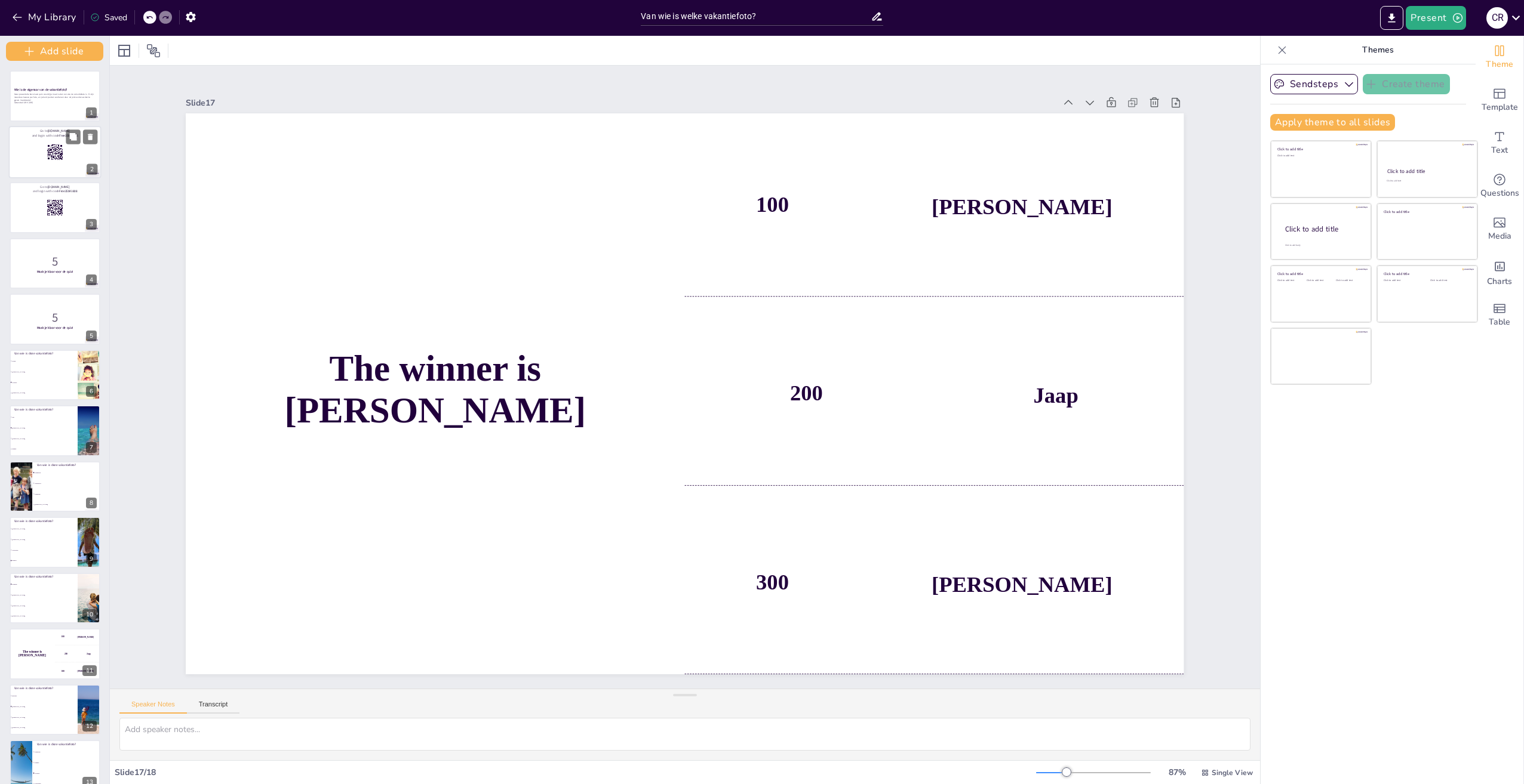
click at [60, 152] on rect at bounding box center [59, 152] width 1 height 1
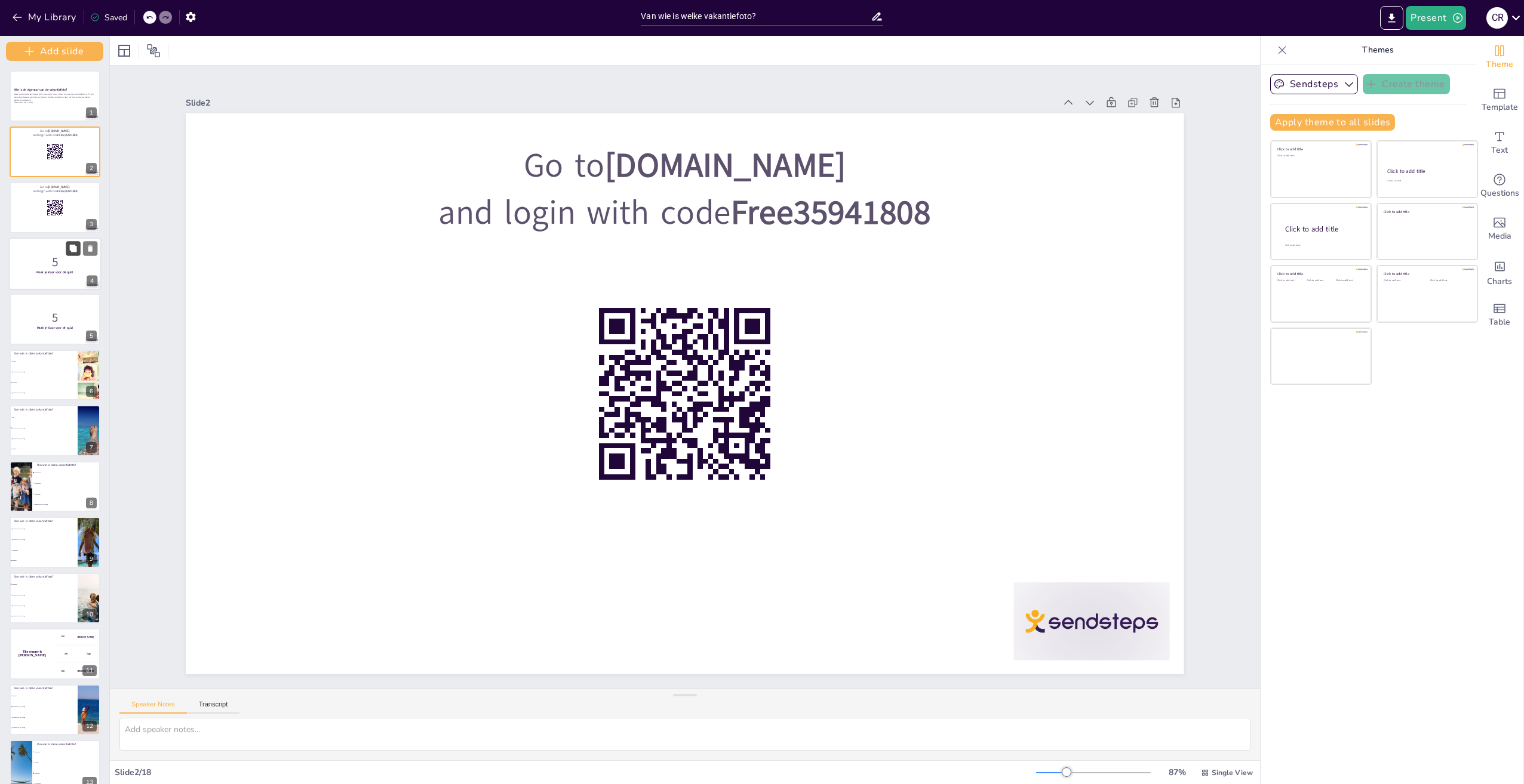
click at [70, 244] on button at bounding box center [72, 247] width 14 height 14
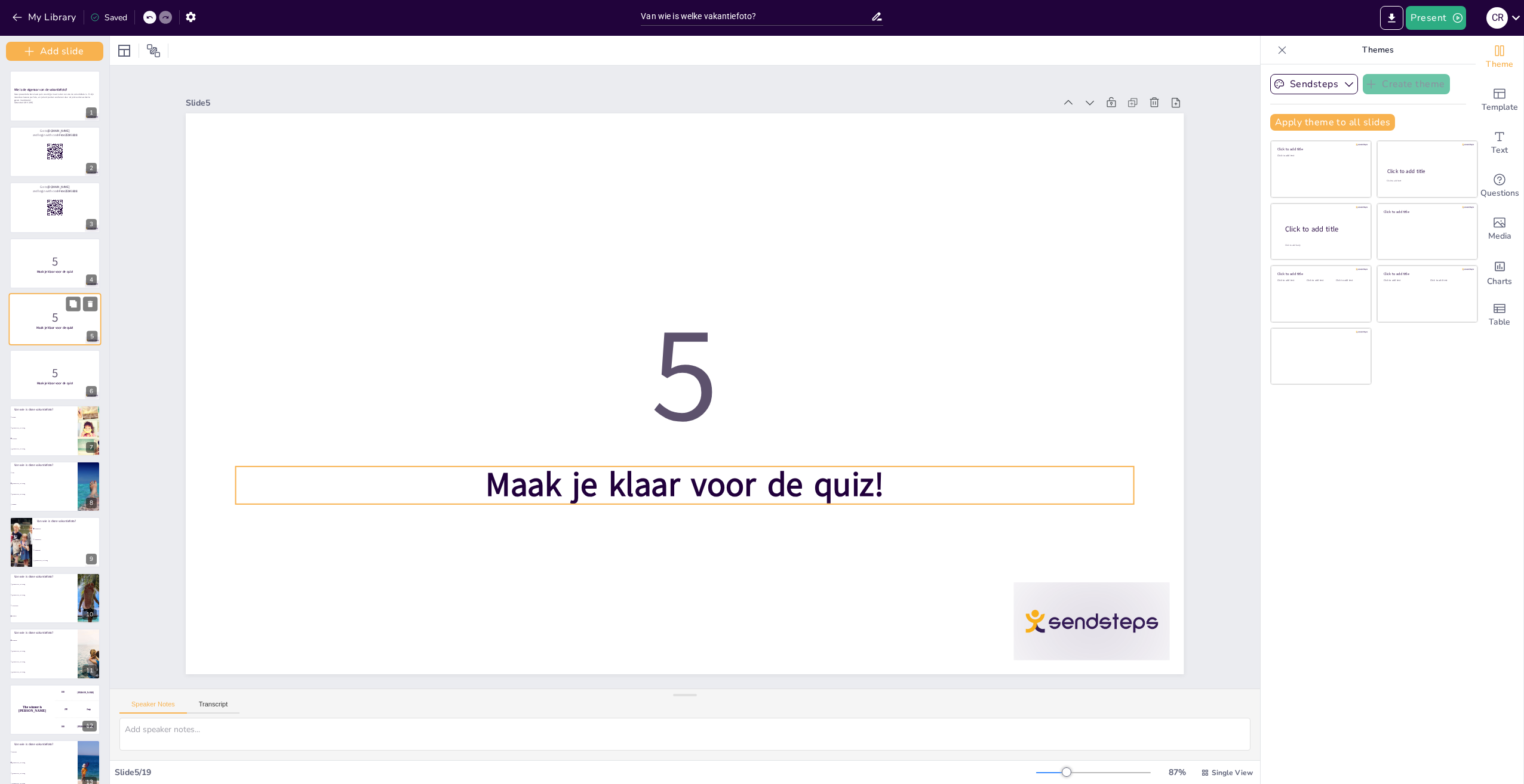
click at [70, 330] on strong "Maak je klaar voor de quiz!" at bounding box center [55, 327] width 37 height 5
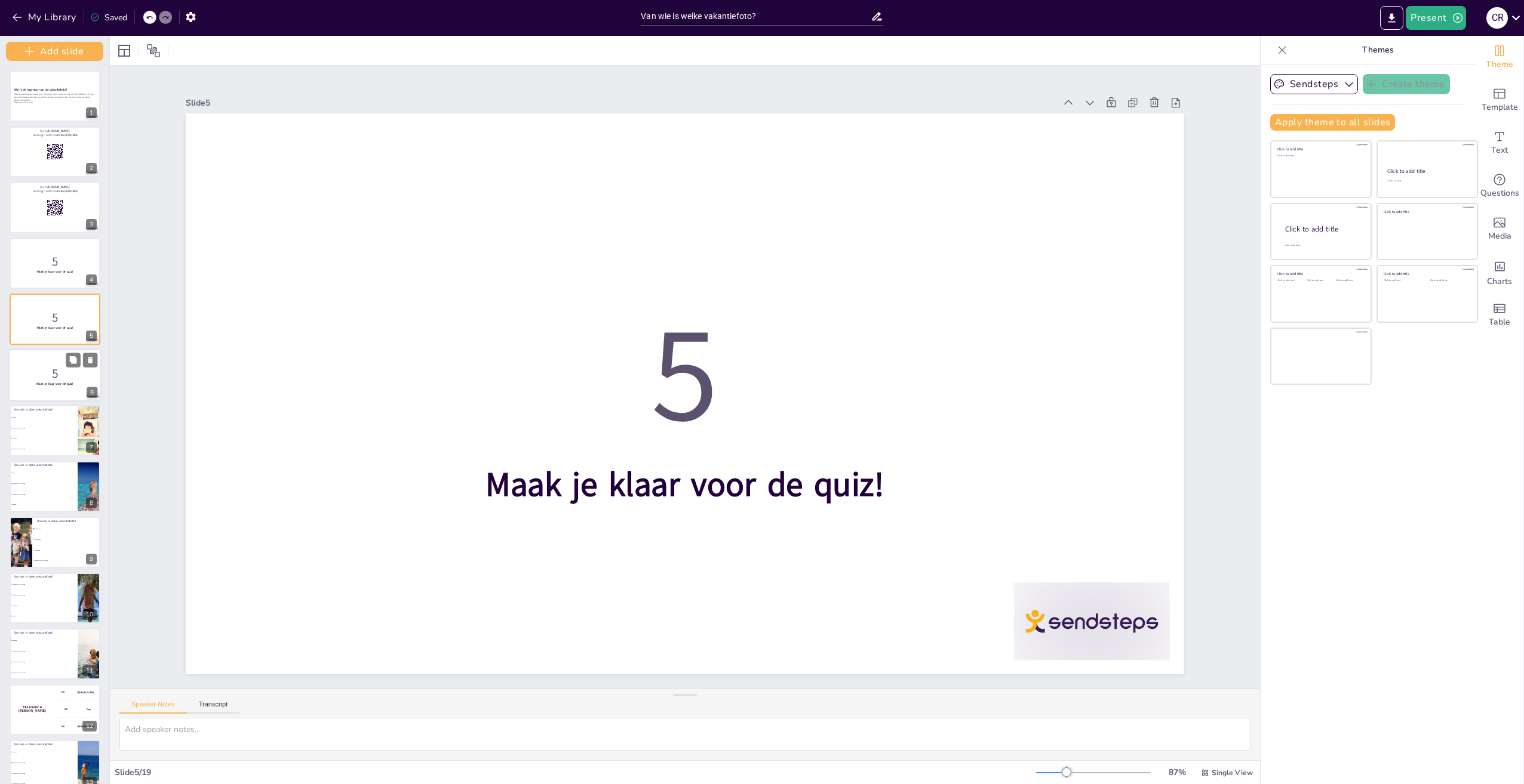
click at [66, 386] on div at bounding box center [55, 375] width 93 height 52
click at [1450, 19] on button "Present" at bounding box center [1435, 18] width 59 height 24
click at [1468, 73] on li "Play presentation" at bounding box center [1453, 73] width 94 height 19
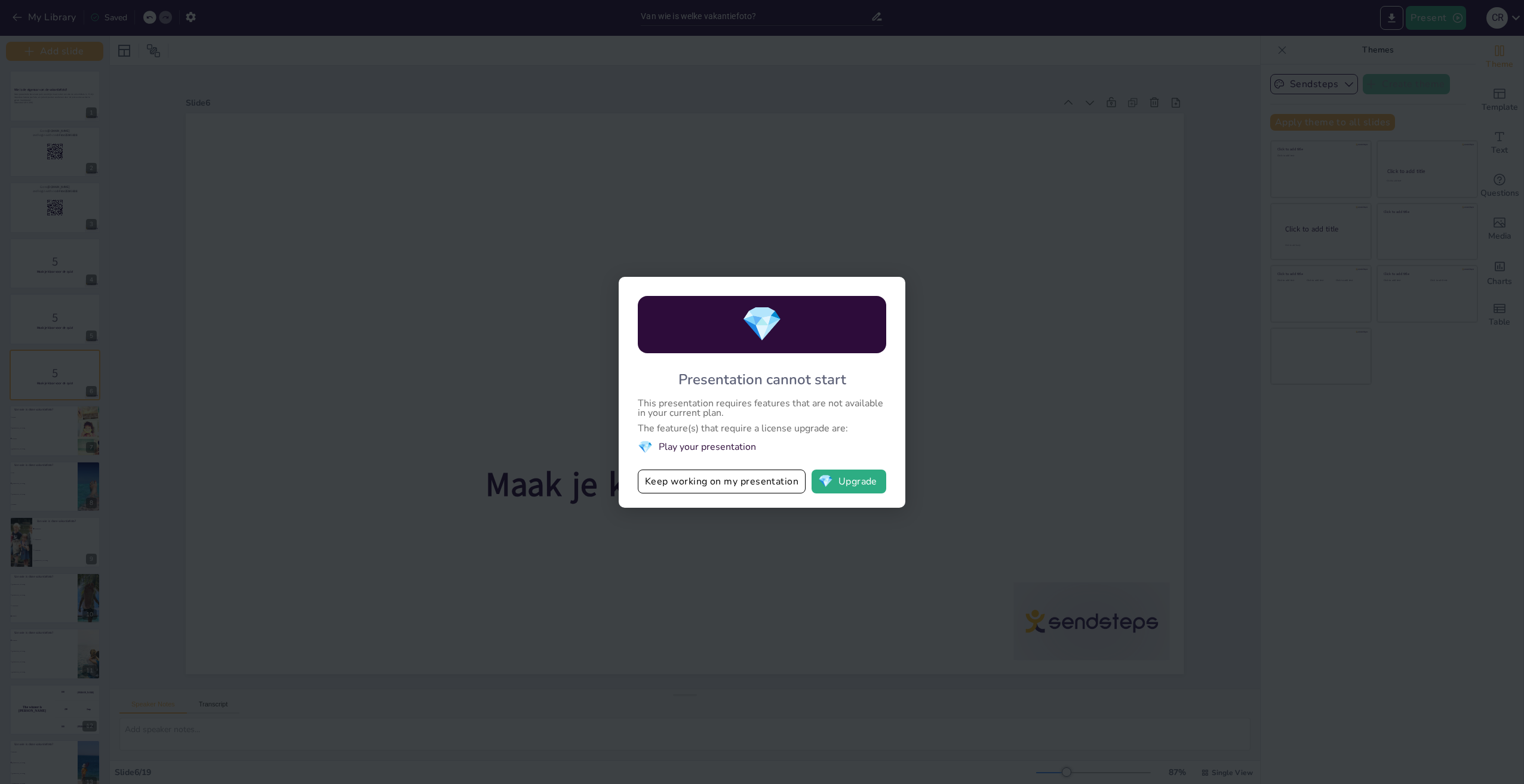
click at [861, 564] on div "💎 Presentation cannot start This presentation requires features that are not av…" at bounding box center [762, 392] width 1524 height 784
click at [665, 485] on button "Keep working on my presentation" at bounding box center [721, 482] width 168 height 24
